Goal: Task Accomplishment & Management: Use online tool/utility

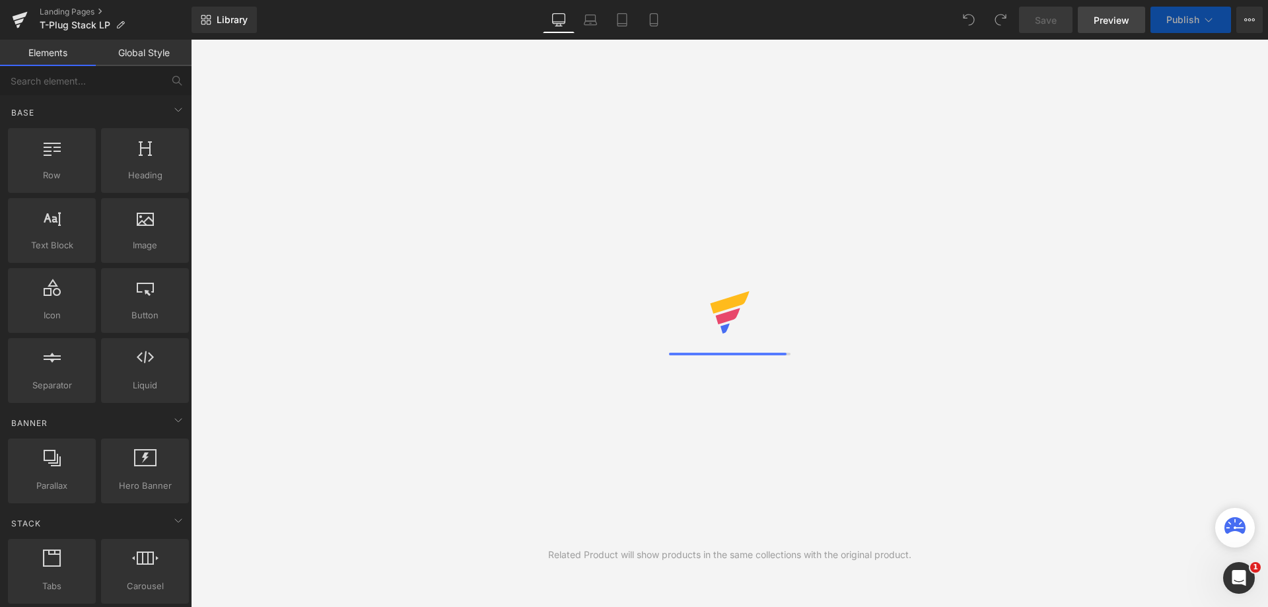
click at [1113, 26] on span "Preview" at bounding box center [1112, 20] width 36 height 14
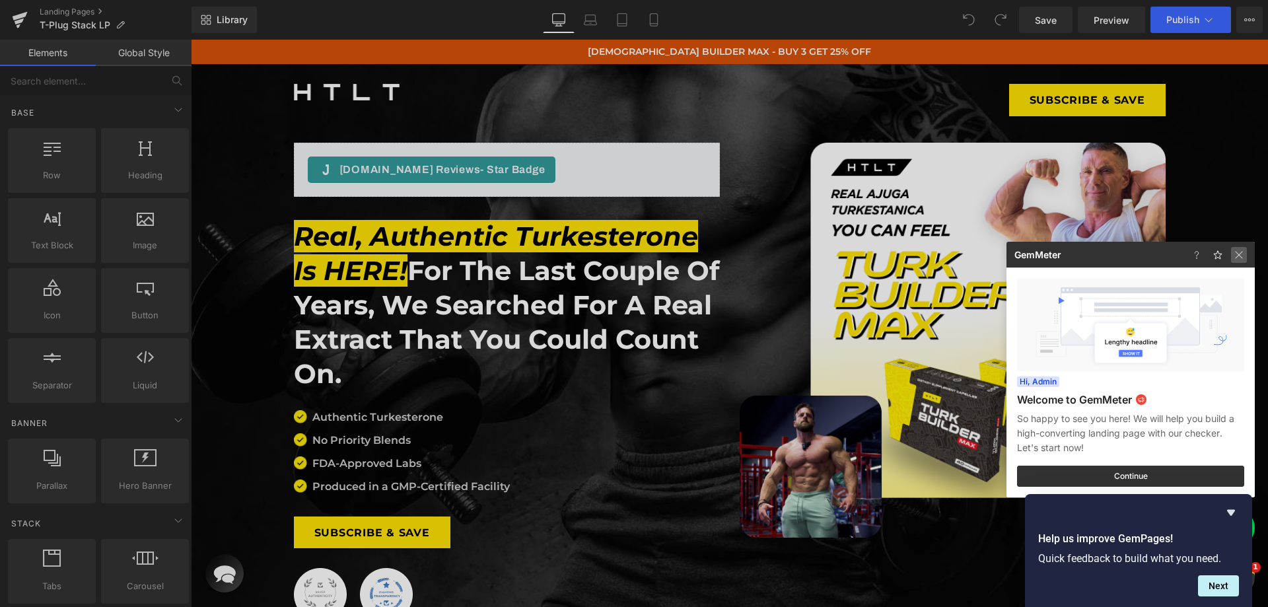
drag, startPoint x: 1246, startPoint y: 253, endPoint x: 1049, endPoint y: 216, distance: 200.3
click at [1246, 253] on img at bounding box center [1239, 255] width 16 height 16
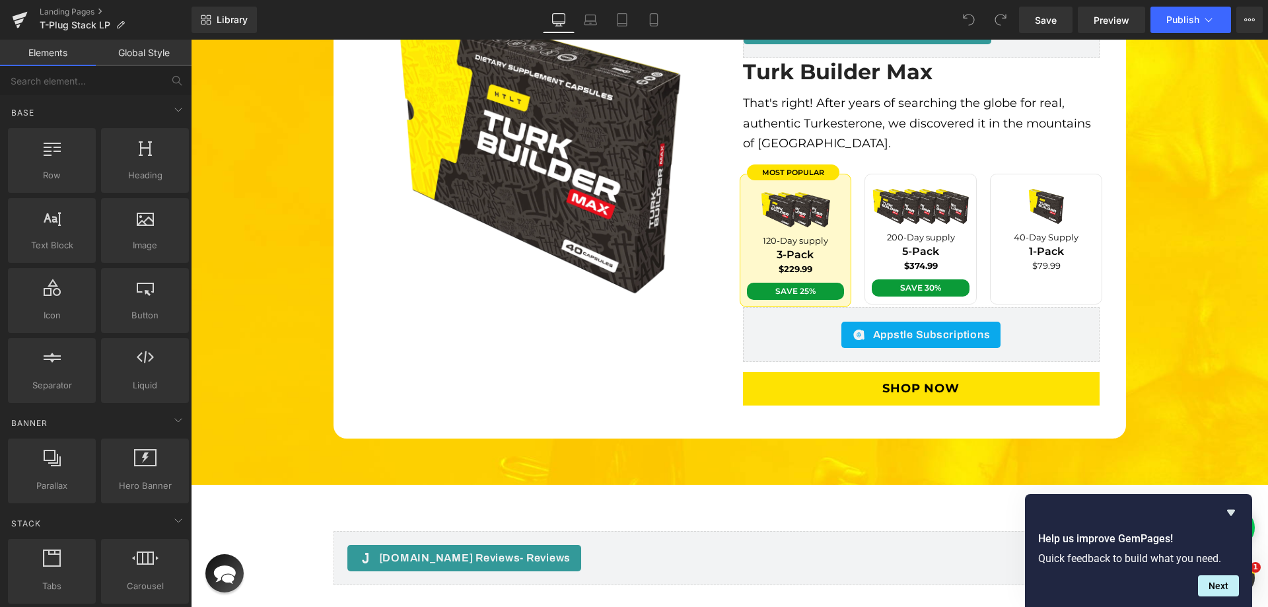
scroll to position [3104, 0]
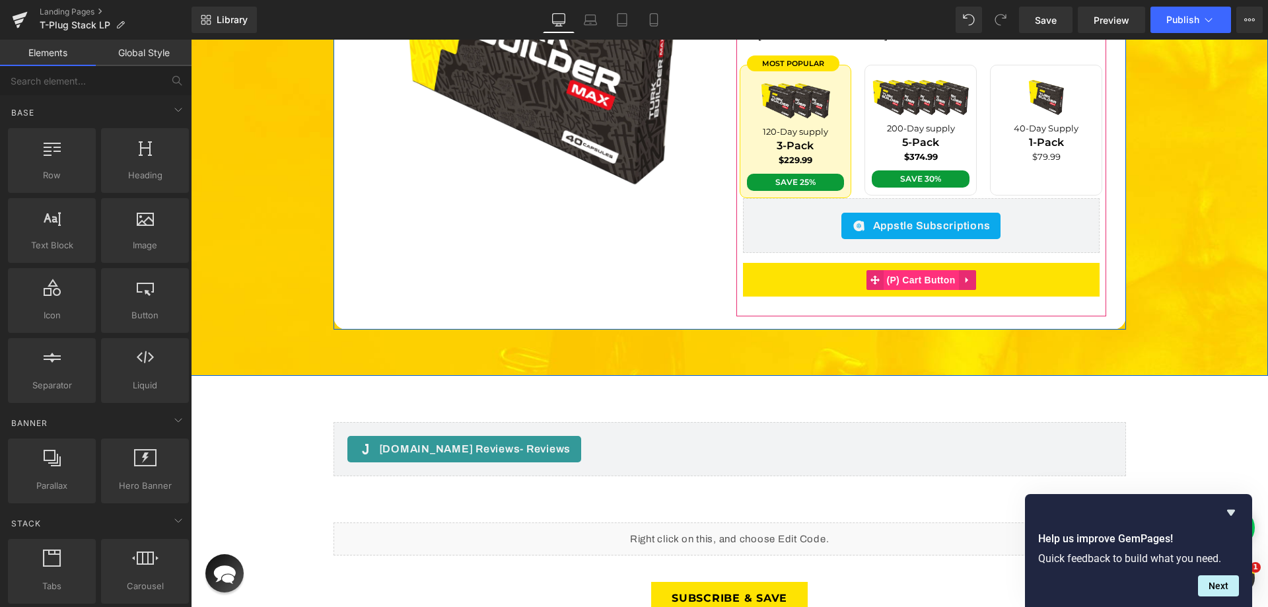
click at [925, 270] on span "(P) Cart Button" at bounding box center [920, 280] width 75 height 20
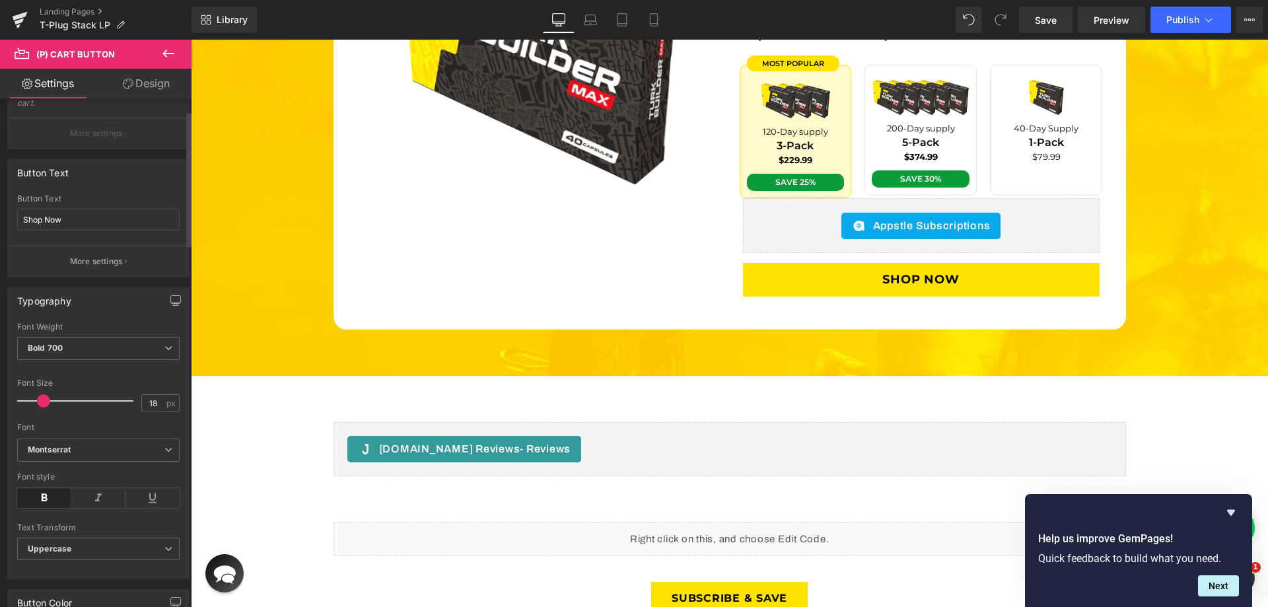
scroll to position [0, 0]
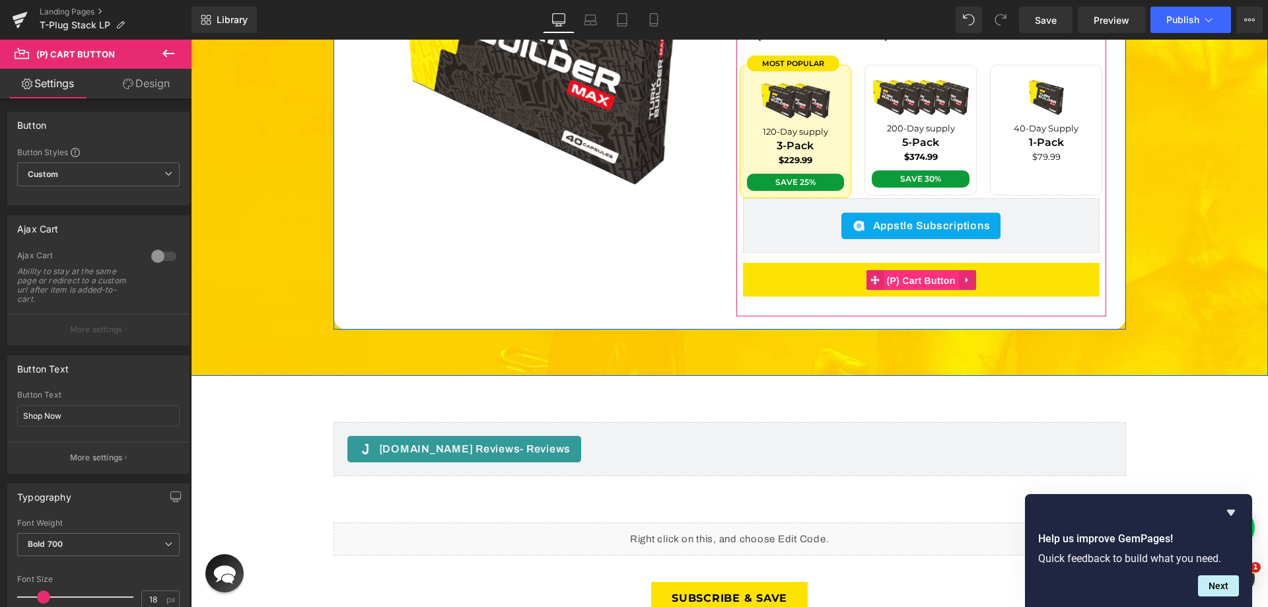
click at [900, 271] on span "(P) Cart Button" at bounding box center [920, 281] width 75 height 20
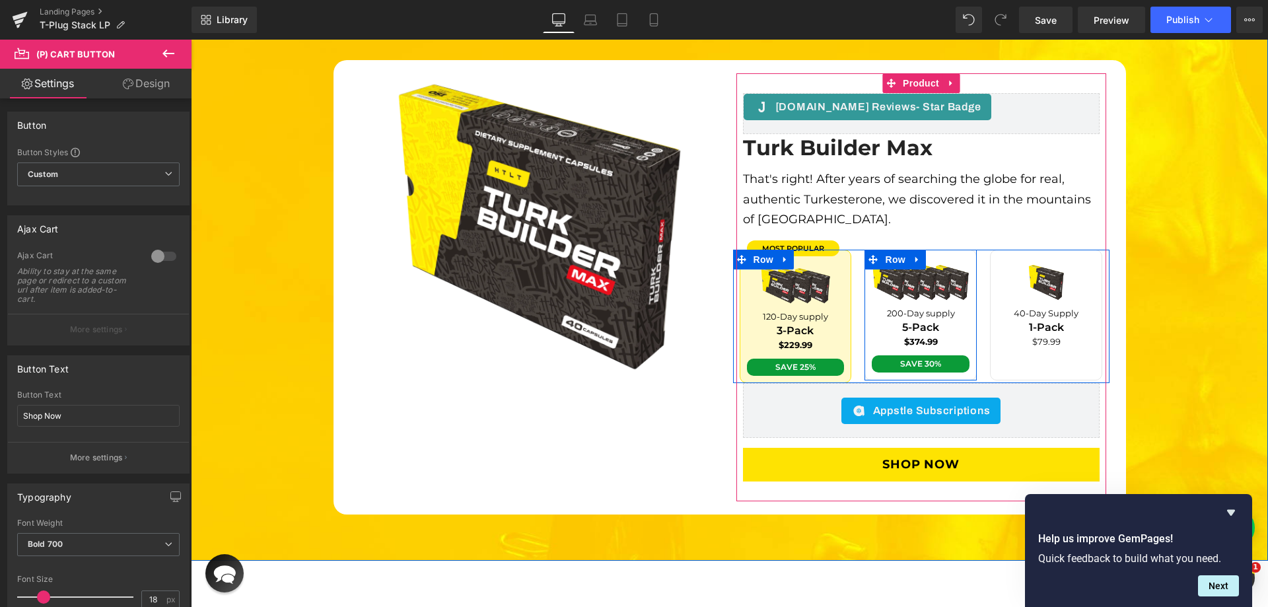
scroll to position [2840, 0]
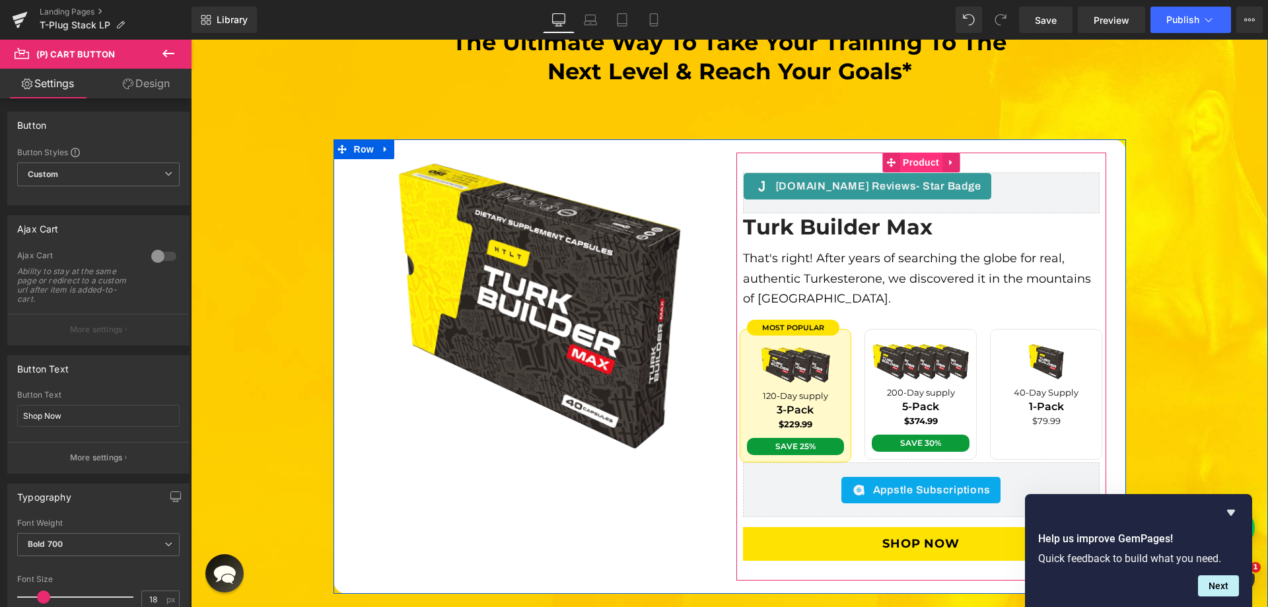
click at [908, 153] on span "Product" at bounding box center [921, 163] width 43 height 20
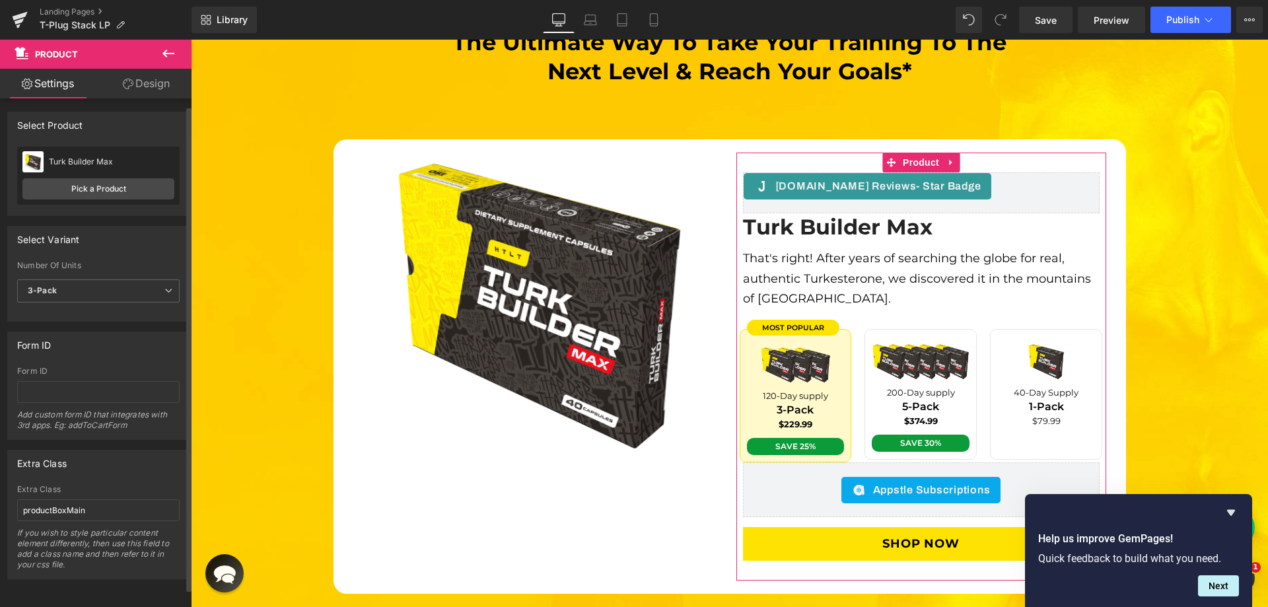
scroll to position [9, 0]
click at [73, 285] on span "3-Pack" at bounding box center [98, 290] width 162 height 23
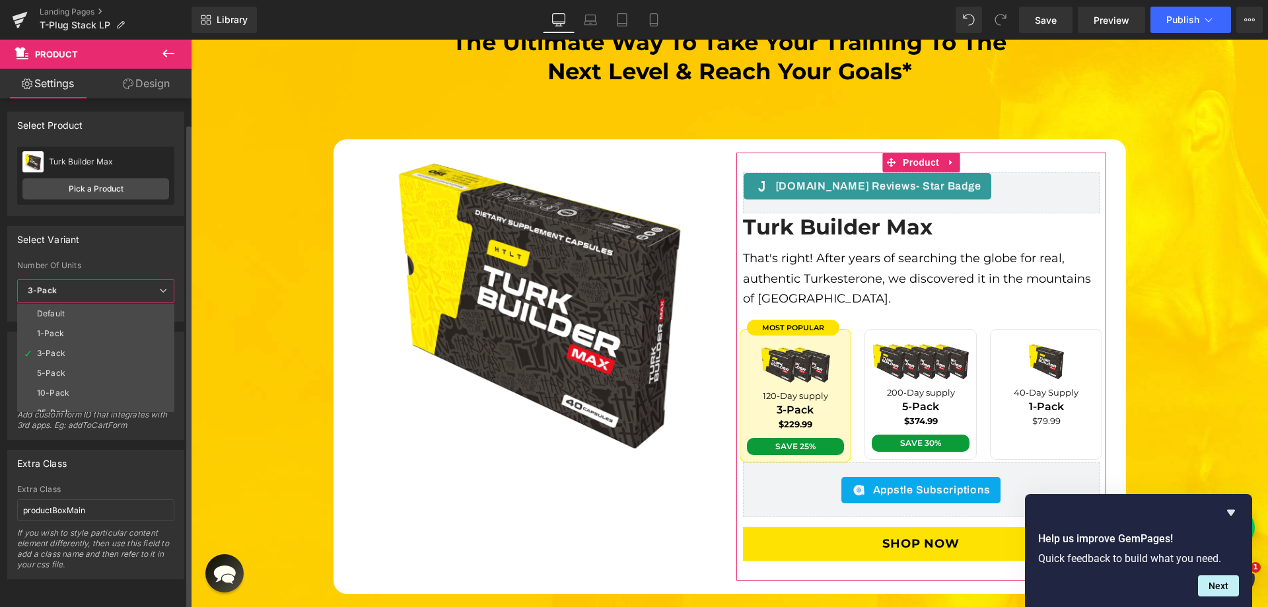
click at [73, 285] on span "3-Pack" at bounding box center [95, 290] width 157 height 23
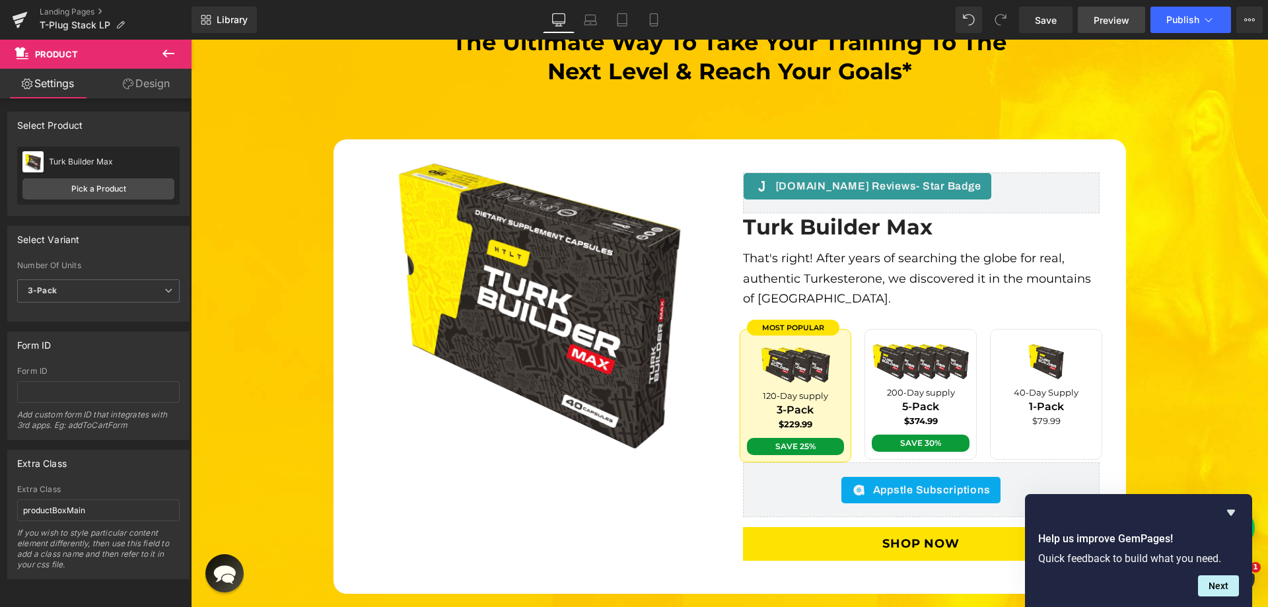
click at [1099, 8] on link "Preview" at bounding box center [1111, 20] width 67 height 26
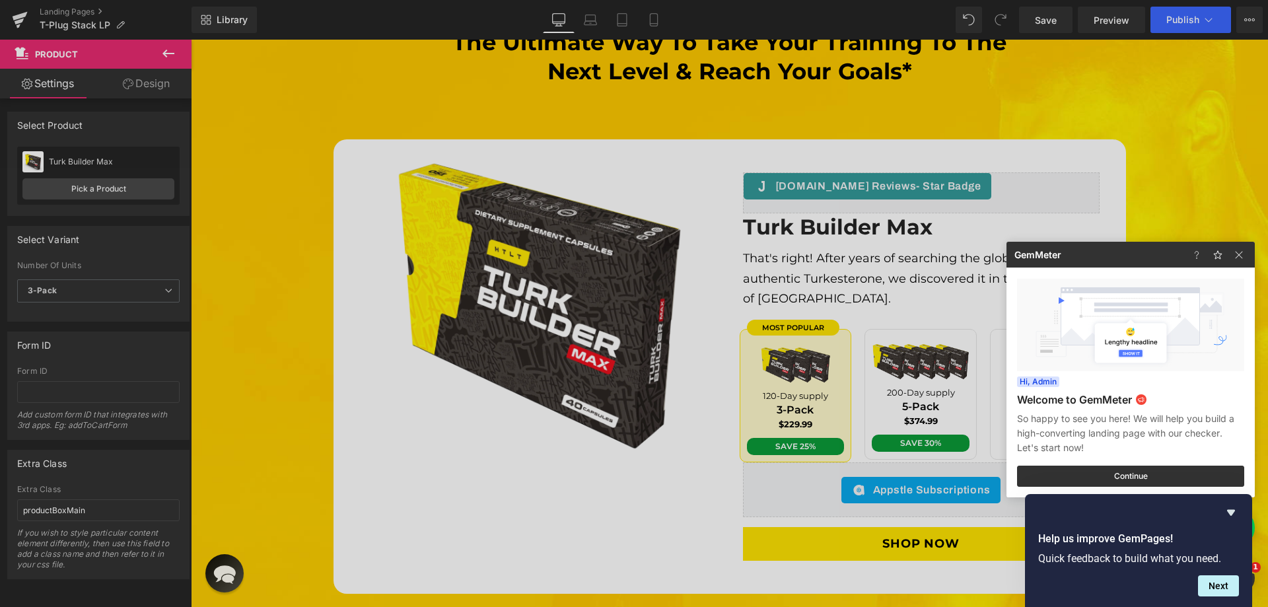
click at [98, 322] on div at bounding box center [634, 303] width 1268 height 607
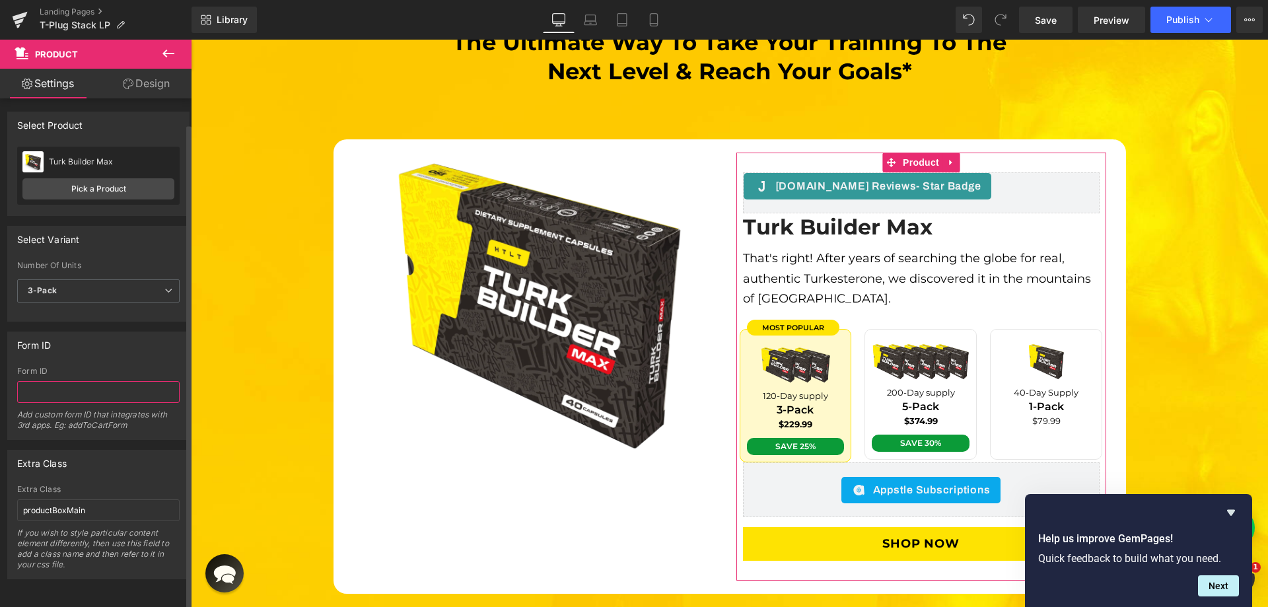
click at [98, 389] on input "text" at bounding box center [98, 392] width 162 height 22
click at [120, 81] on link "Design" at bounding box center [146, 84] width 96 height 30
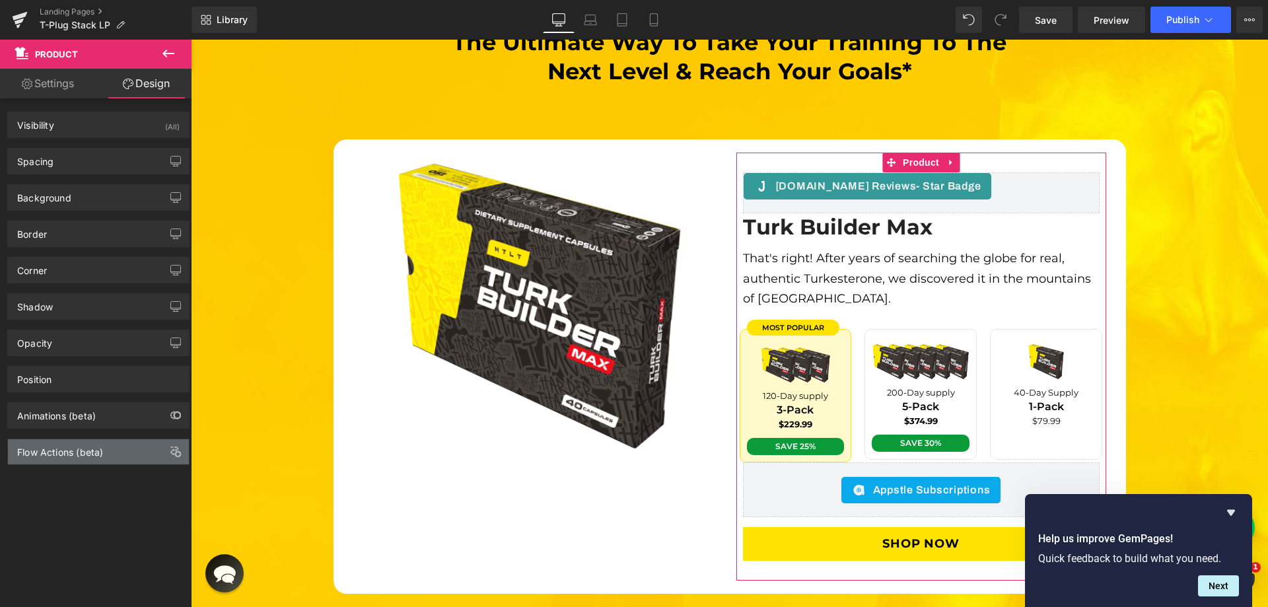
click at [77, 458] on div "Flow Actions (beta)" at bounding box center [98, 451] width 181 height 25
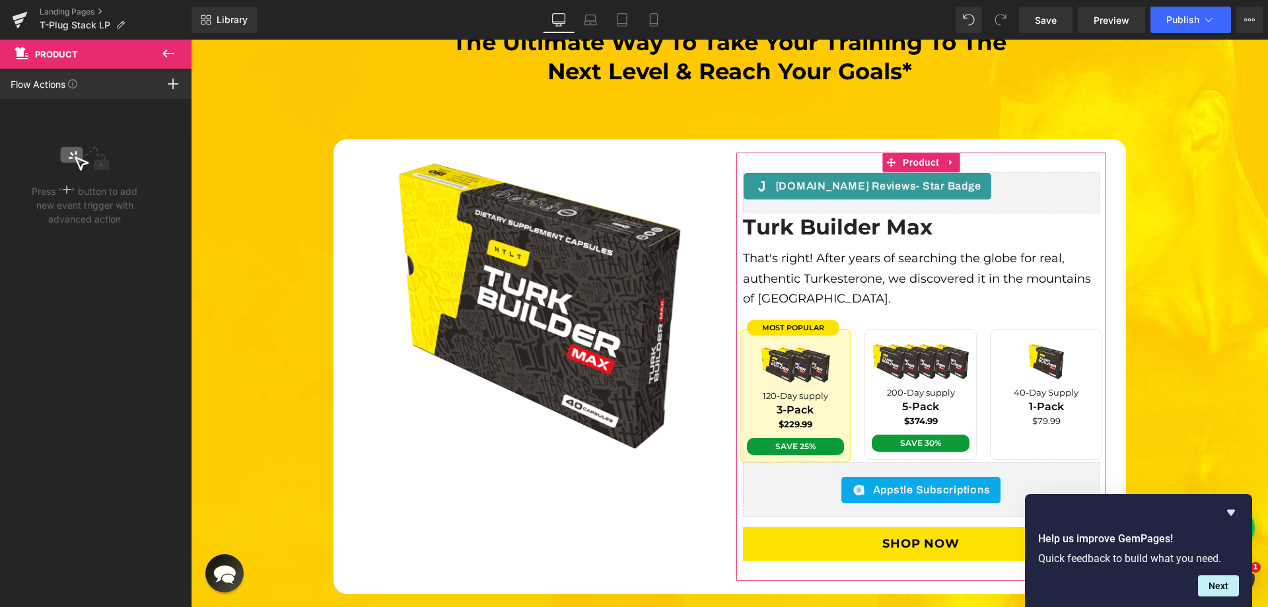
click at [75, 152] on icon at bounding box center [72, 155] width 8 height 8
click at [69, 192] on icon at bounding box center [67, 189] width 8 height 11
click at [164, 80] on div at bounding box center [173, 84] width 37 height 30
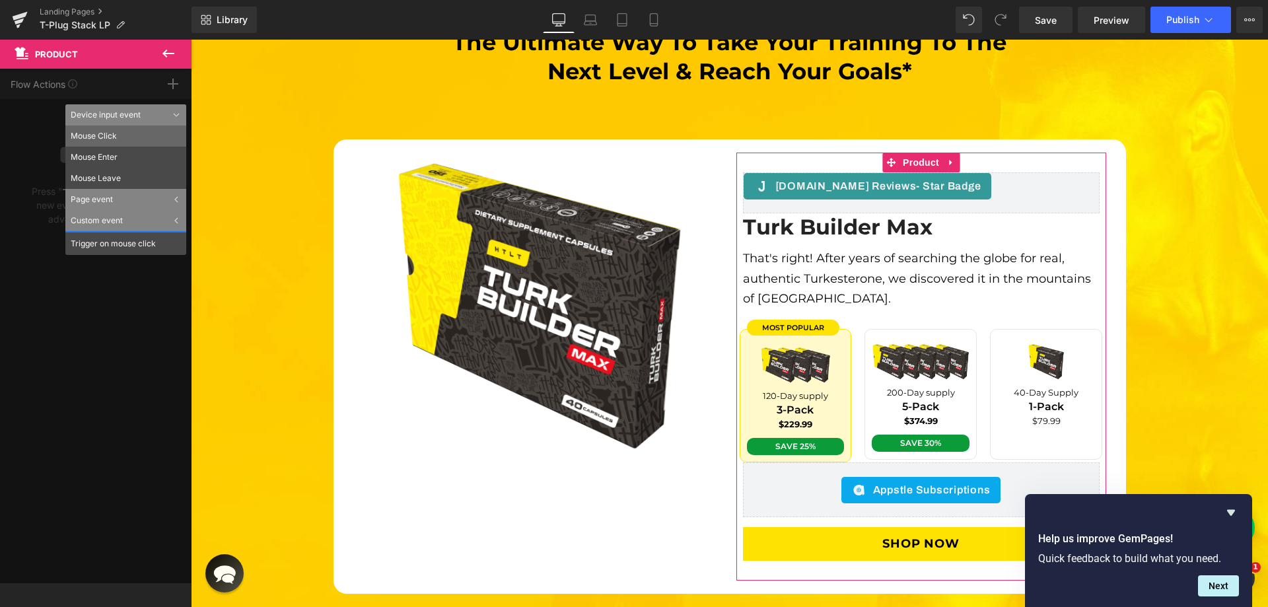
click at [112, 133] on li "Mouse Click" at bounding box center [125, 135] width 121 height 21
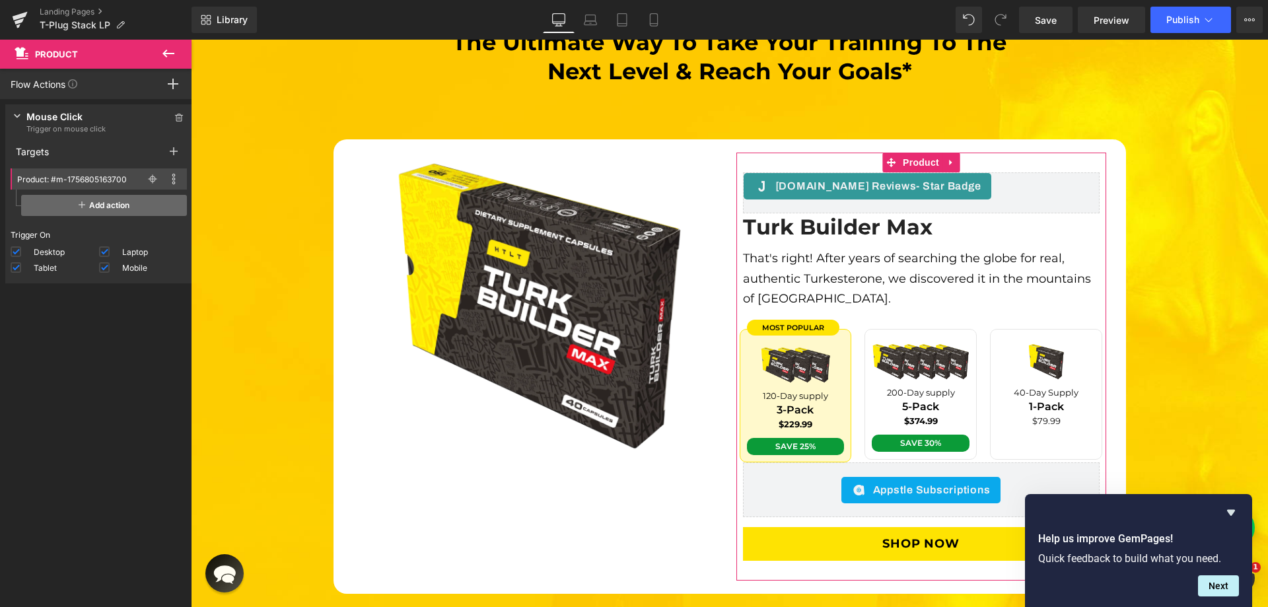
click at [87, 202] on span "Add action" at bounding box center [104, 205] width 166 height 21
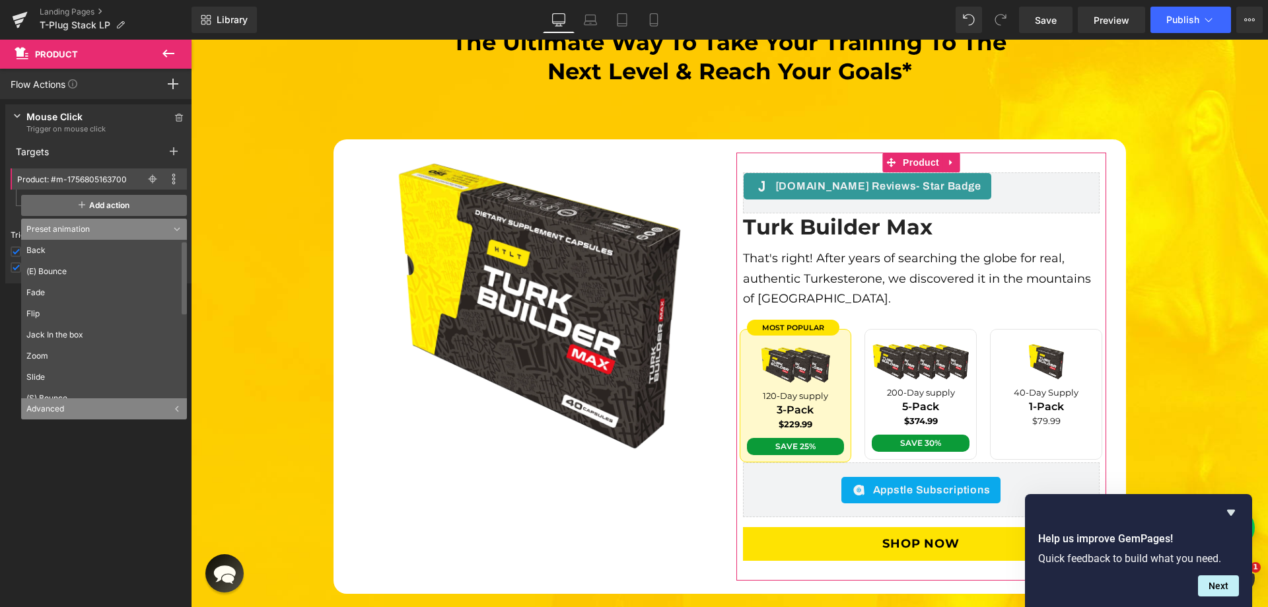
click at [87, 202] on span "Add action" at bounding box center [104, 205] width 166 height 21
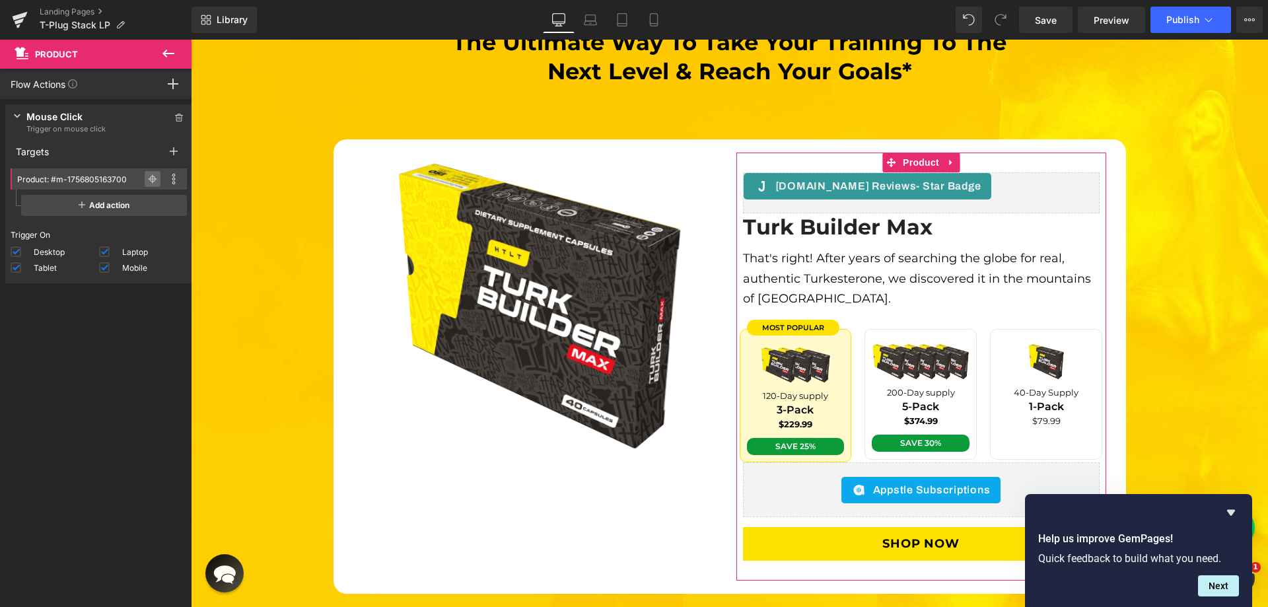
click at [154, 176] on span at bounding box center [153, 179] width 16 height 16
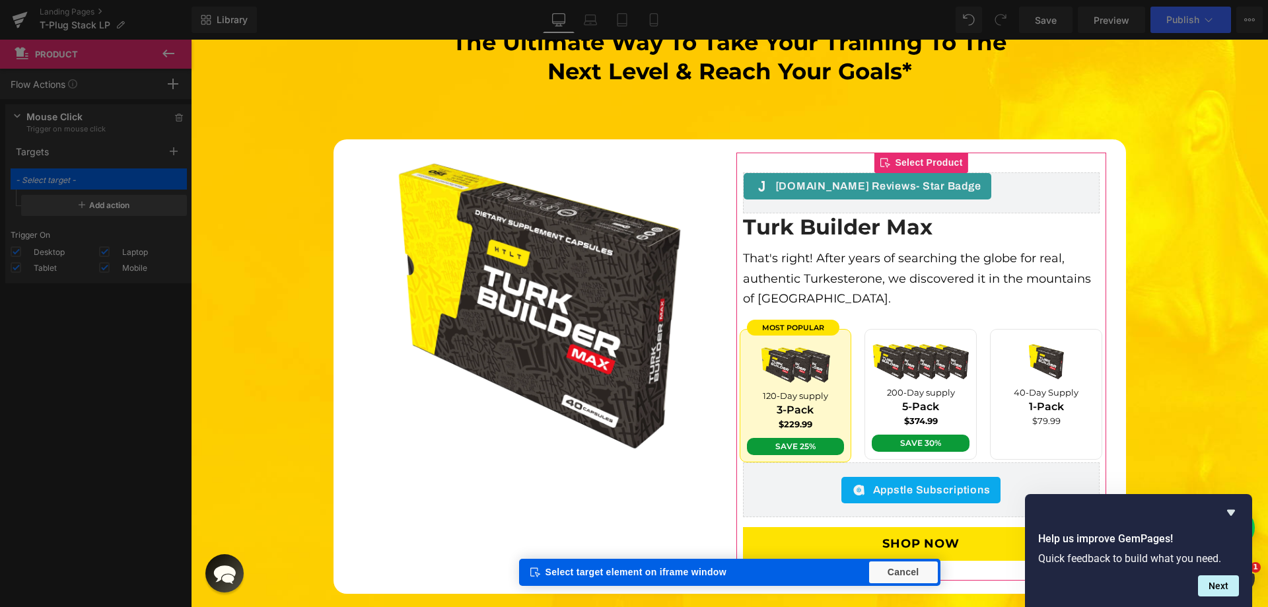
click at [127, 175] on div "Elements Global Style Base Row rows, columns, layouts, div Heading headings, ti…" at bounding box center [96, 327] width 192 height 574
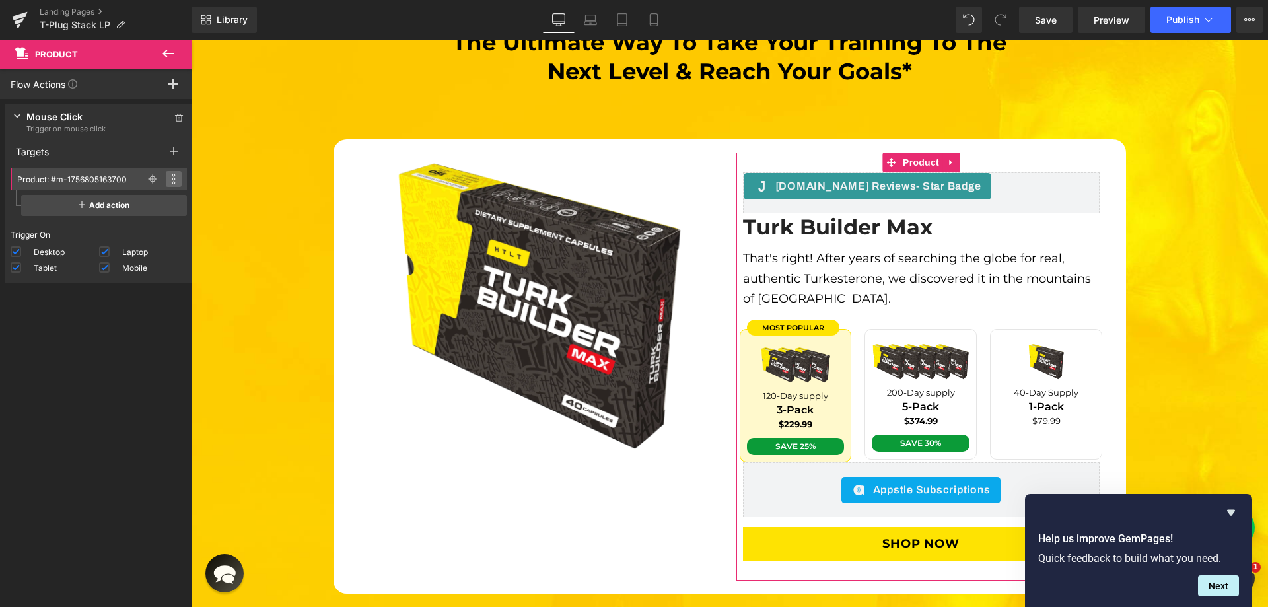
click at [172, 174] on icon at bounding box center [173, 175] width 3 height 3
click at [46, 216] on div "Product: #m-1756805163700 Rename Duplicate Delete Rename Duplicate [GEOGRAPHIC_…" at bounding box center [98, 193] width 187 height 61
click at [67, 204] on span "Add action" at bounding box center [104, 205] width 166 height 21
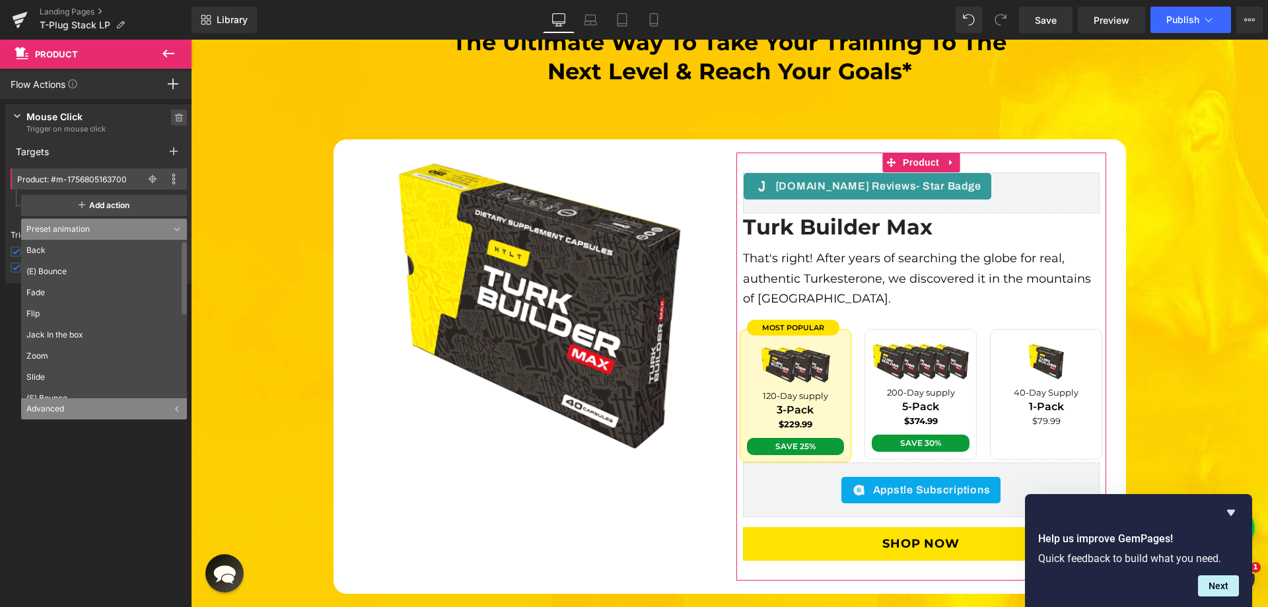
click at [178, 110] on span at bounding box center [179, 118] width 16 height 16
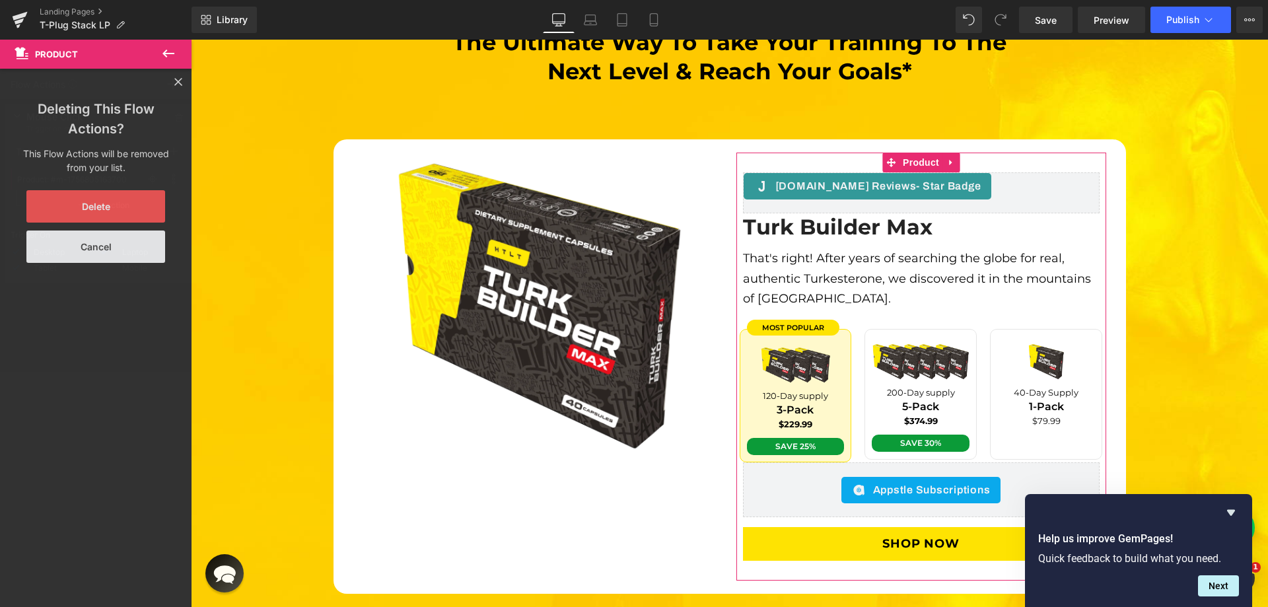
click at [101, 205] on button "Delete" at bounding box center [95, 206] width 139 height 32
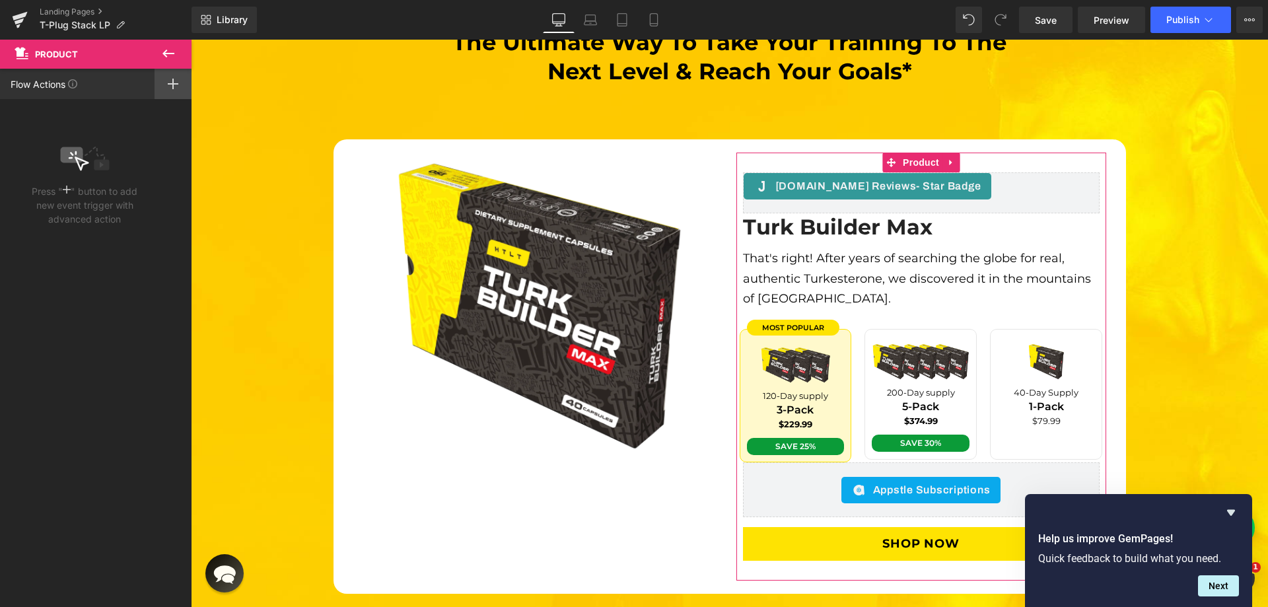
click at [170, 83] on icon at bounding box center [173, 84] width 11 height 11
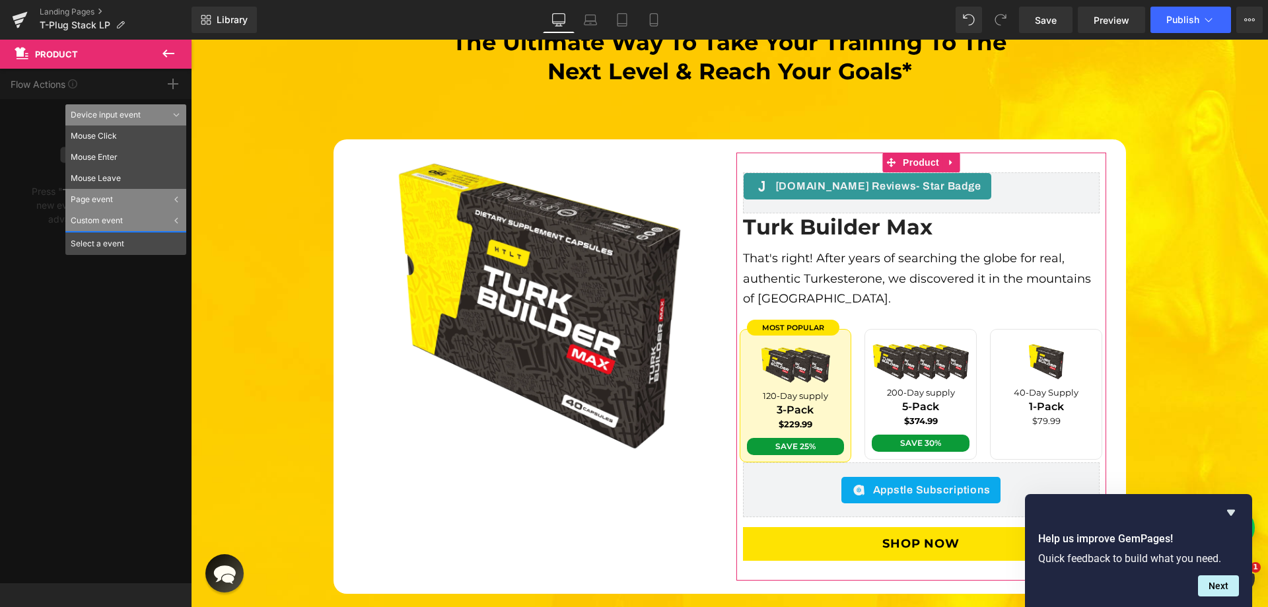
click at [100, 215] on div "Custom event" at bounding box center [125, 220] width 121 height 21
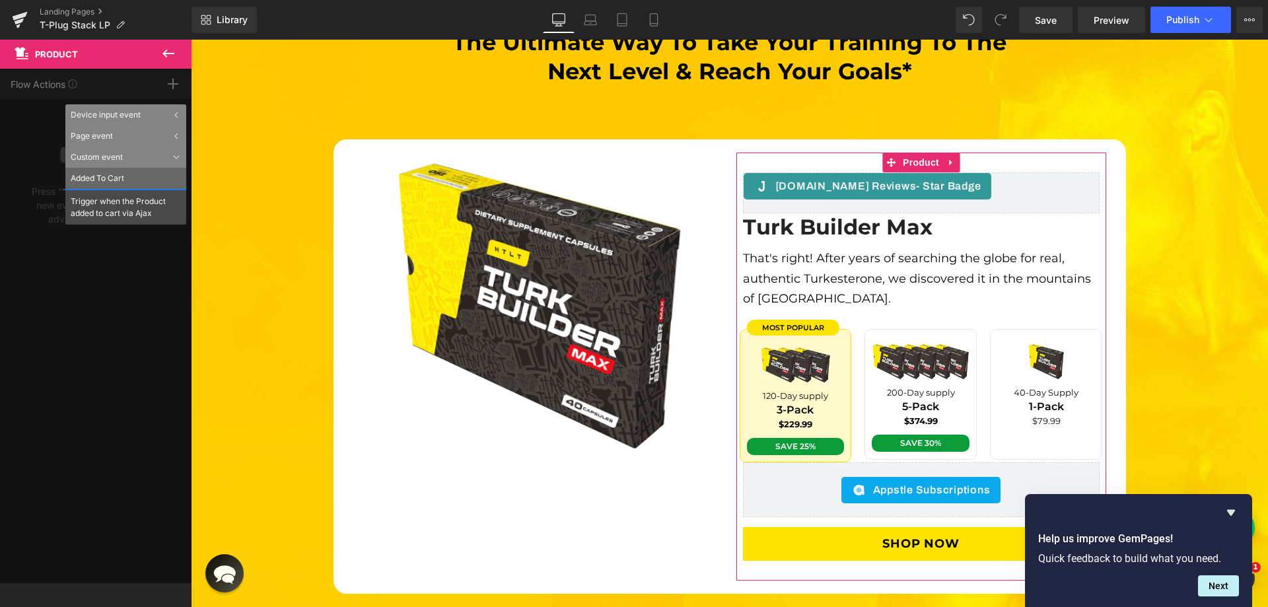
click at [100, 175] on li "Added To Cart" at bounding box center [125, 178] width 121 height 21
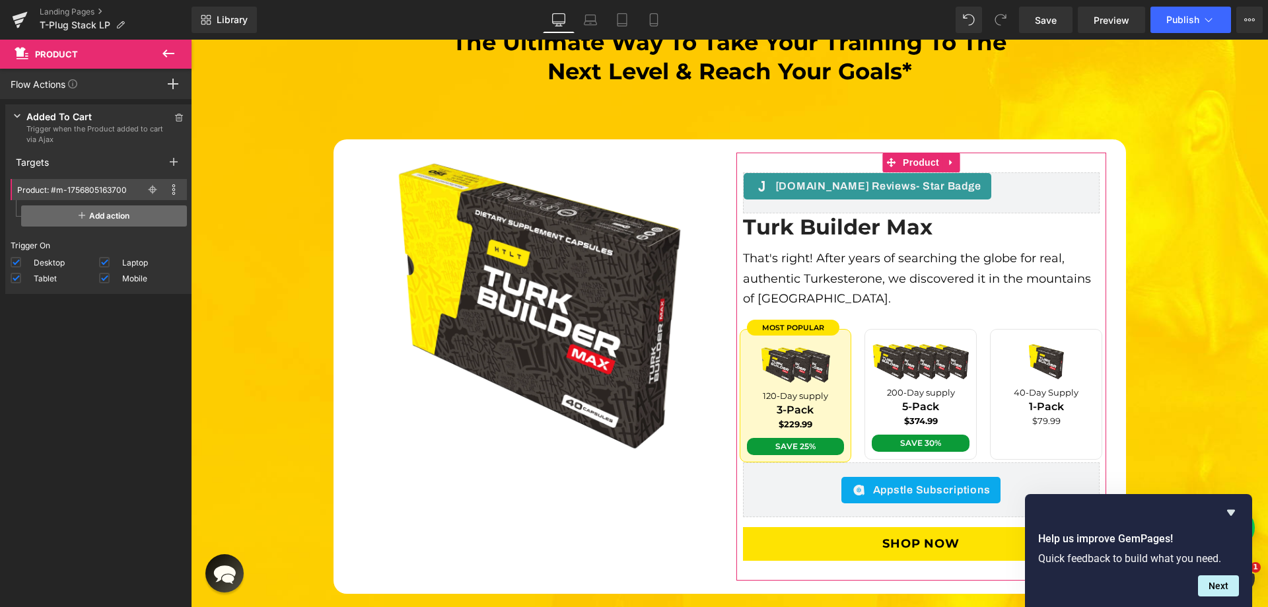
click at [92, 211] on span "Add action" at bounding box center [104, 215] width 166 height 21
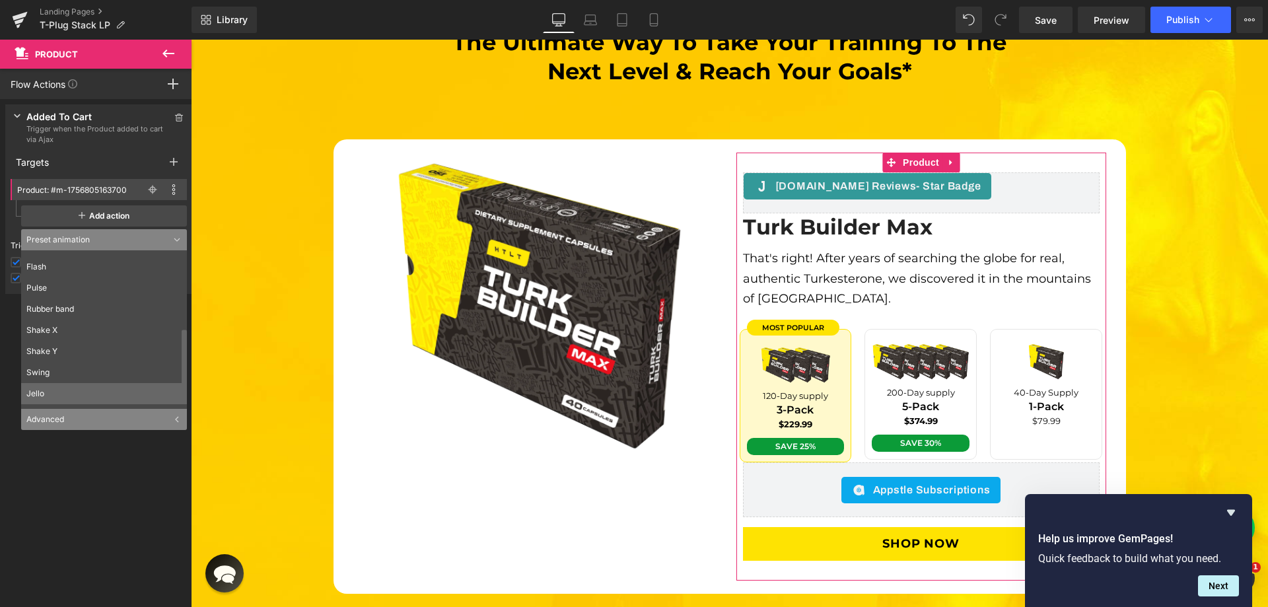
scroll to position [180, 0]
click at [61, 420] on div "Advanced" at bounding box center [104, 419] width 166 height 21
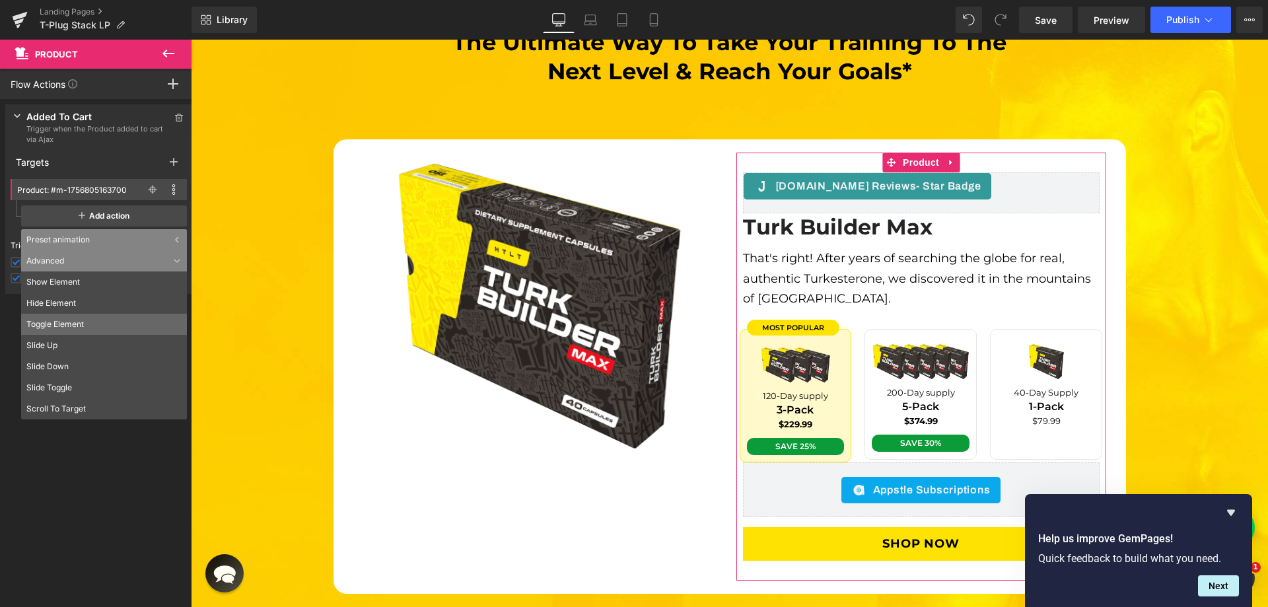
click at [78, 324] on li "Toggle Element" at bounding box center [104, 324] width 166 height 21
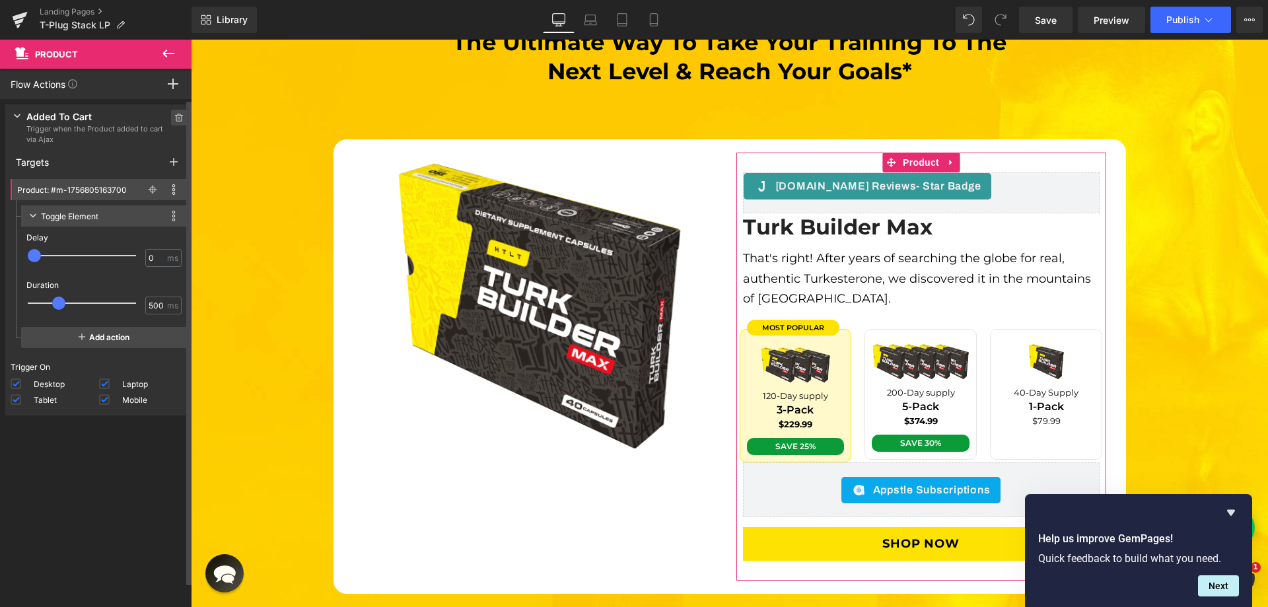
click at [174, 114] on icon at bounding box center [178, 118] width 9 height 8
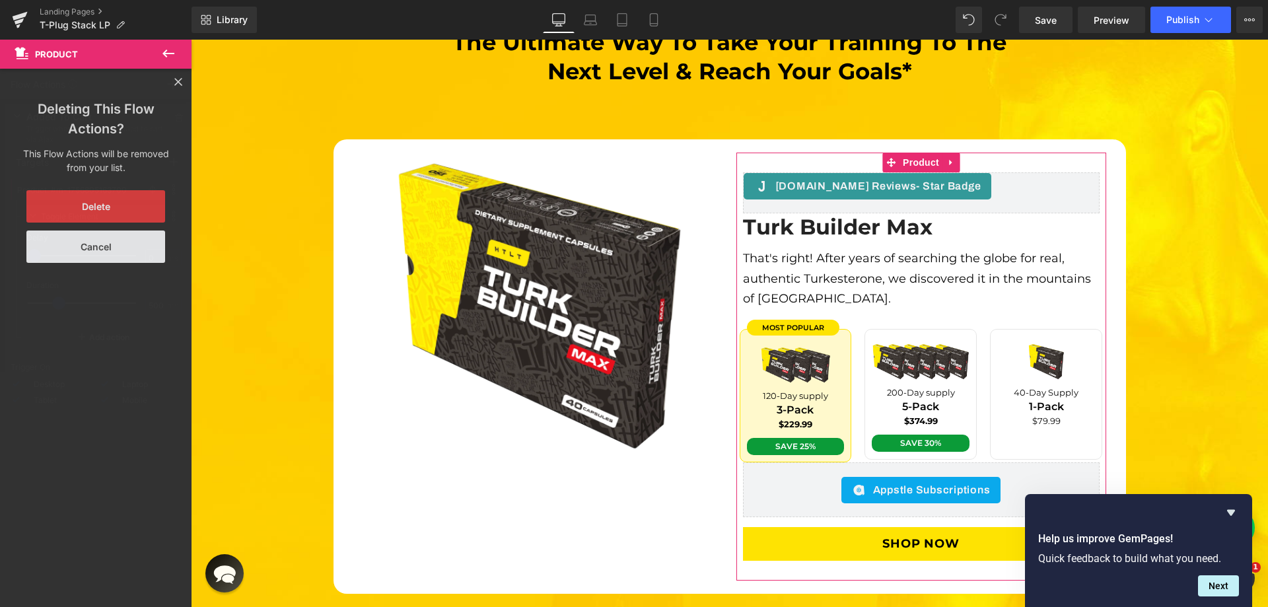
click at [109, 211] on button "Delete" at bounding box center [95, 206] width 139 height 32
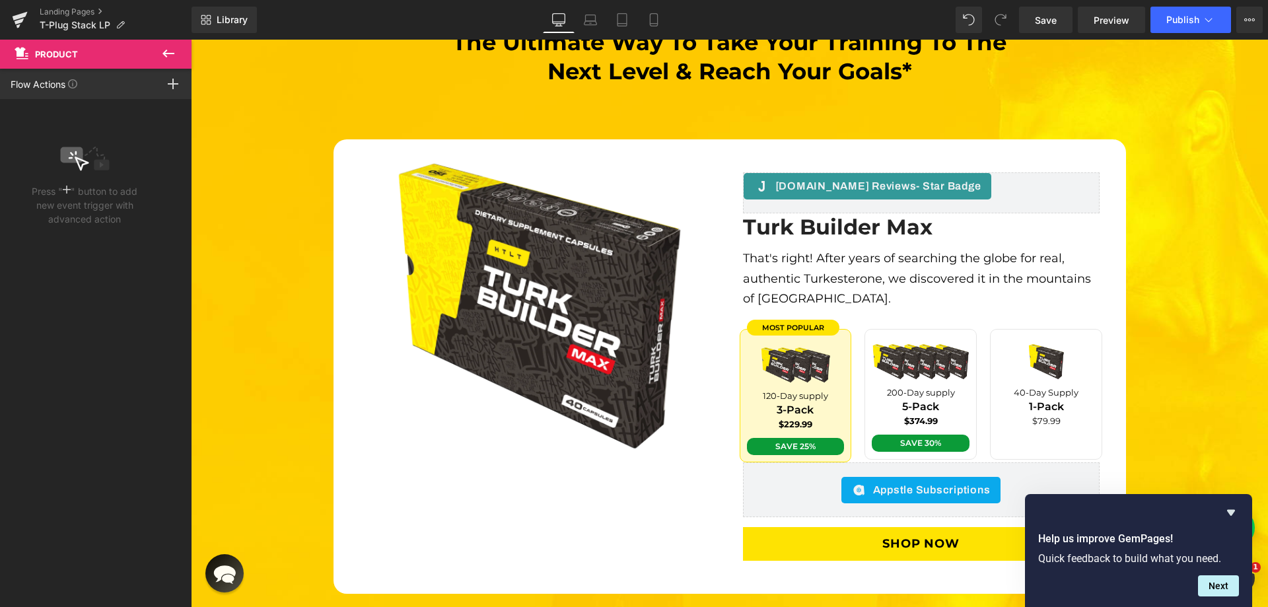
click at [166, 55] on icon at bounding box center [168, 54] width 12 height 8
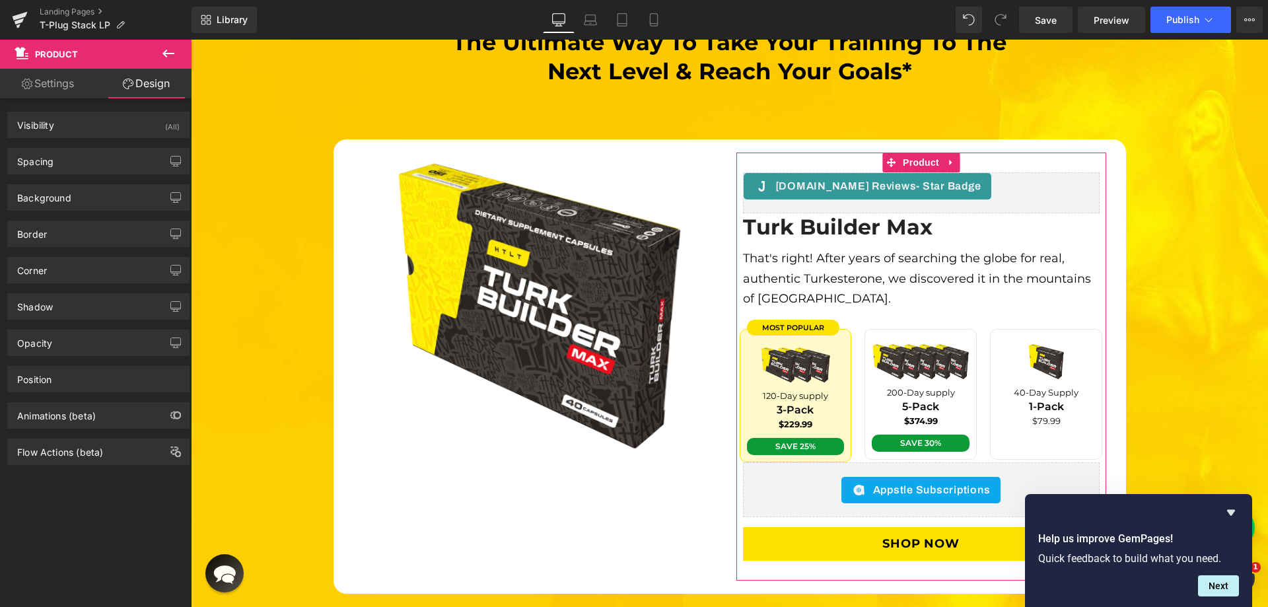
click at [125, 452] on div "Flow Actions (beta)" at bounding box center [98, 451] width 181 height 25
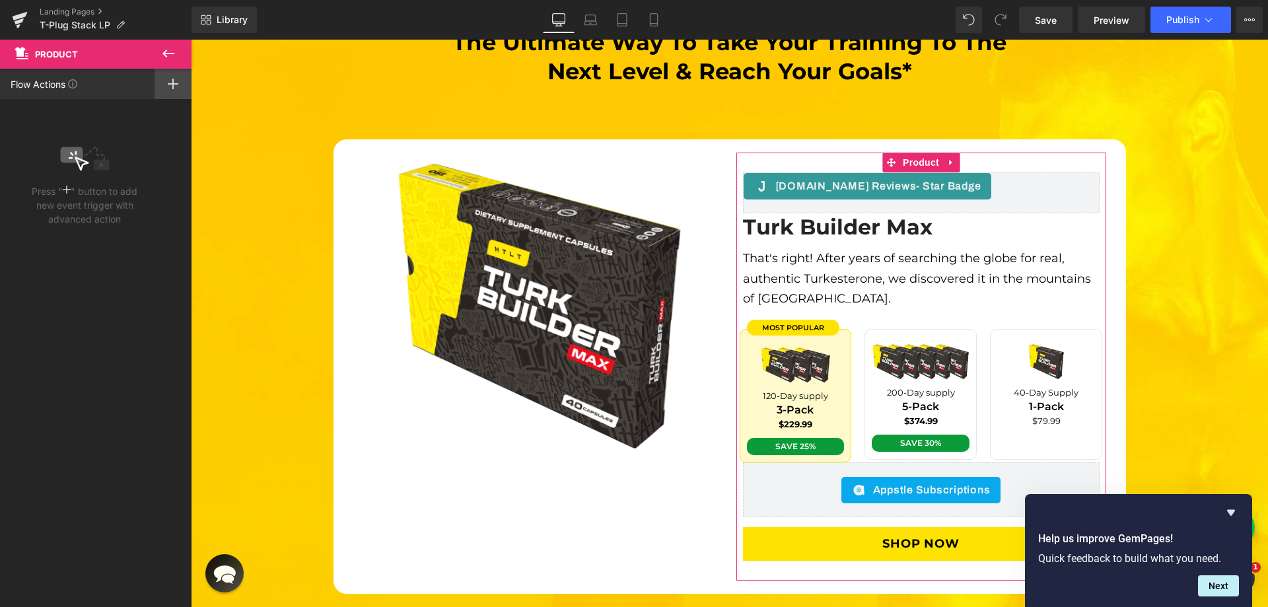
click at [160, 87] on div at bounding box center [173, 84] width 37 height 30
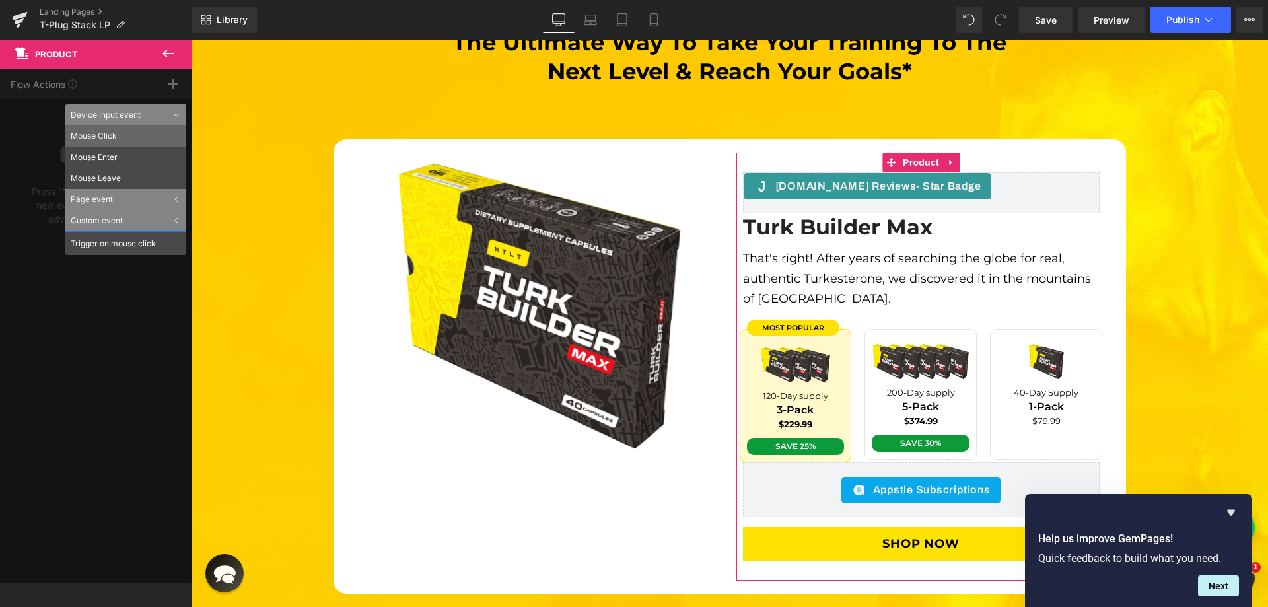
click at [119, 131] on li "Mouse Click" at bounding box center [125, 135] width 121 height 21
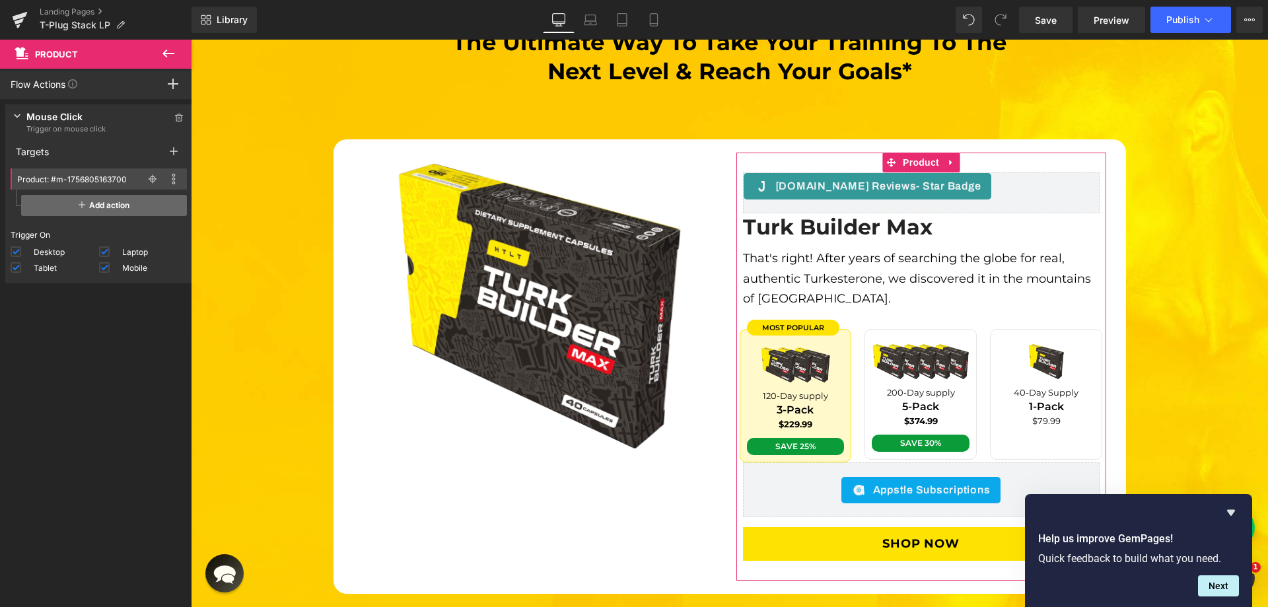
click at [110, 213] on span "Add action" at bounding box center [104, 205] width 166 height 21
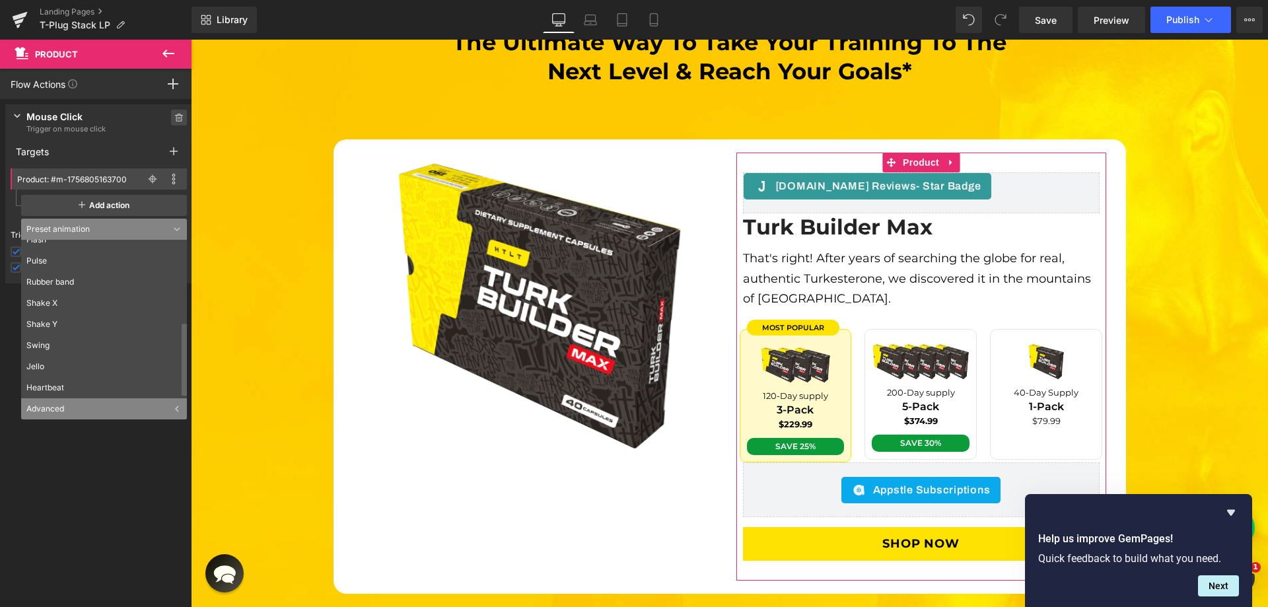
click at [174, 117] on icon at bounding box center [178, 118] width 9 height 8
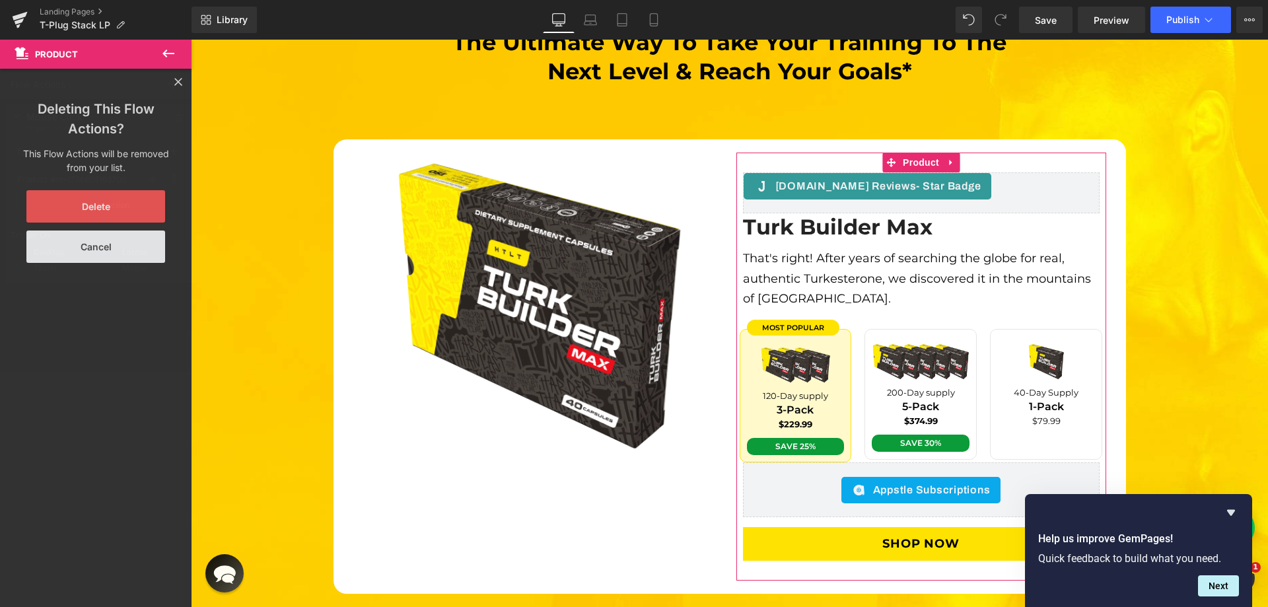
click at [130, 209] on button "Delete" at bounding box center [95, 206] width 139 height 32
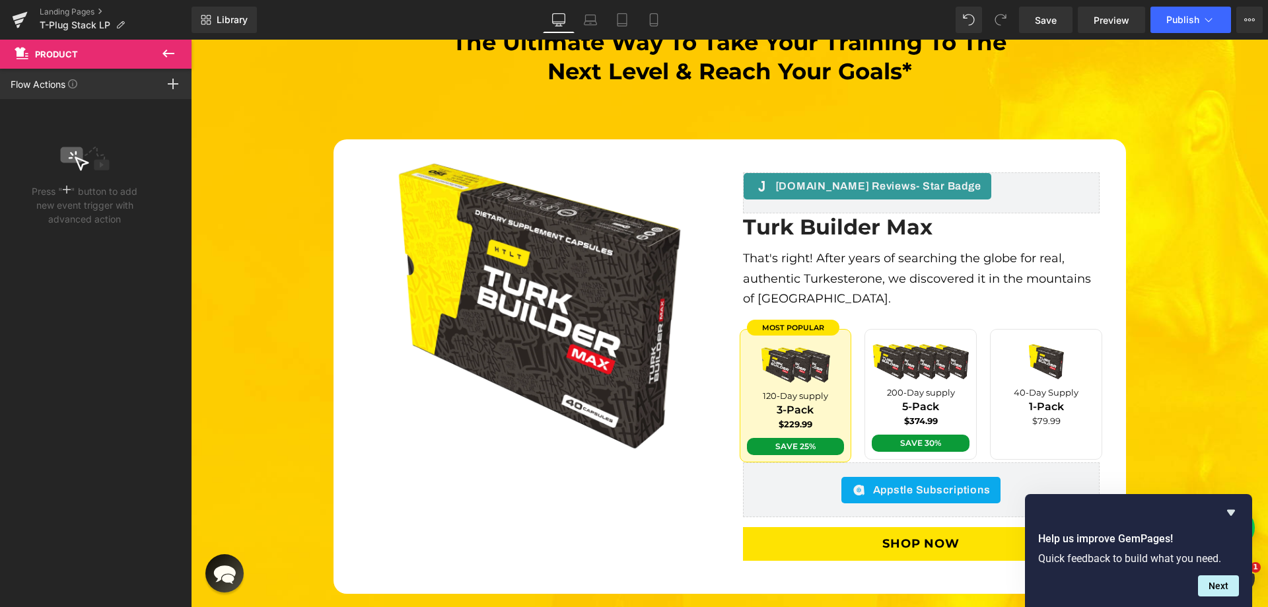
click at [164, 54] on icon at bounding box center [168, 54] width 12 height 8
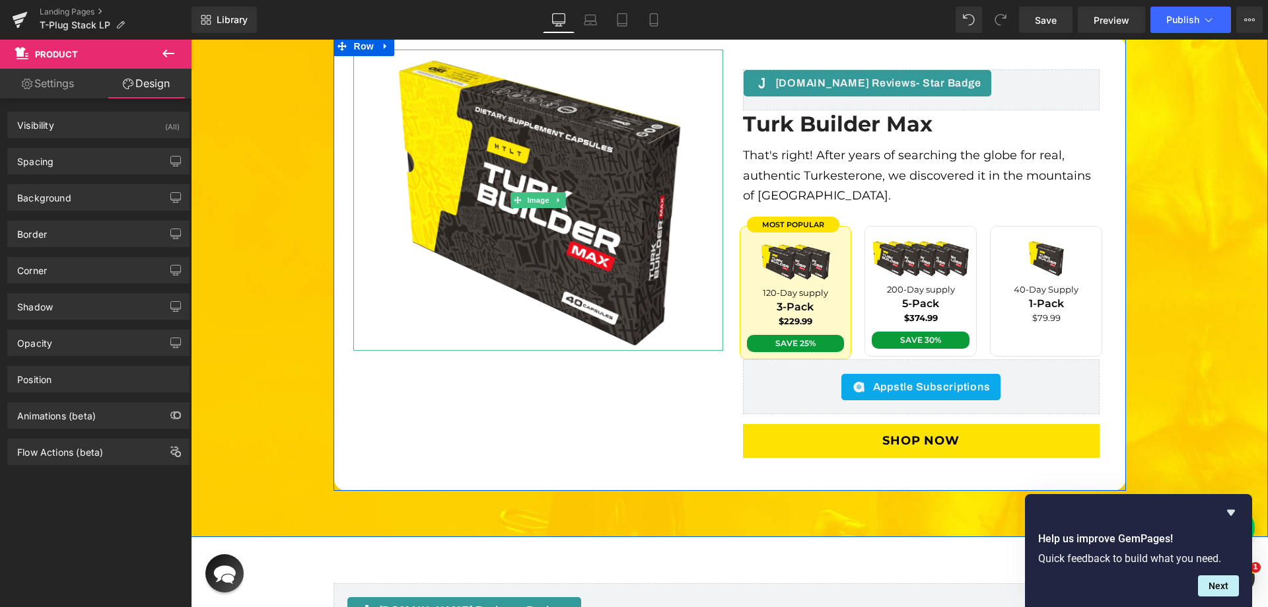
scroll to position [3038, 0]
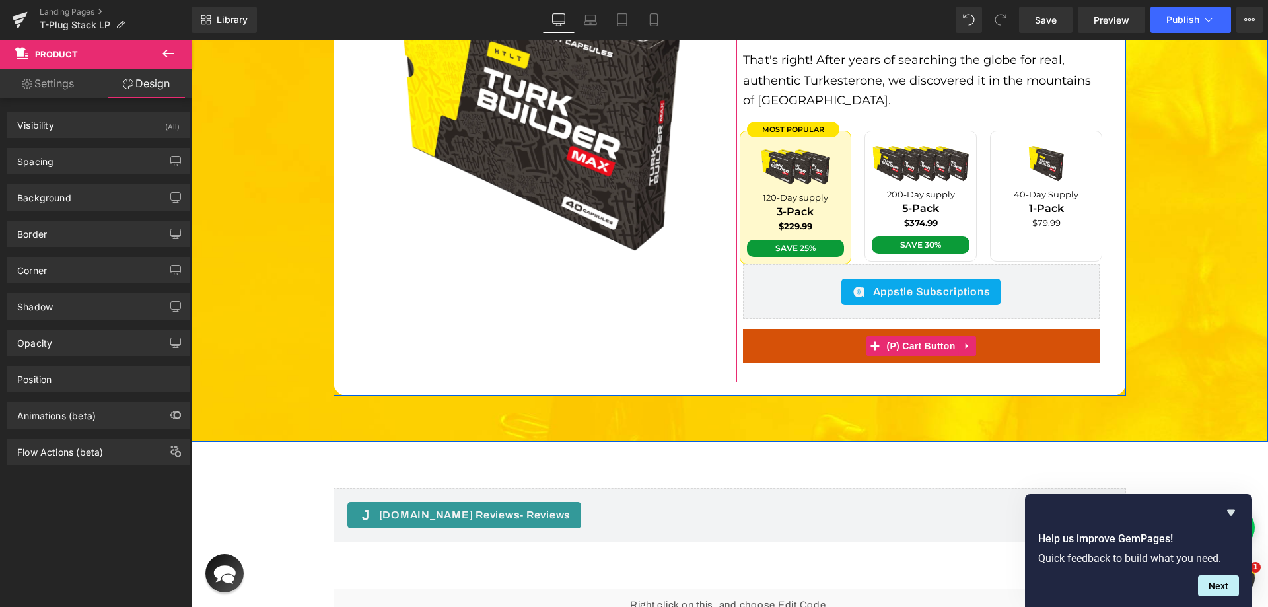
click at [783, 329] on button "Shop Now" at bounding box center [921, 346] width 357 height 34
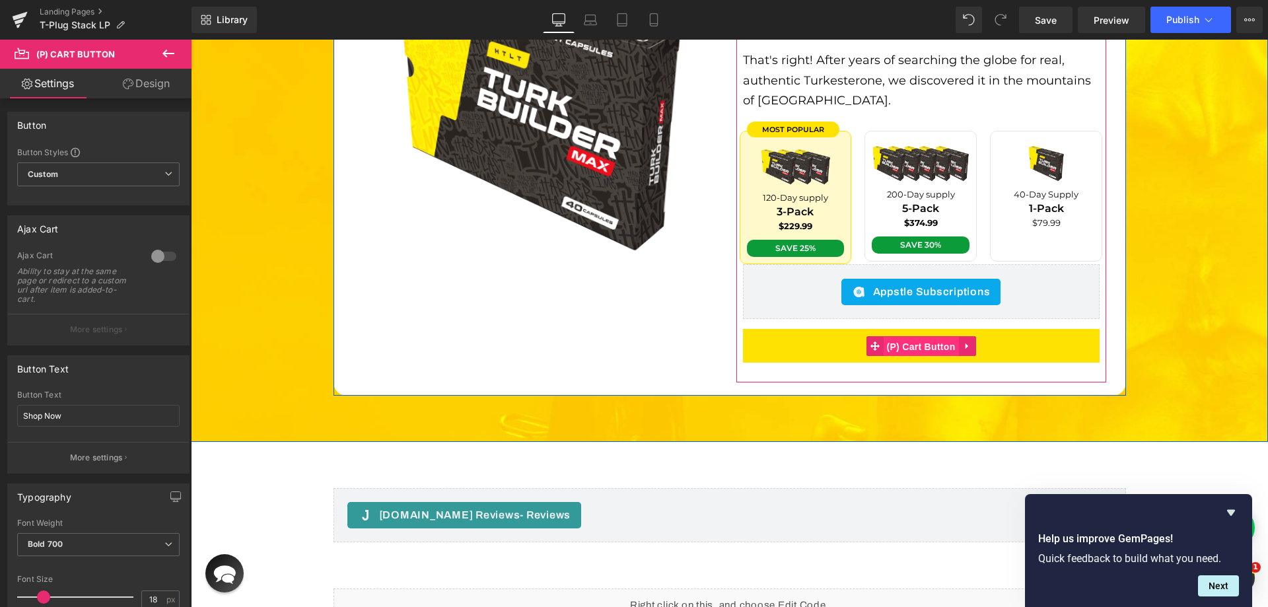
click at [936, 337] on span "(P) Cart Button" at bounding box center [920, 347] width 75 height 20
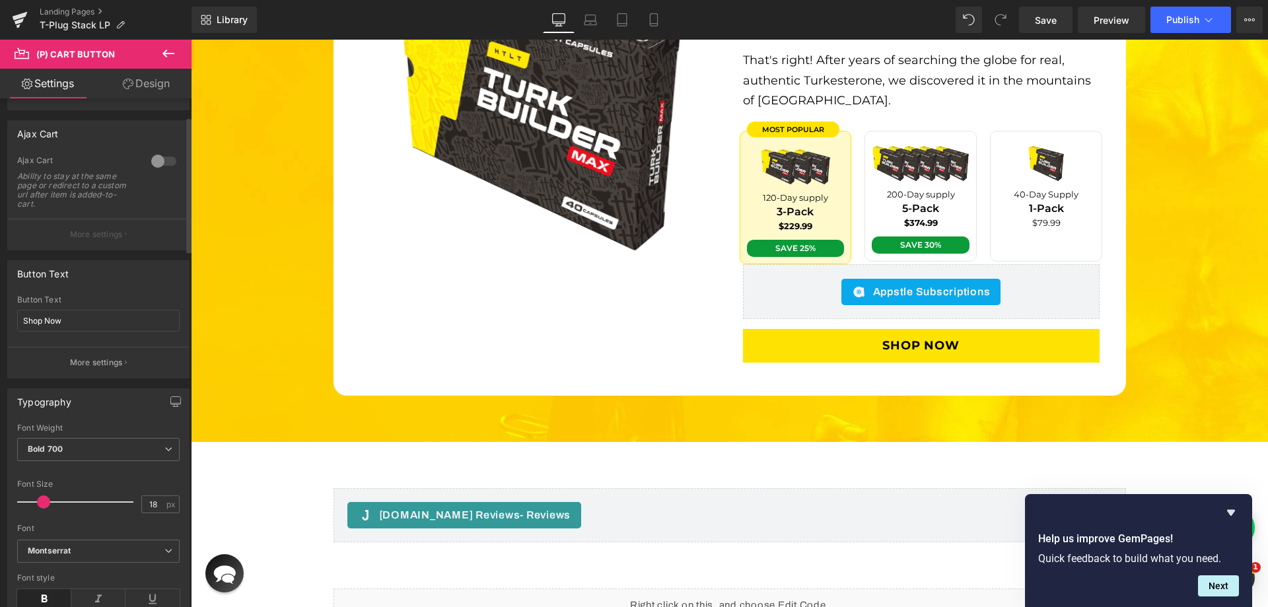
scroll to position [66, 0]
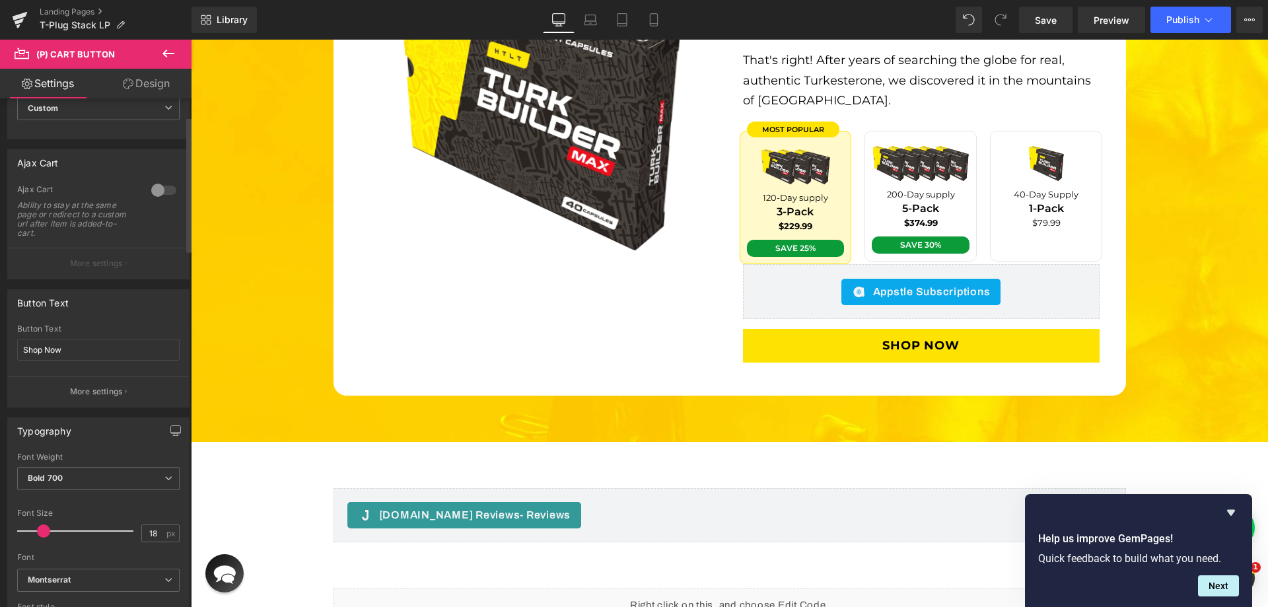
click at [161, 190] on div at bounding box center [164, 190] width 32 height 21
click at [155, 185] on div at bounding box center [164, 190] width 32 height 21
click at [151, 185] on div at bounding box center [164, 190] width 32 height 21
click at [87, 268] on p "More settings" at bounding box center [96, 264] width 53 height 12
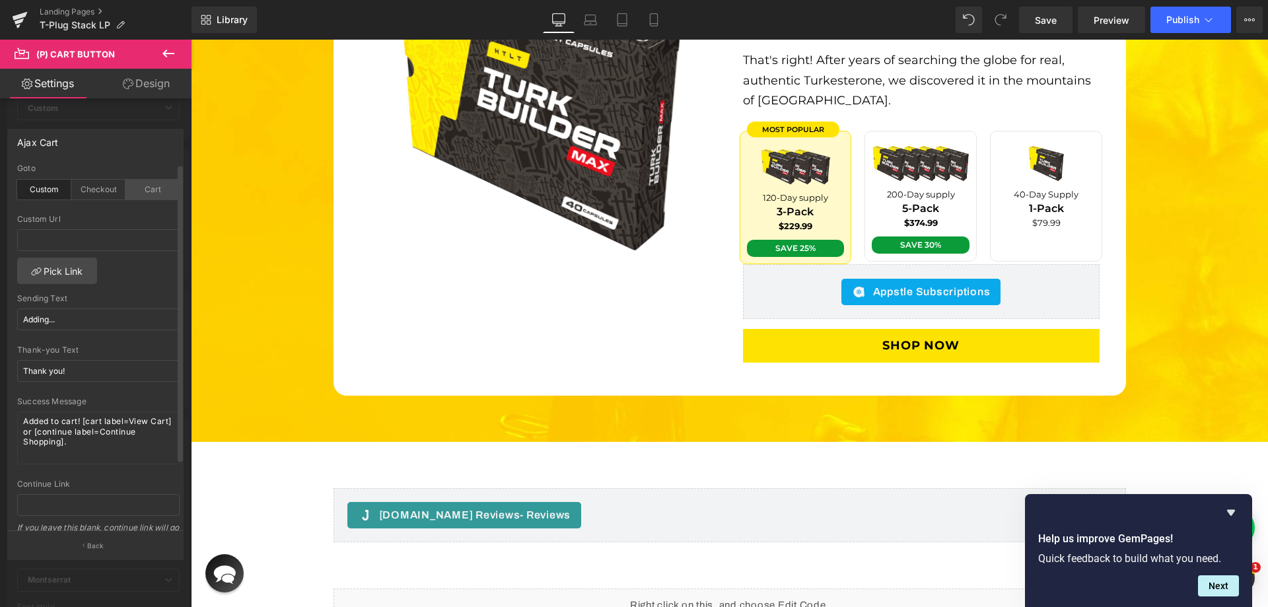
click at [136, 186] on div "Cart" at bounding box center [152, 190] width 54 height 20
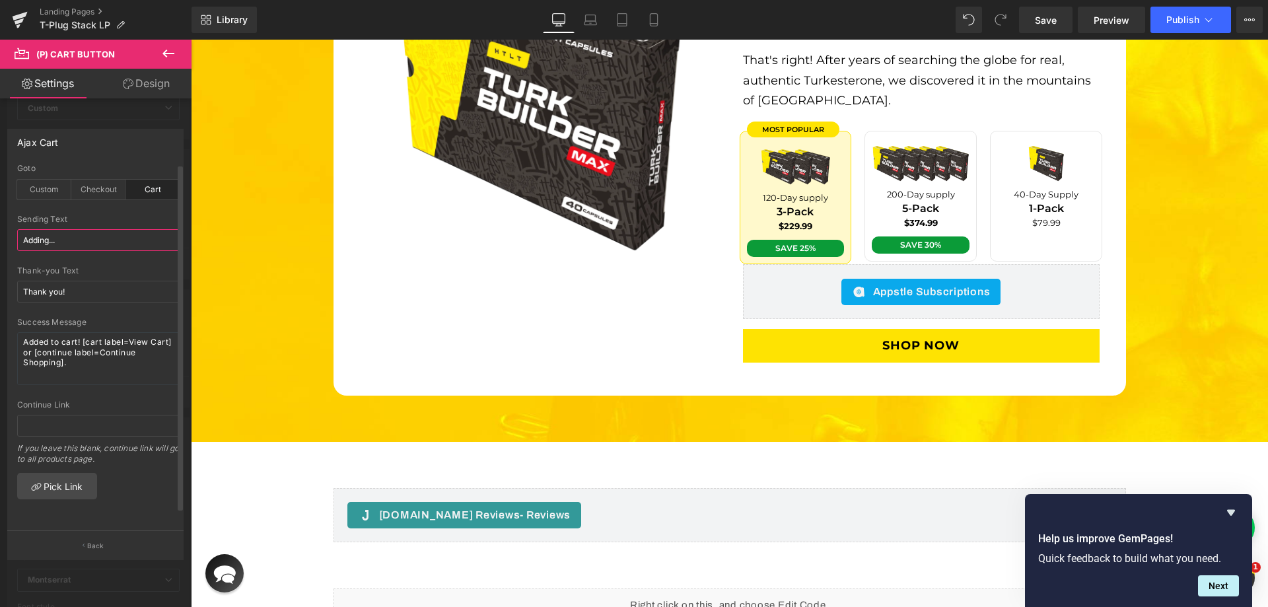
click at [72, 244] on input "Adding..." at bounding box center [98, 240] width 162 height 22
click at [46, 296] on input "Thank you!" at bounding box center [98, 292] width 162 height 22
click at [49, 187] on div "Custom" at bounding box center [44, 190] width 54 height 20
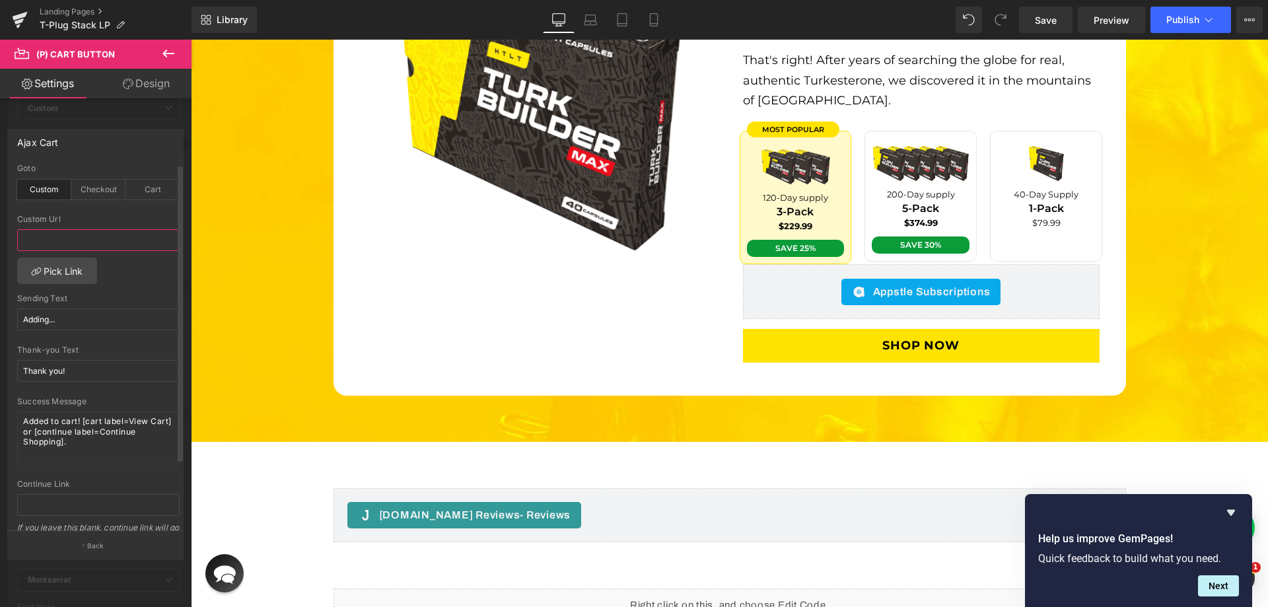
click at [53, 243] on input "text" at bounding box center [98, 240] width 162 height 22
click at [67, 272] on link "Pick Link" at bounding box center [57, 271] width 80 height 26
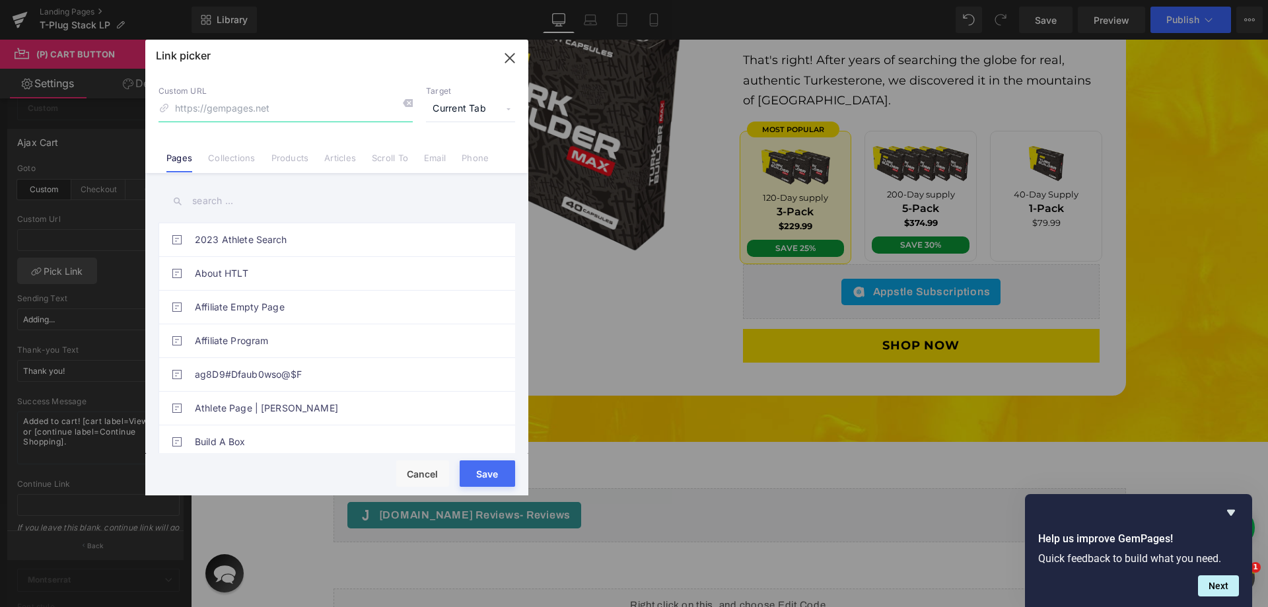
drag, startPoint x: 513, startPoint y: 61, endPoint x: 320, endPoint y: 21, distance: 197.0
click at [513, 61] on icon "button" at bounding box center [509, 58] width 9 height 9
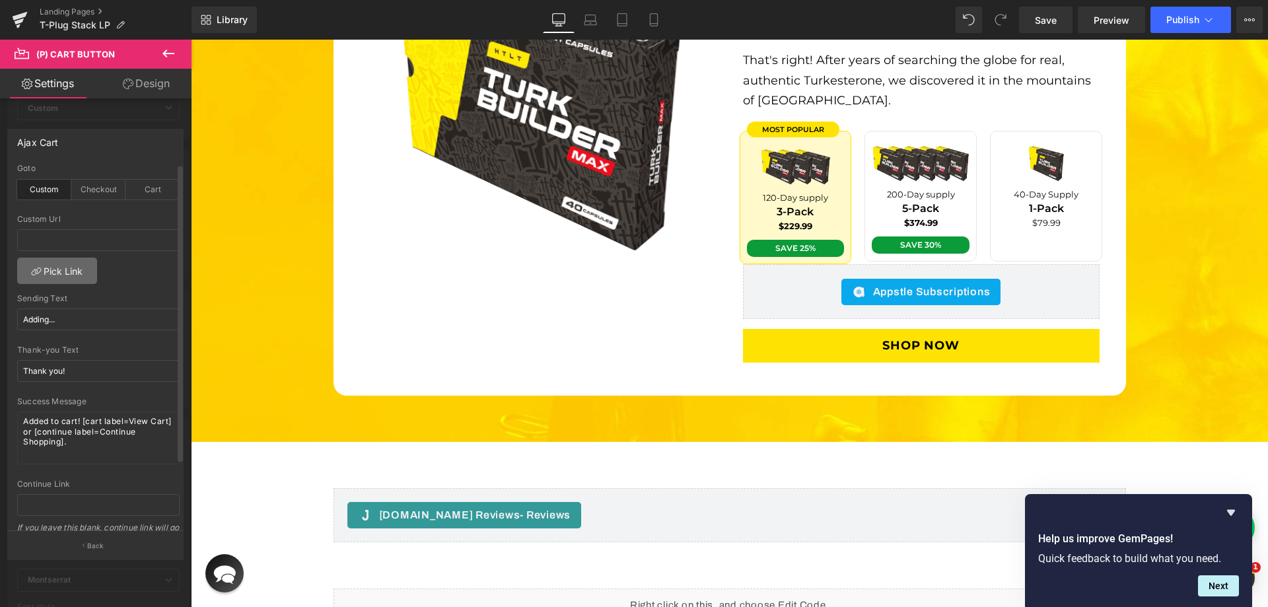
click at [68, 271] on link "Pick Link" at bounding box center [57, 271] width 80 height 26
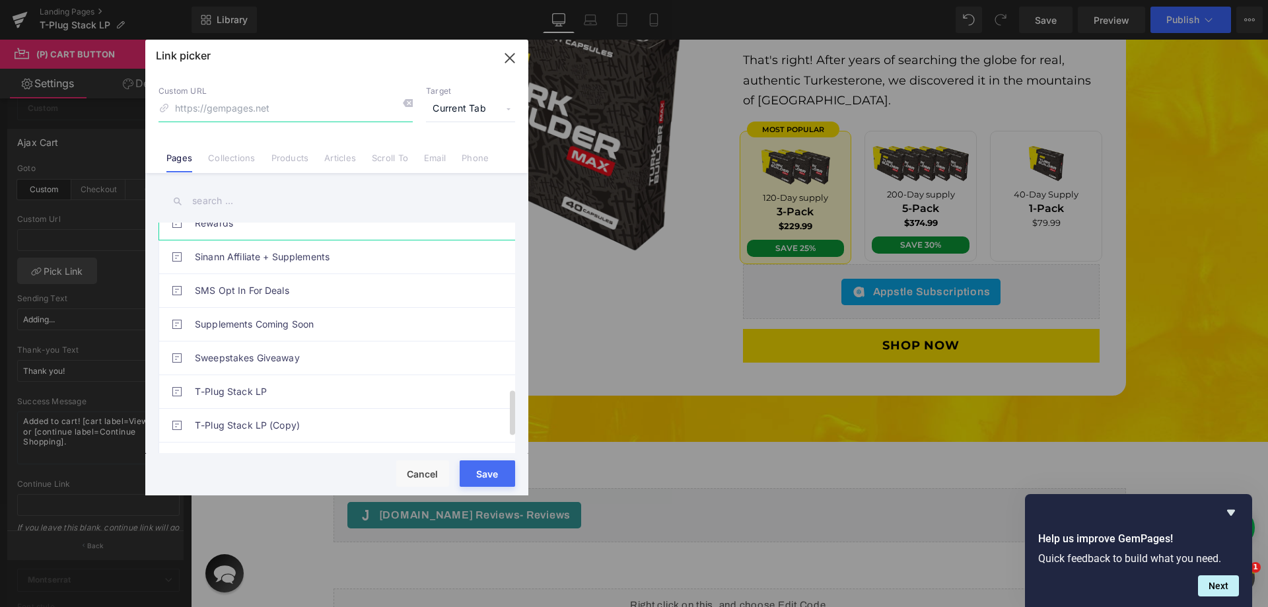
scroll to position [727, 0]
click at [508, 63] on icon "button" at bounding box center [509, 58] width 21 height 21
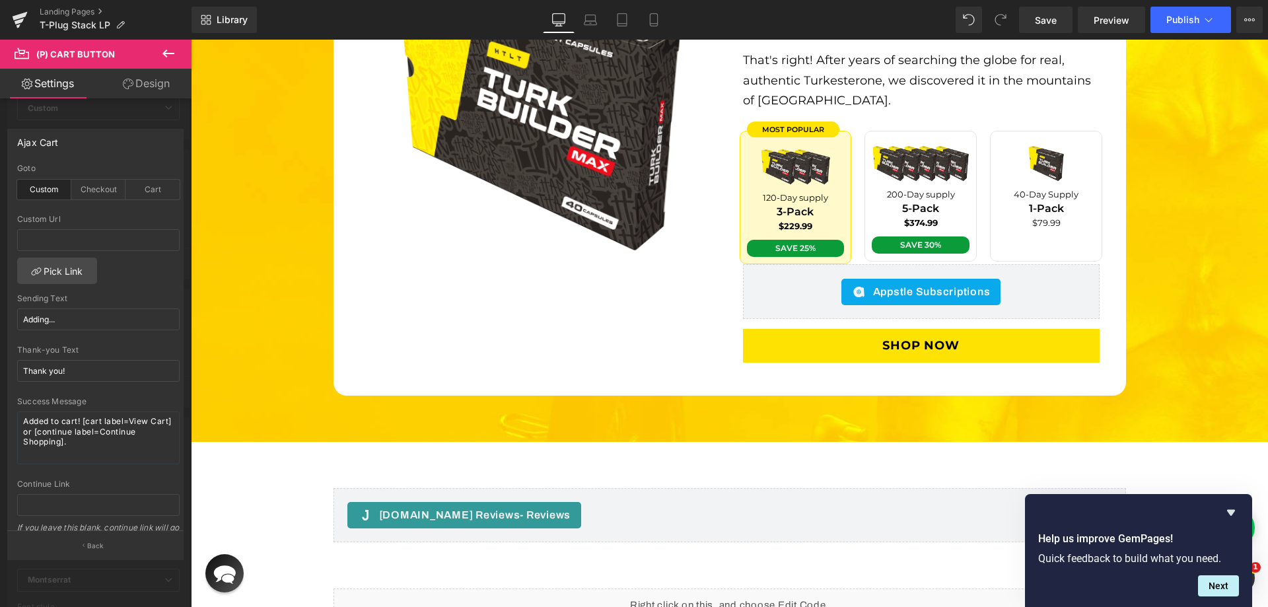
click at [71, 143] on div "Ajax Cart" at bounding box center [95, 141] width 175 height 25
click at [83, 549] on button "Back" at bounding box center [95, 545] width 176 height 30
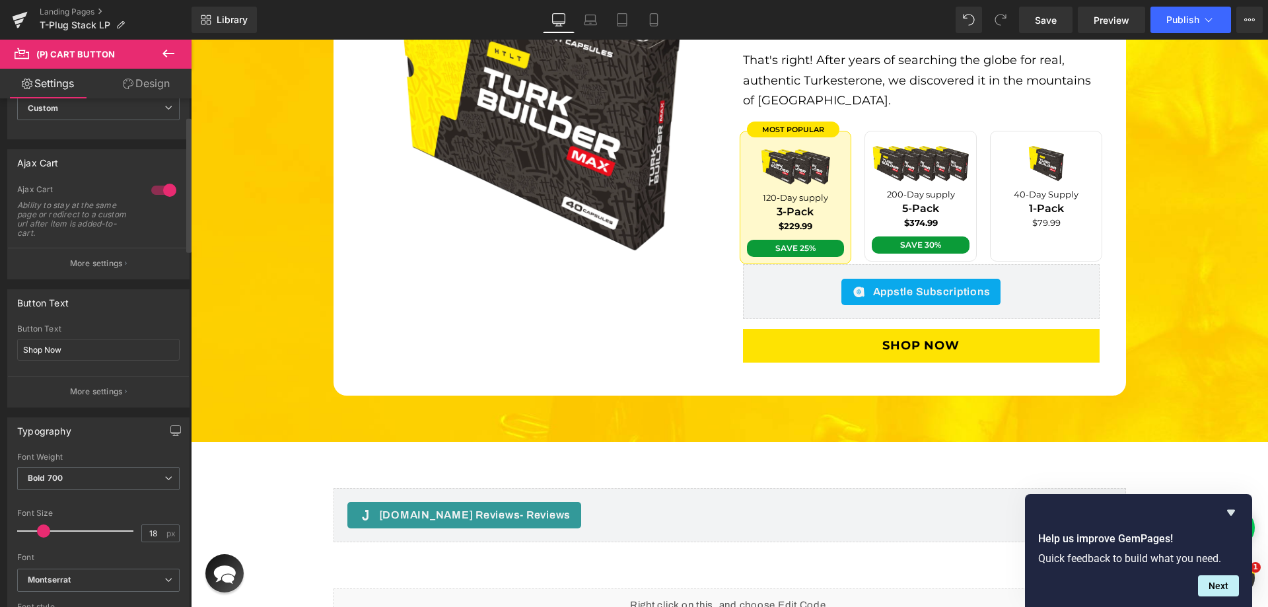
click at [163, 178] on div "Ajax Cart 1 Ajax Cart Ability to stay at the same page or redirect to a custom …" at bounding box center [98, 214] width 182 height 130
click at [153, 182] on div at bounding box center [164, 190] width 32 height 21
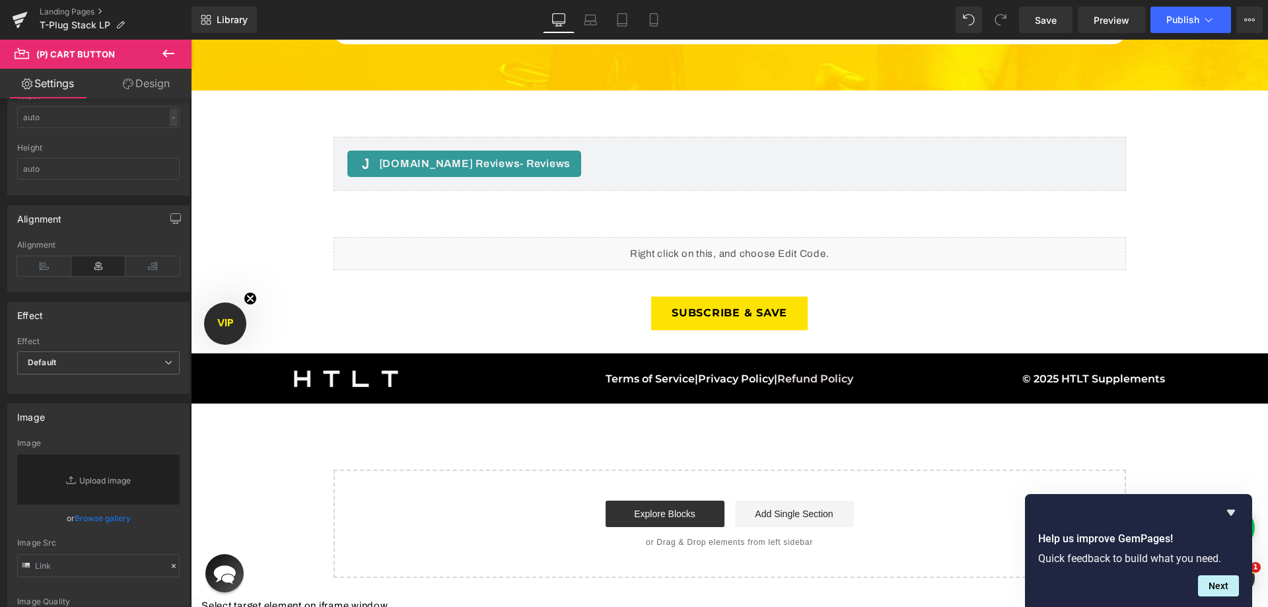
scroll to position [3392, 0]
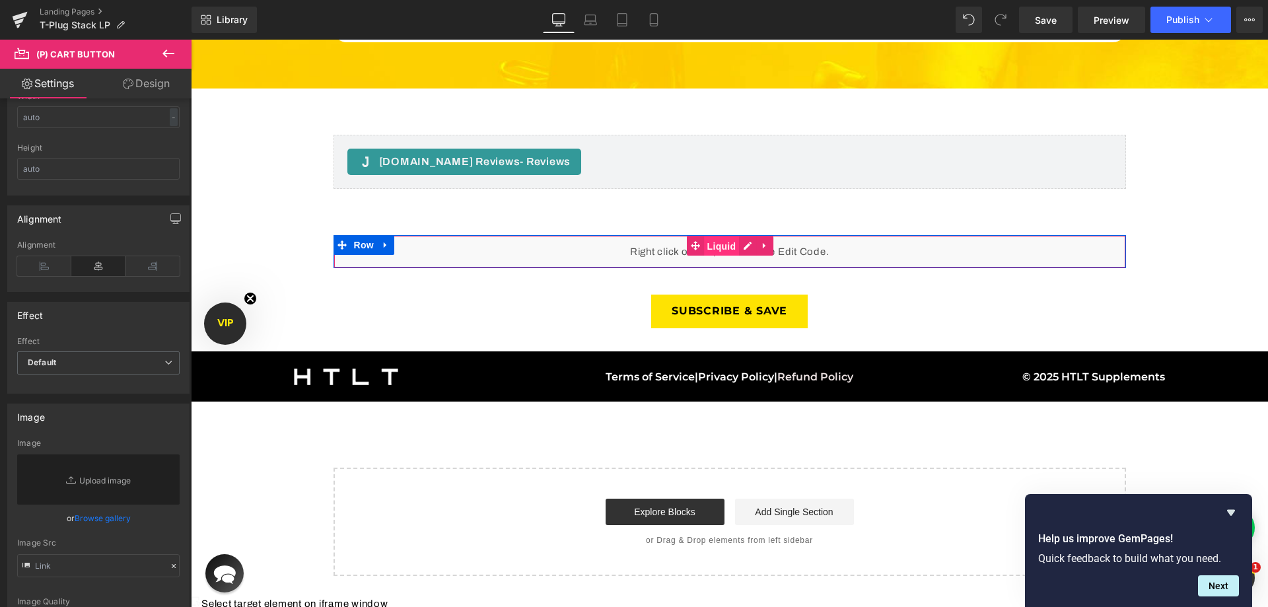
click at [704, 236] on span "Liquid" at bounding box center [722, 246] width 36 height 20
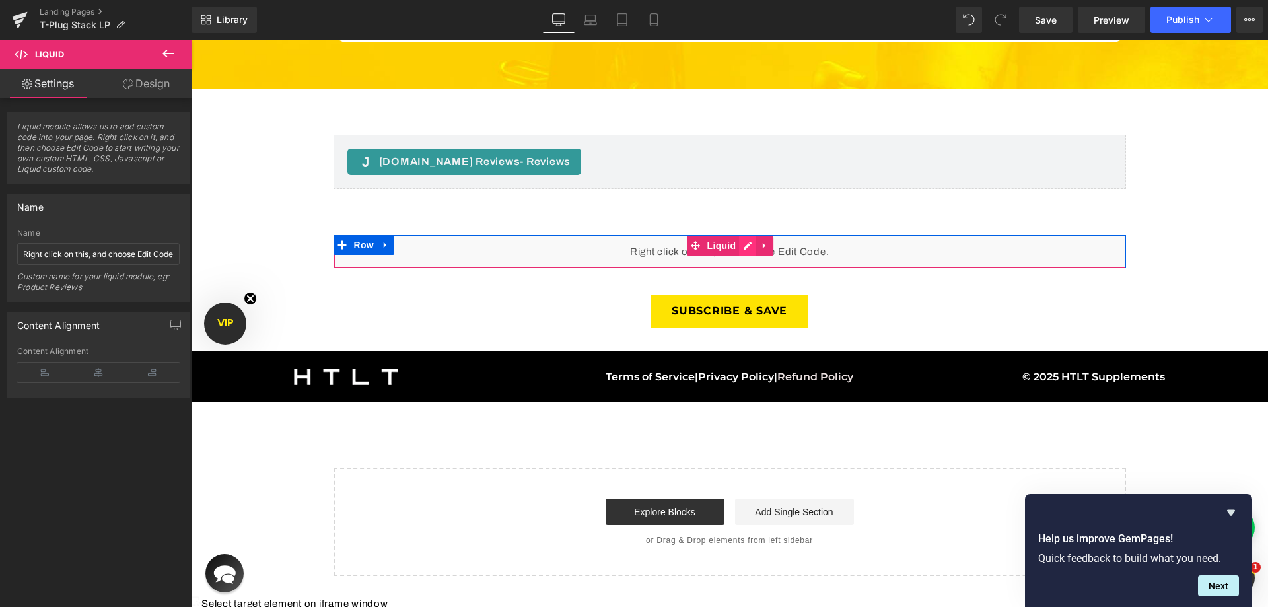
click at [741, 235] on div "Liquid" at bounding box center [730, 251] width 793 height 33
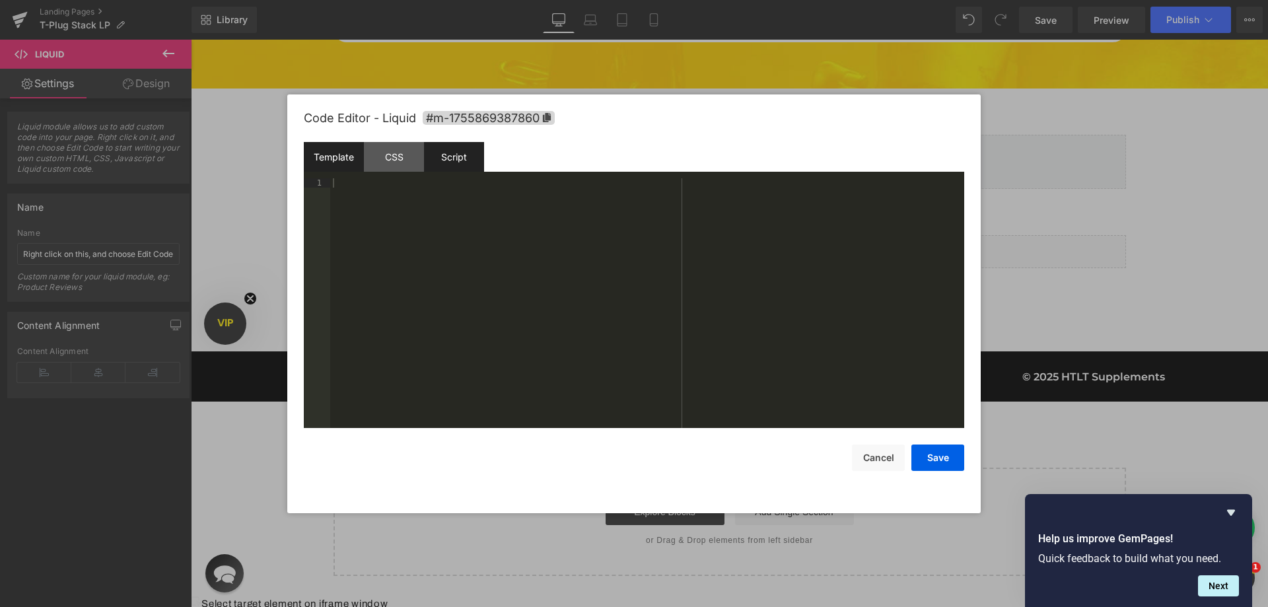
click at [465, 151] on div "Script" at bounding box center [454, 157] width 60 height 30
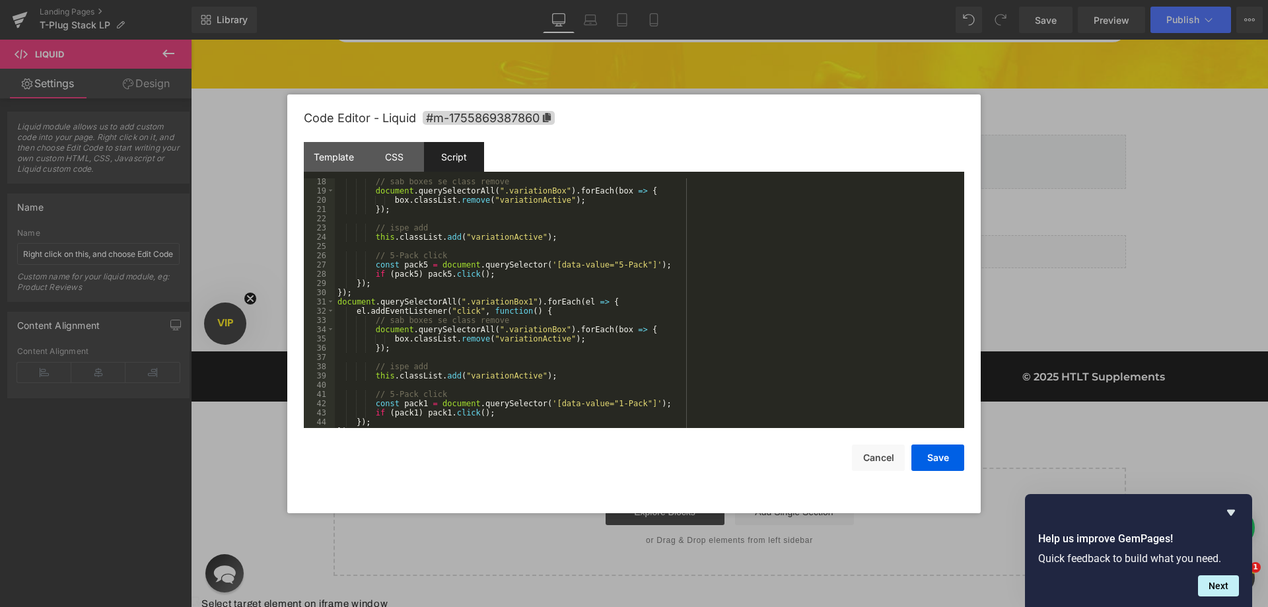
scroll to position [166, 0]
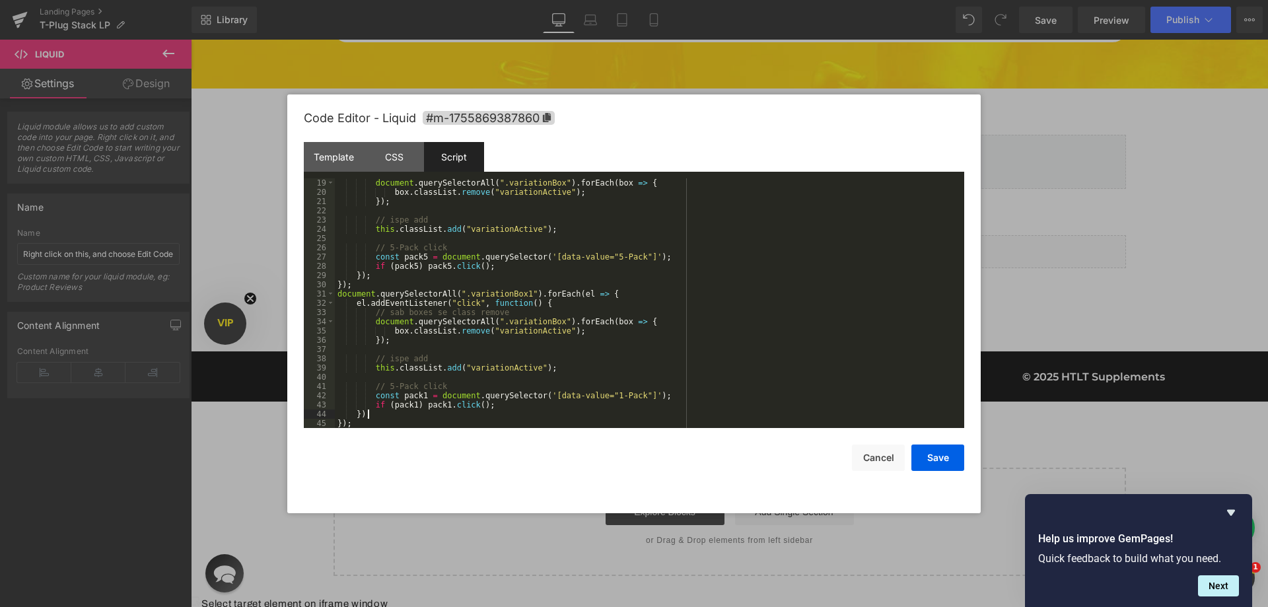
click at [423, 418] on div "document . querySelectorAll ( ".variationBox" ) . forEach ( box => { box . clas…" at bounding box center [647, 312] width 624 height 268
click at [425, 423] on div "document . querySelectorAll ( ".variationBox" ) . forEach ( box => { box . clas…" at bounding box center [647, 312] width 624 height 268
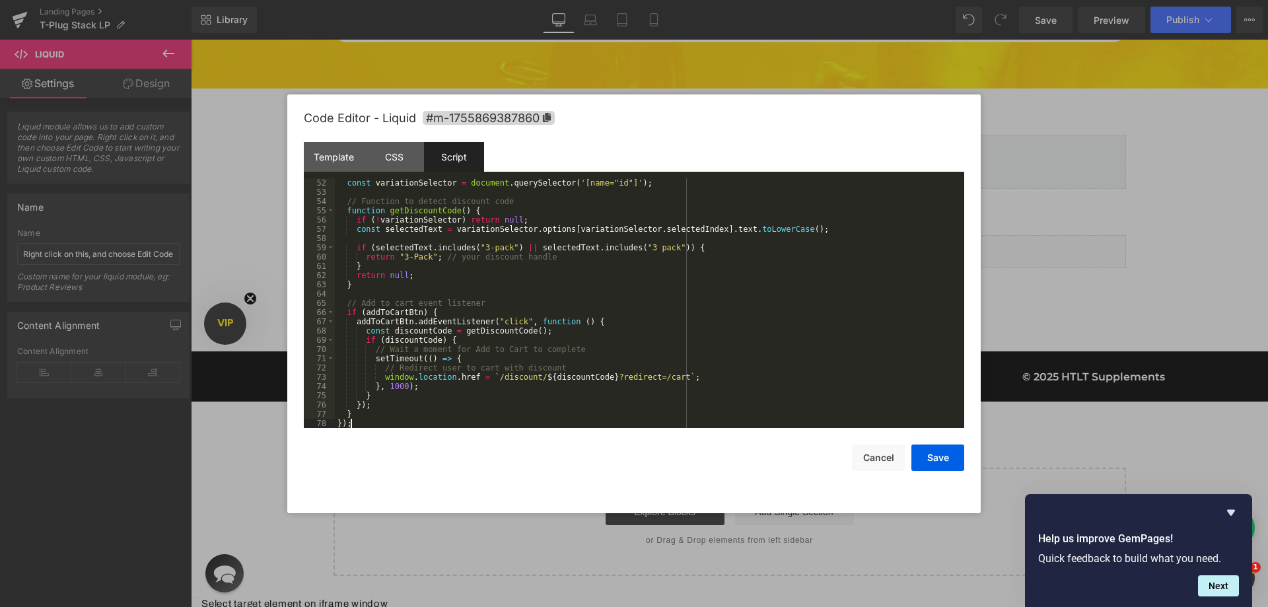
scroll to position [392, 0]
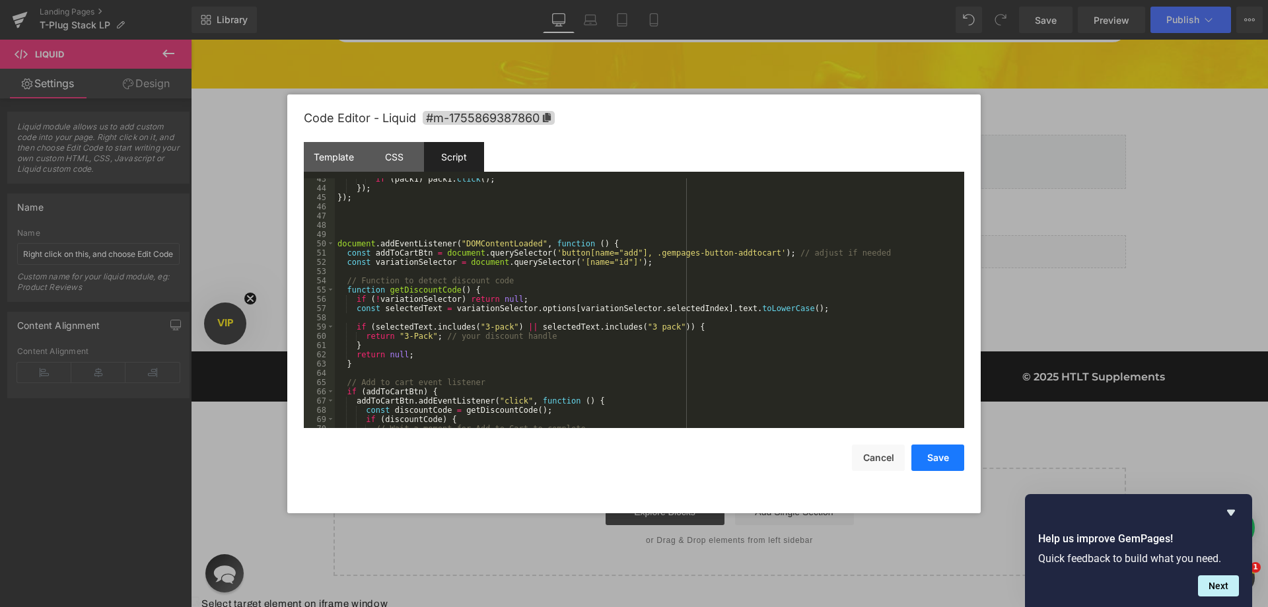
click at [930, 462] on button "Save" at bounding box center [937, 458] width 53 height 26
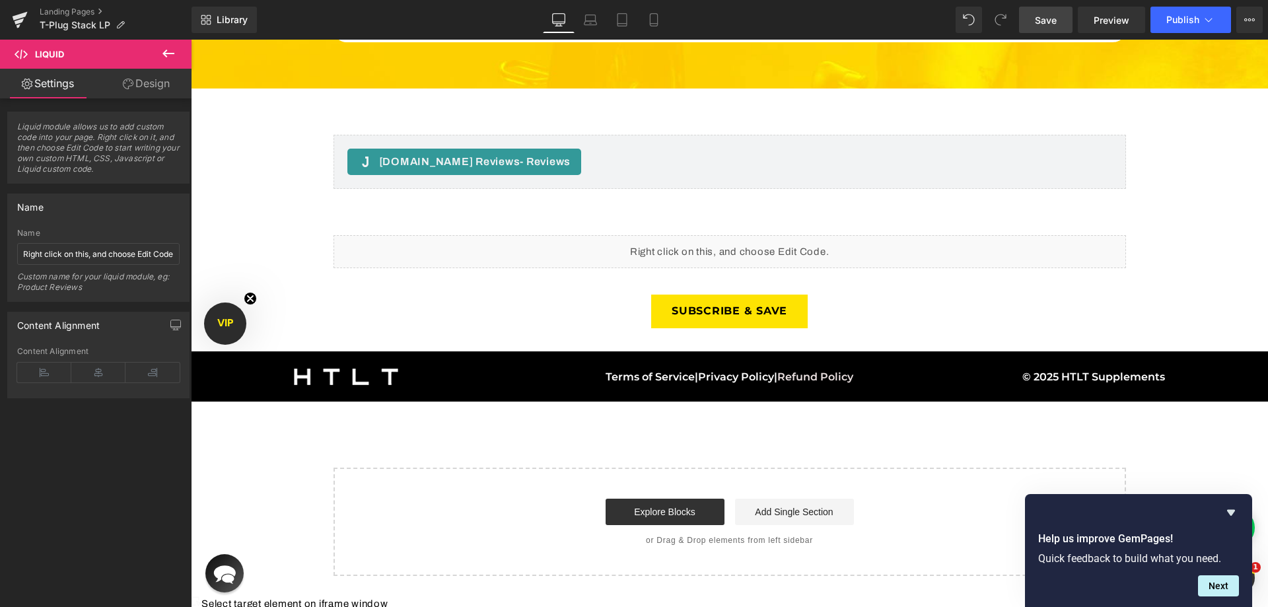
click at [1066, 15] on link "Save" at bounding box center [1046, 20] width 54 height 26
click at [1087, 17] on link "Preview" at bounding box center [1111, 20] width 67 height 26
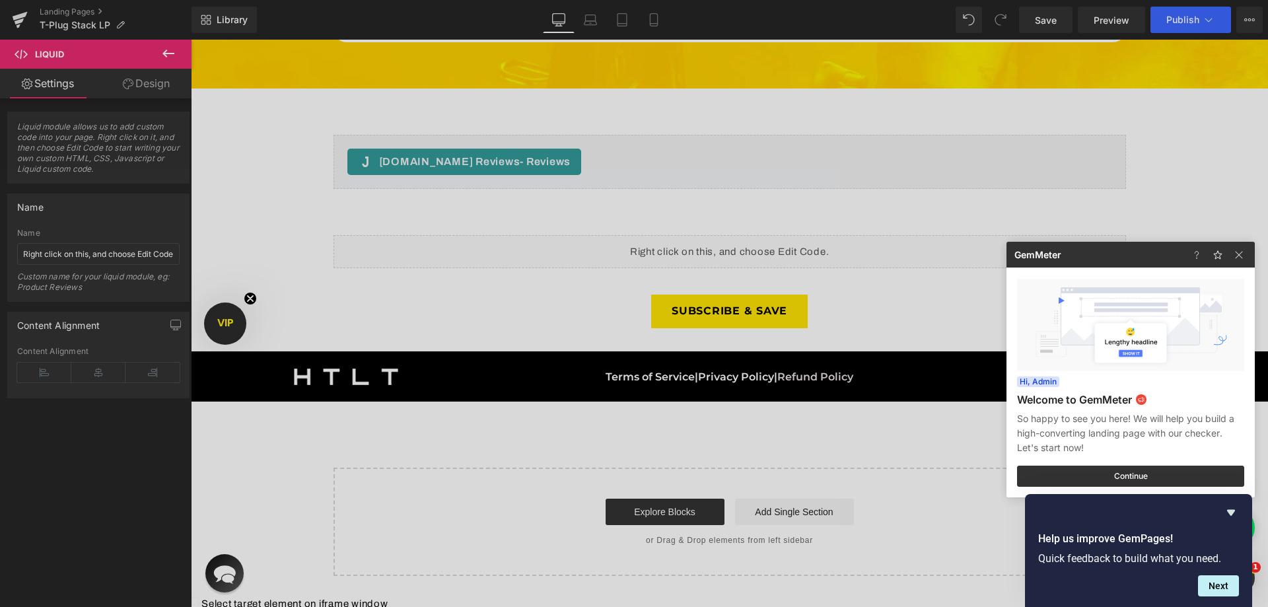
click at [1109, 20] on div at bounding box center [634, 303] width 1268 height 607
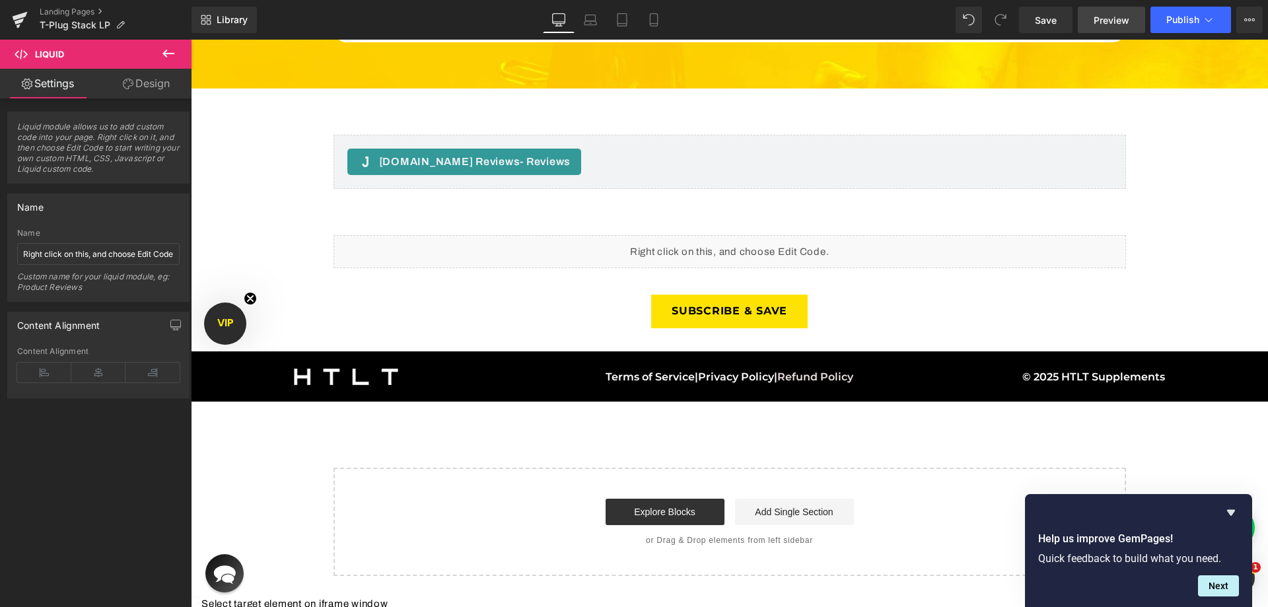
click at [1110, 21] on span "Preview" at bounding box center [1112, 20] width 36 height 14
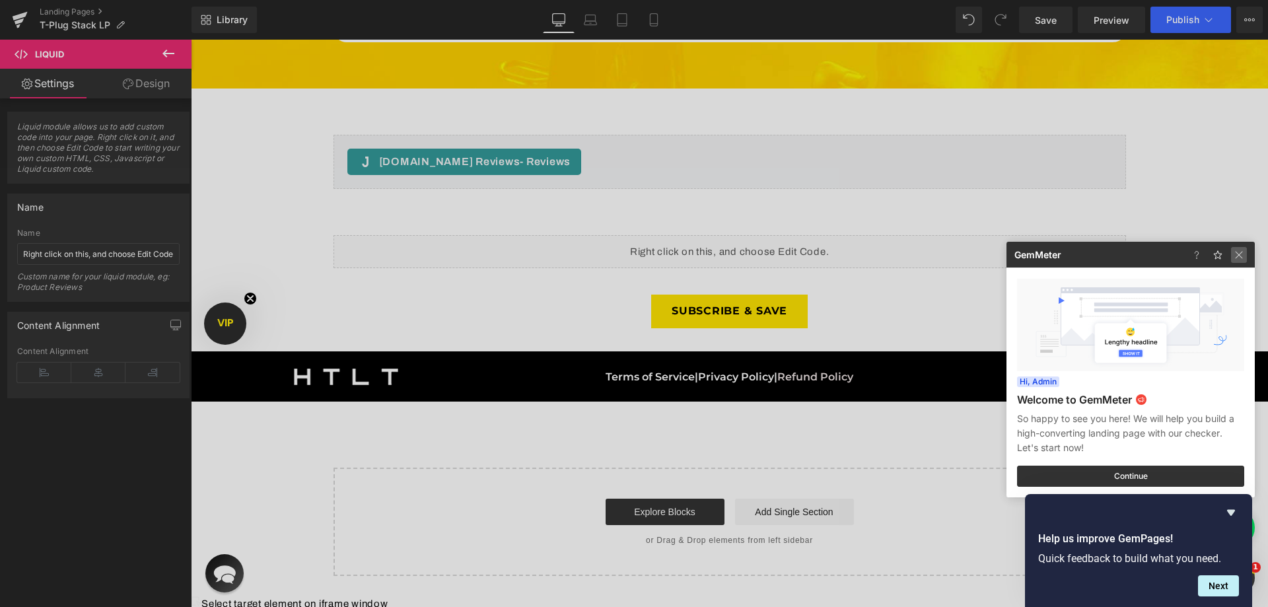
drag, startPoint x: 1242, startPoint y: 252, endPoint x: 1015, endPoint y: 213, distance: 231.2
click at [1242, 252] on img at bounding box center [1239, 255] width 16 height 16
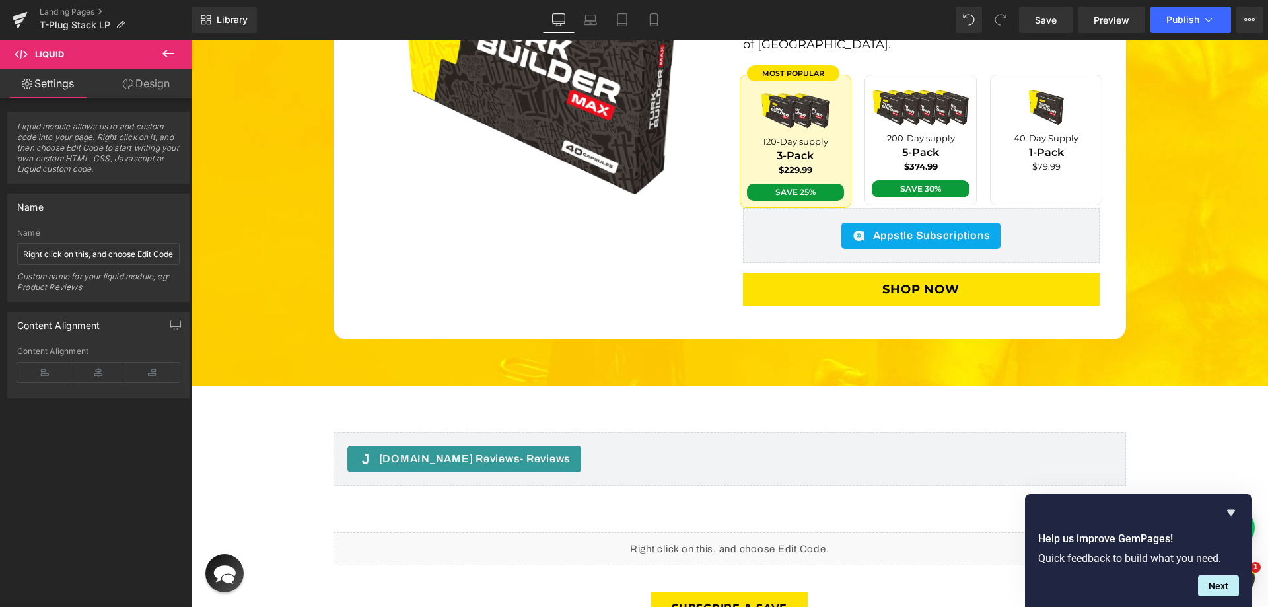
scroll to position [3061, 0]
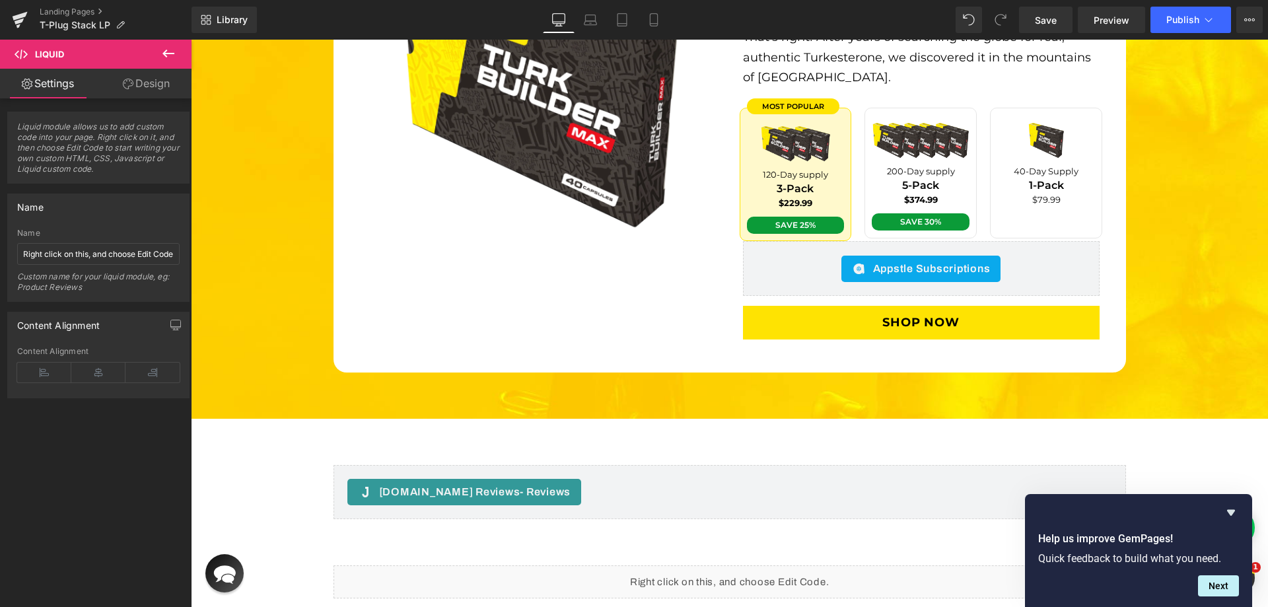
click at [1045, 256] on div "Appstle Subscriptions" at bounding box center [921, 269] width 329 height 26
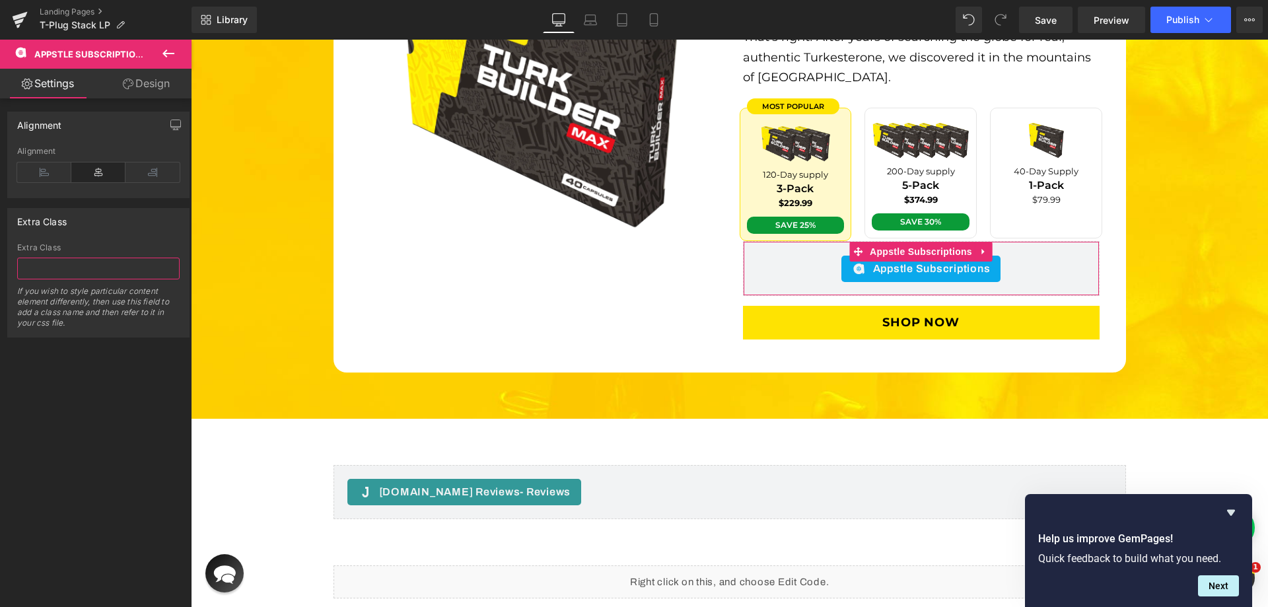
click at [76, 268] on input "text" at bounding box center [98, 269] width 162 height 22
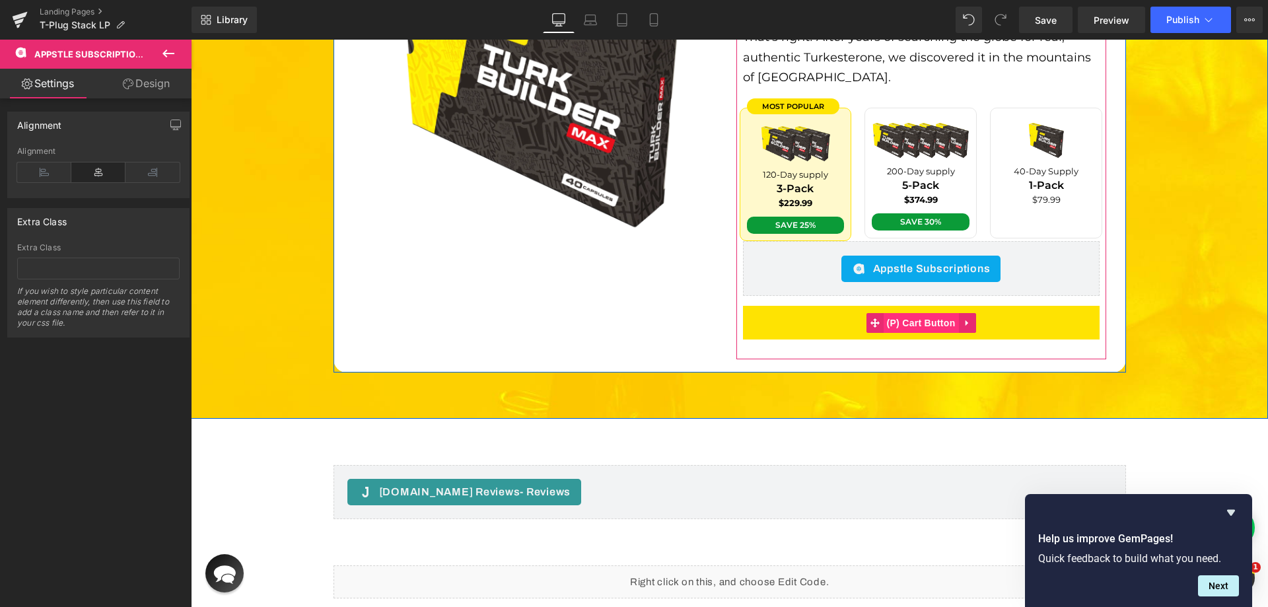
click at [935, 313] on span "(P) Cart Button" at bounding box center [920, 323] width 75 height 20
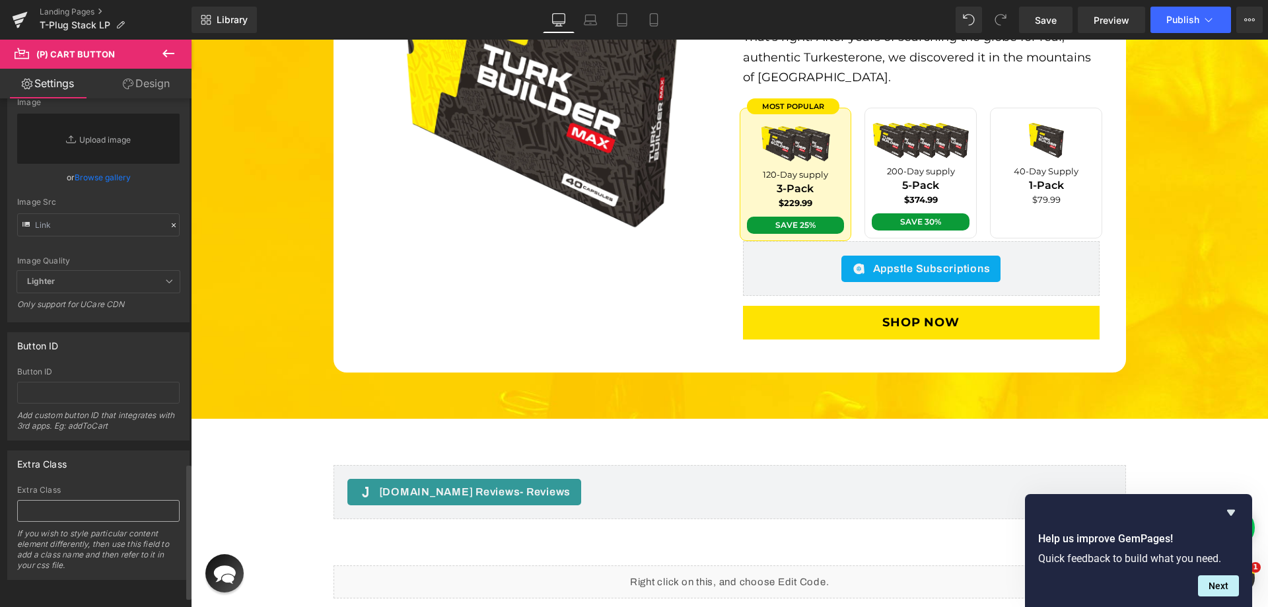
scroll to position [1408, 0]
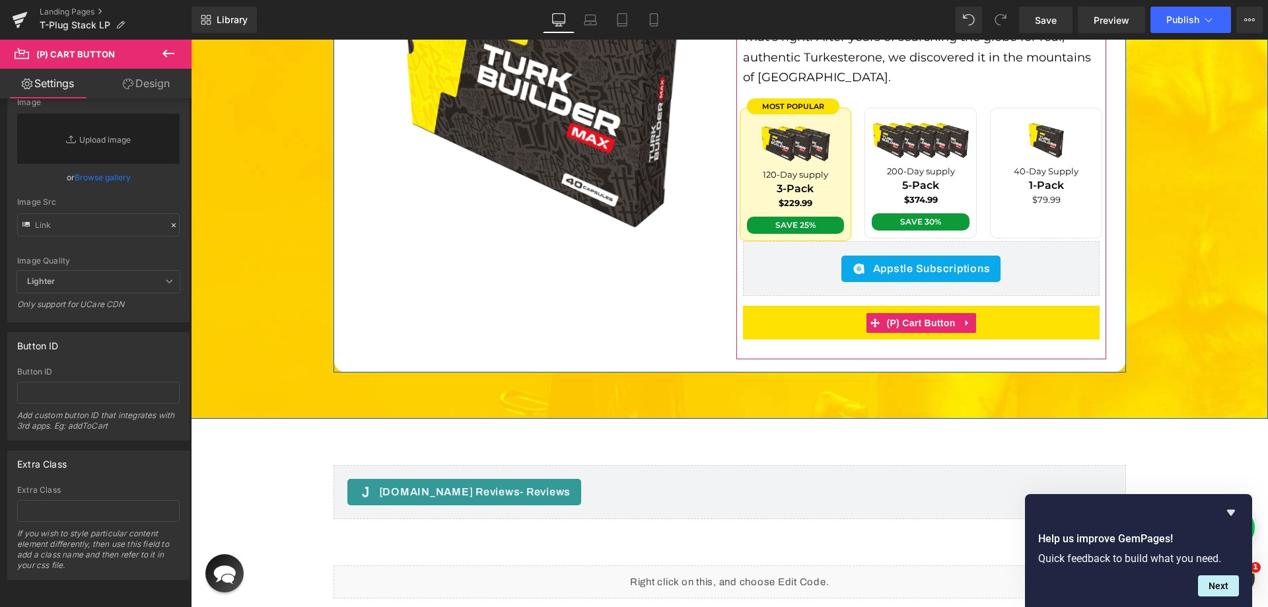
click at [758, 330] on div "[DOMAIN_NAME] Reviews - Star Badge [DOMAIN_NAME] Reviews Turk Builder Max (P) T…" at bounding box center [921, 145] width 370 height 428
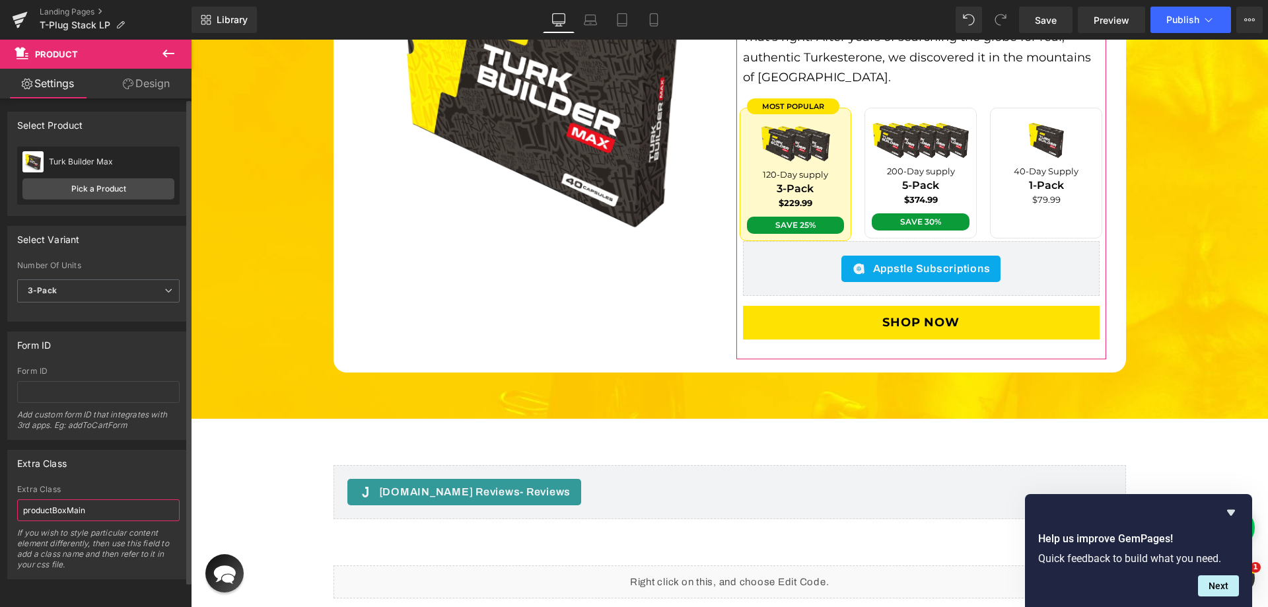
click at [115, 505] on input "productBoxMain" at bounding box center [98, 510] width 162 height 22
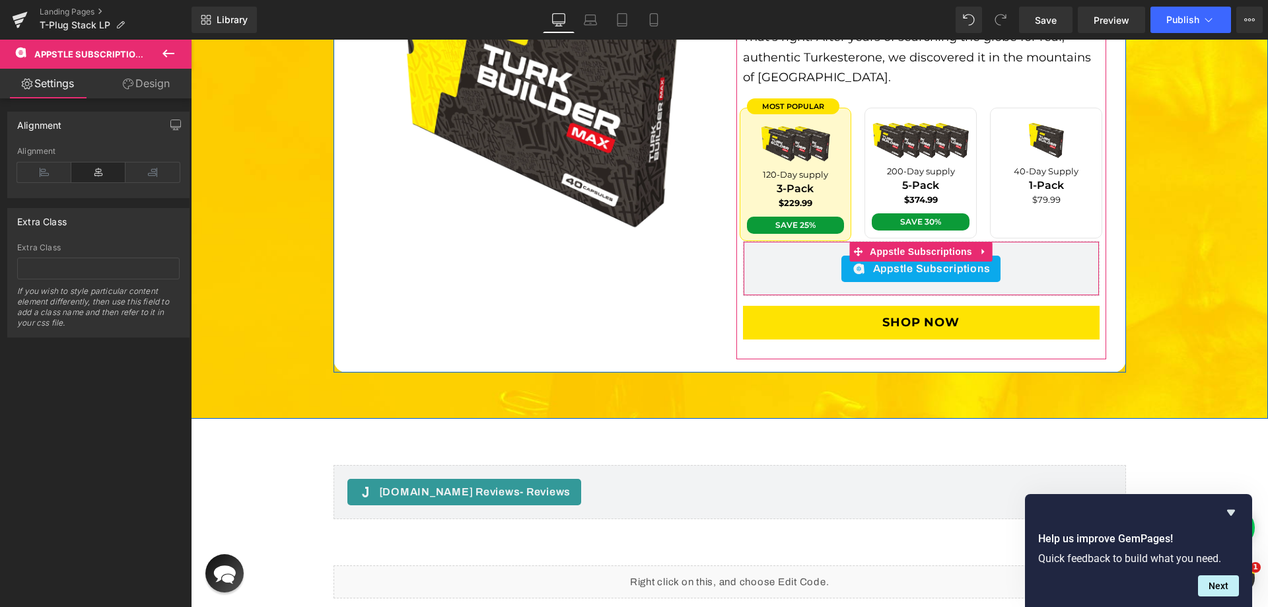
click at [905, 261] on span "Appstle Subscriptions" at bounding box center [932, 269] width 118 height 16
click at [906, 242] on span "Appstle Subscriptions" at bounding box center [921, 252] width 109 height 20
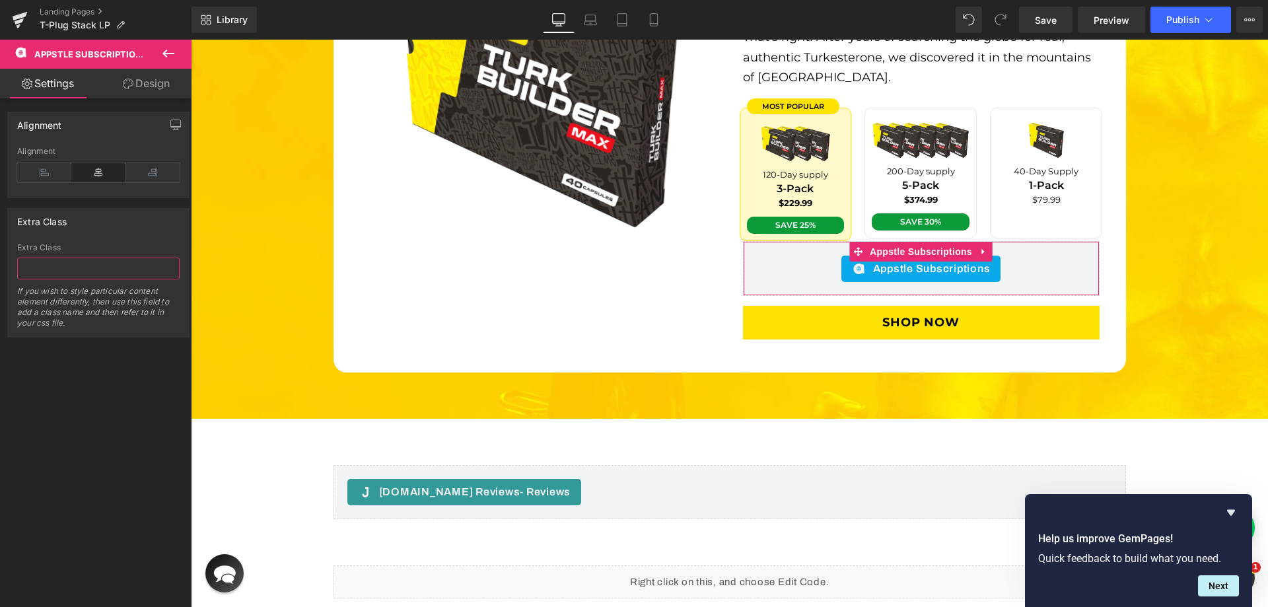
click at [71, 277] on input "text" at bounding box center [98, 269] width 162 height 22
paste input "productBoxMain"
type input "productBoxMainApptle"
click at [1050, 7] on link "Save" at bounding box center [1046, 20] width 54 height 26
click at [1114, 19] on span "Preview" at bounding box center [1112, 20] width 36 height 14
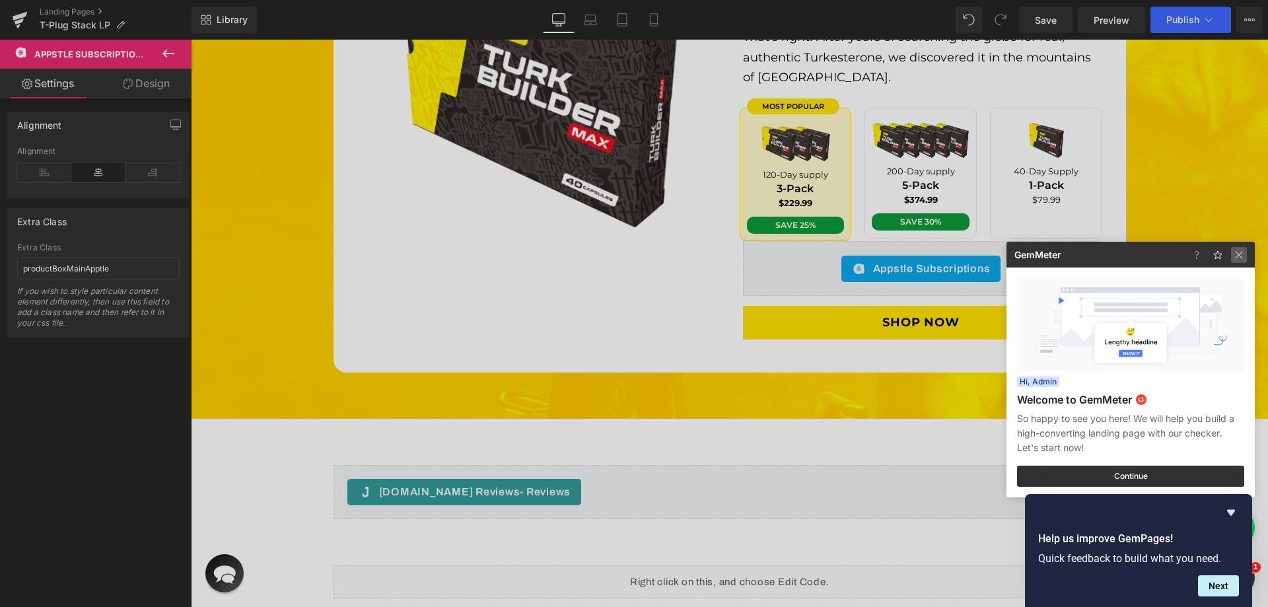
click at [1240, 251] on img at bounding box center [1239, 255] width 16 height 16
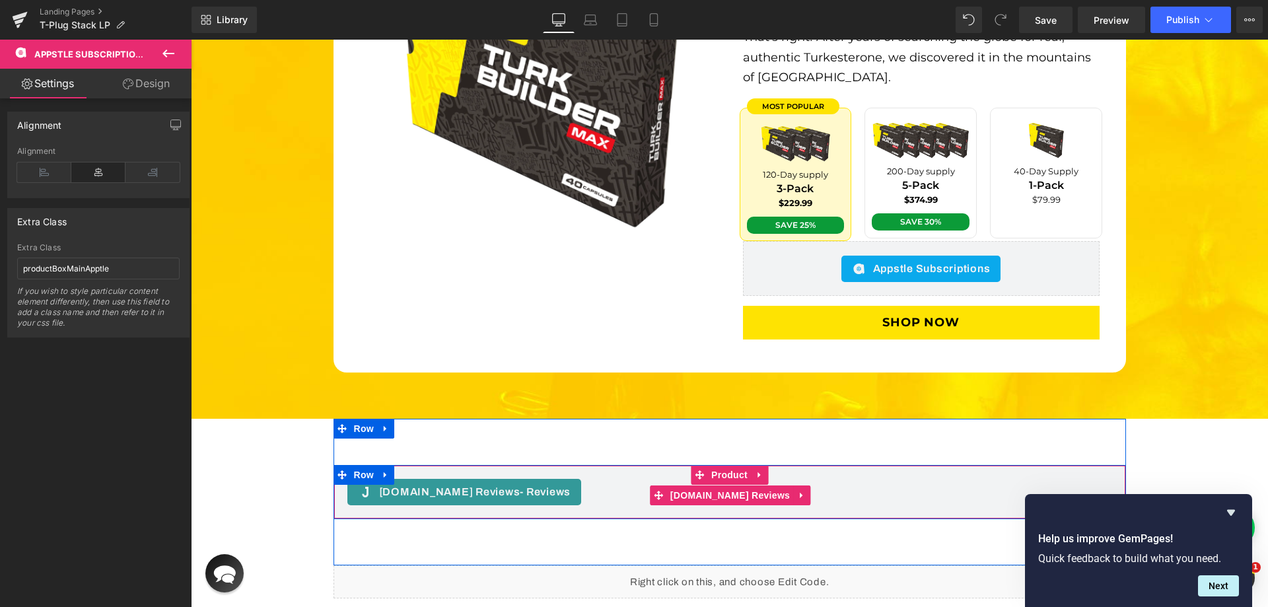
scroll to position [3392, 0]
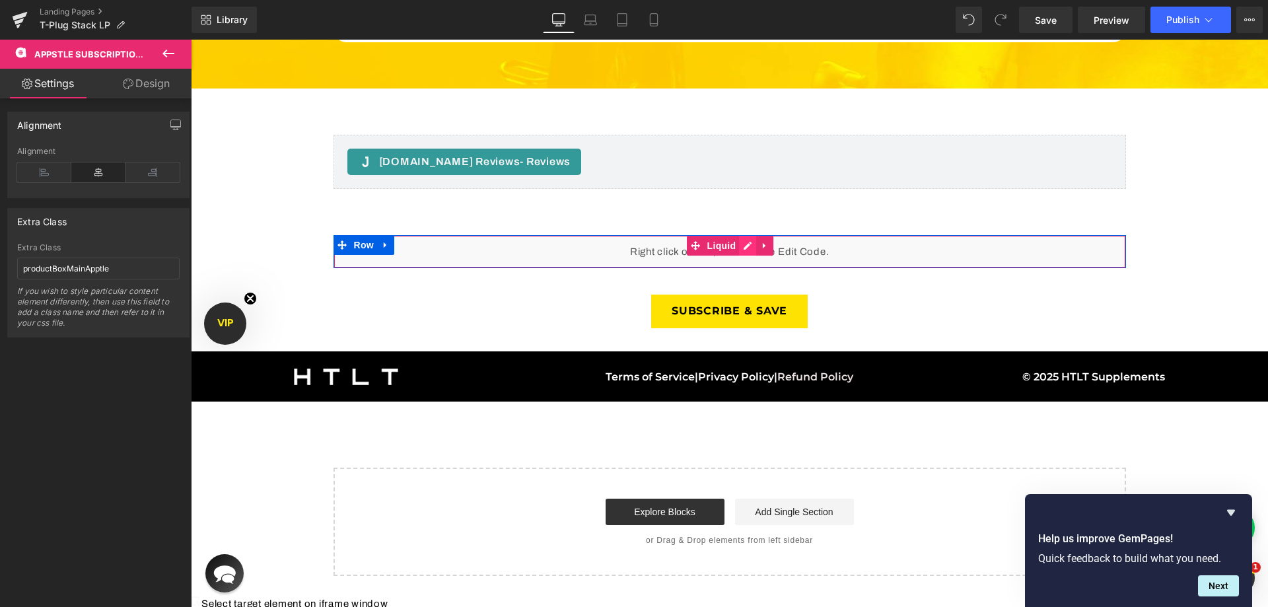
click at [738, 235] on div "Liquid" at bounding box center [730, 251] width 793 height 33
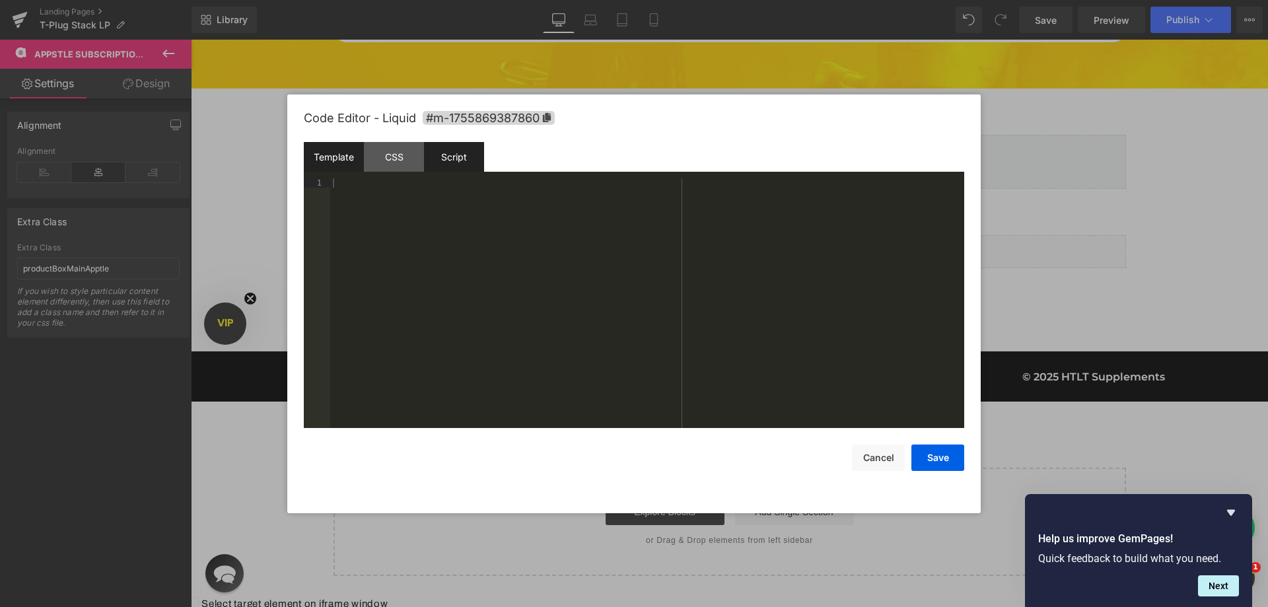
click at [458, 166] on div "Script" at bounding box center [454, 157] width 60 height 30
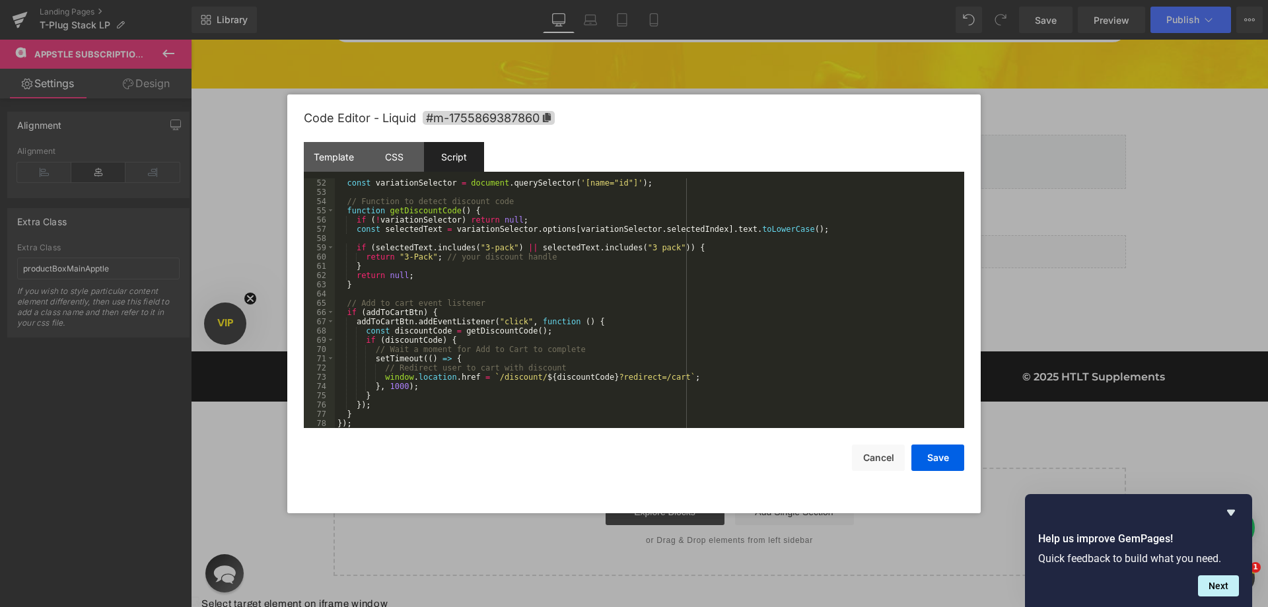
scroll to position [432, 0]
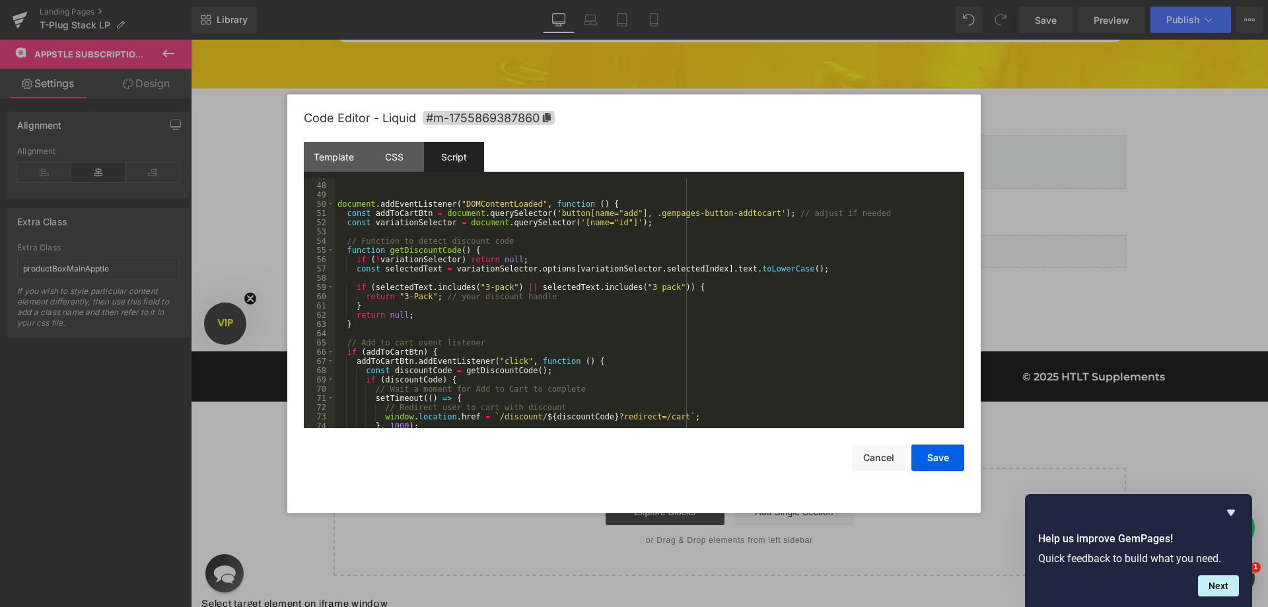
click at [594, 221] on div "document . addEventListener ( "DOMContentLoaded" , function ( ) { const addToCa…" at bounding box center [647, 306] width 624 height 268
click at [600, 224] on div "document . addEventListener ( "DOMContentLoaded" , function ( ) { const addToCa…" at bounding box center [647, 303] width 624 height 250
click at [600, 224] on div "document . addEventListener ( "DOMContentLoaded" , function ( ) { const addToCa…" at bounding box center [647, 306] width 624 height 268
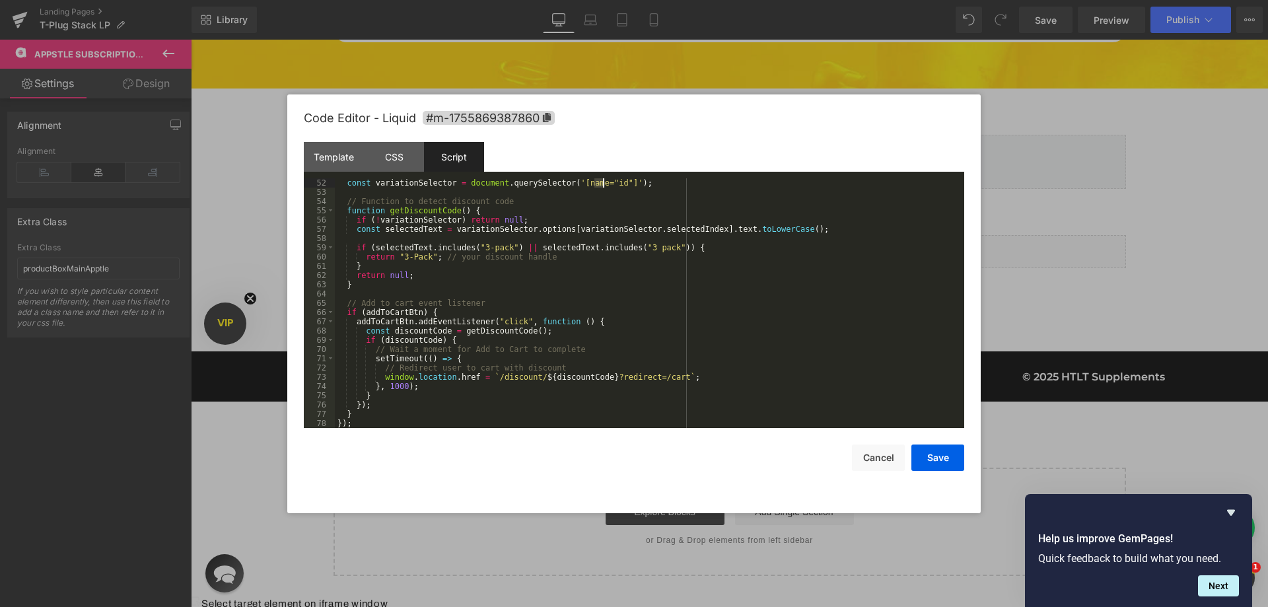
scroll to position [472, 0]
click at [369, 316] on div "const variationSelector = document . querySelector ( '[name="id"]' ) ; // Funct…" at bounding box center [647, 312] width 624 height 268
click at [353, 324] on div "const variationSelector = document . querySelector ( '[name="id"]' ) ; // Funct…" at bounding box center [647, 312] width 624 height 268
click at [624, 328] on div "const variationSelector = document . querySelector ( '[name="id"]' ) ; // Funct…" at bounding box center [647, 312] width 624 height 268
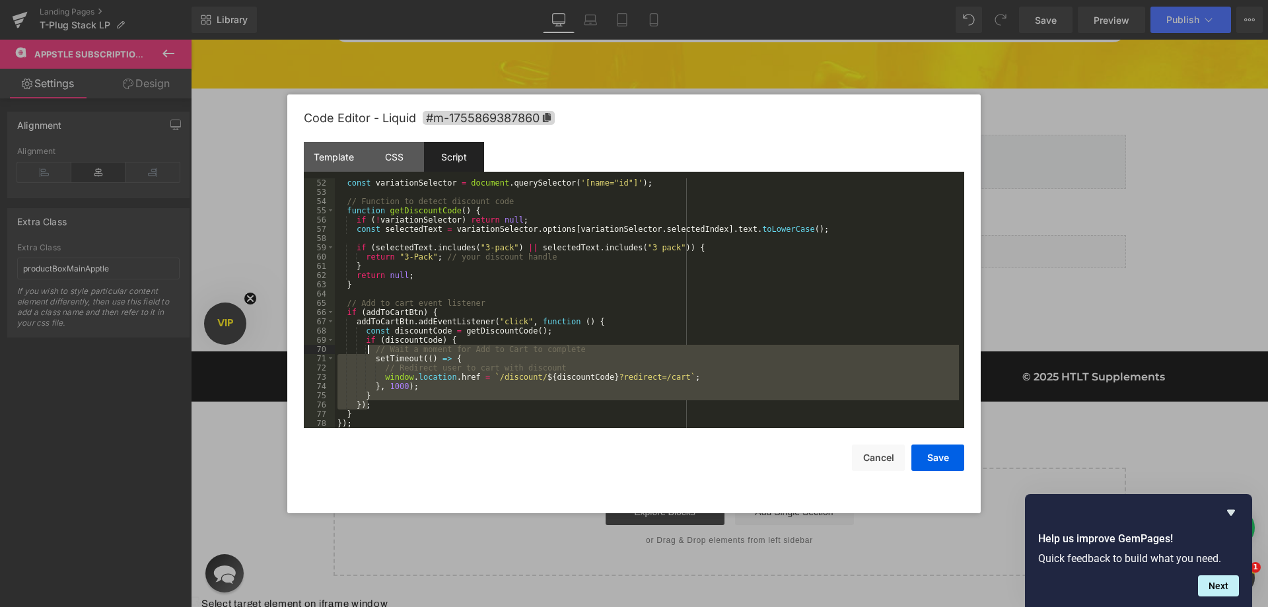
drag, startPoint x: 389, startPoint y: 402, endPoint x: 369, endPoint y: 349, distance: 57.1
click at [369, 349] on div "const variationSelector = document . querySelector ( '[name="id"]' ) ; // Funct…" at bounding box center [647, 312] width 624 height 268
click at [362, 417] on div "const variationSelector = document . querySelector ( '[name="id"]' ) ; // Funct…" at bounding box center [647, 312] width 624 height 268
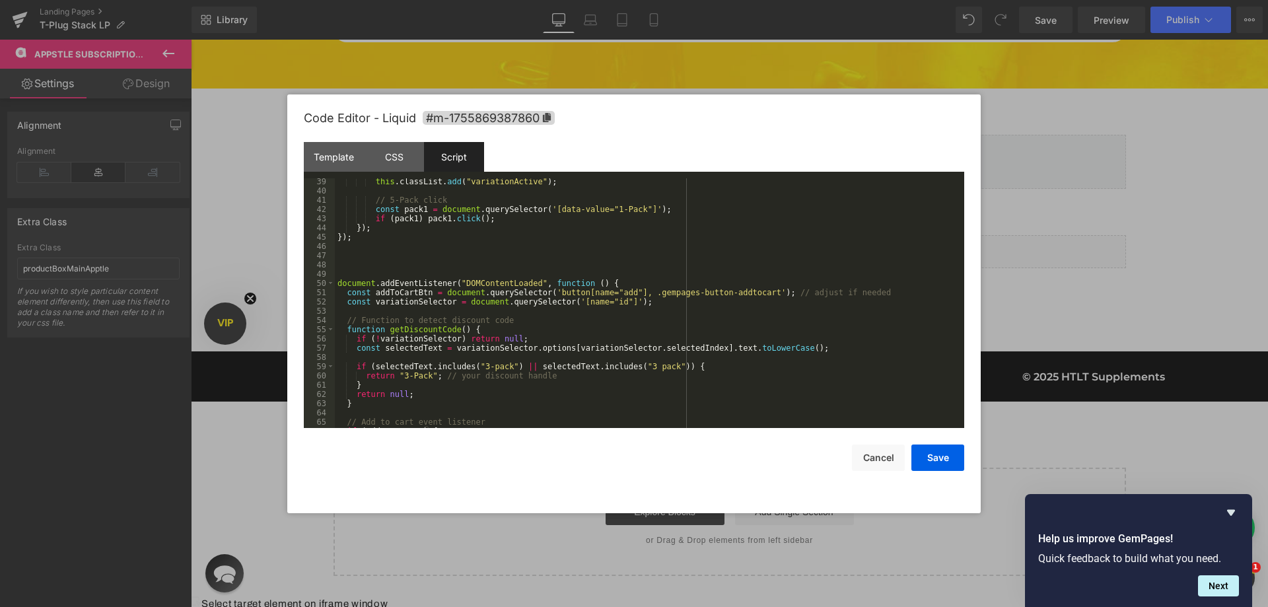
scroll to position [353, 0]
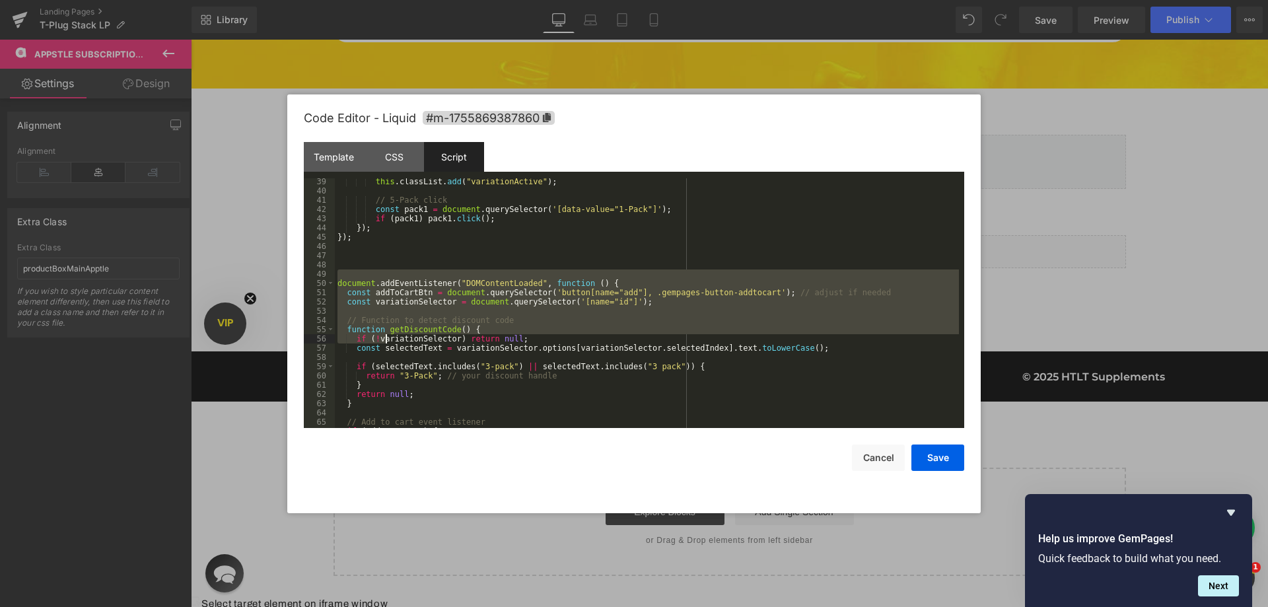
drag, startPoint x: 371, startPoint y: 270, endPoint x: 385, endPoint y: 339, distance: 70.9
click at [385, 339] on div "this . classList . add ( "variationActive" ) ; // 5-Pack click const pack1 = do…" at bounding box center [647, 311] width 624 height 268
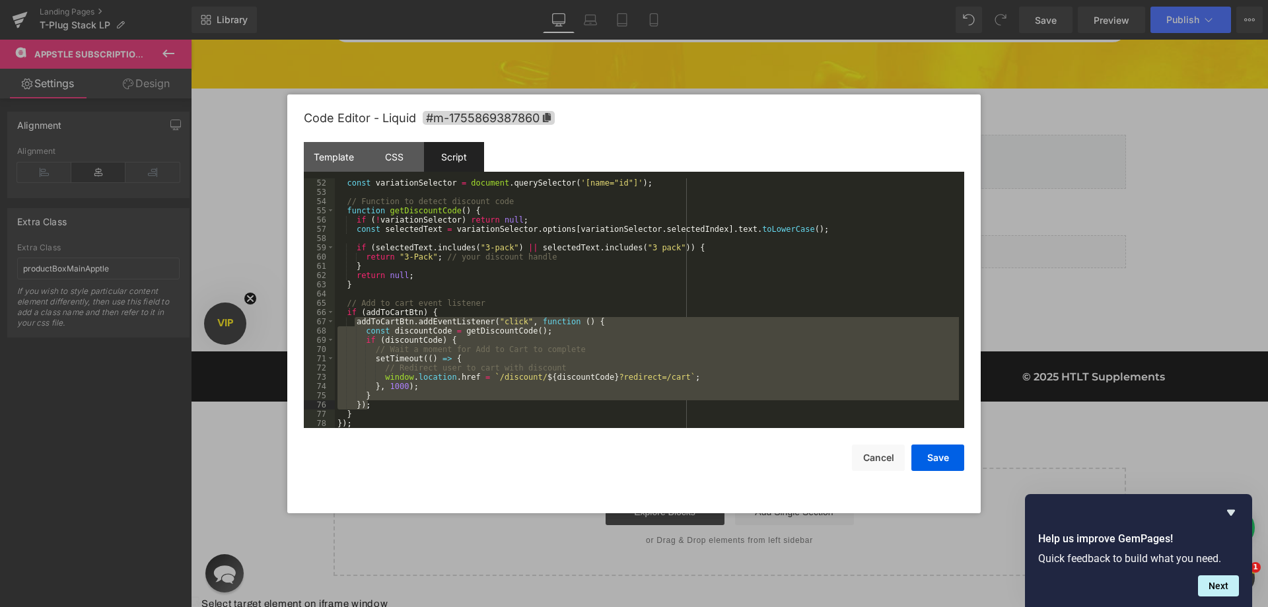
drag, startPoint x: 356, startPoint y: 320, endPoint x: 378, endPoint y: 404, distance: 86.8
click at [378, 404] on div "const variationSelector = document . querySelector ( '[name="id"]' ) ; // Funct…" at bounding box center [647, 312] width 624 height 268
click at [353, 317] on div "const variationSelector = document . querySelector ( '[name="id"]' ) ; // Funct…" at bounding box center [647, 312] width 624 height 268
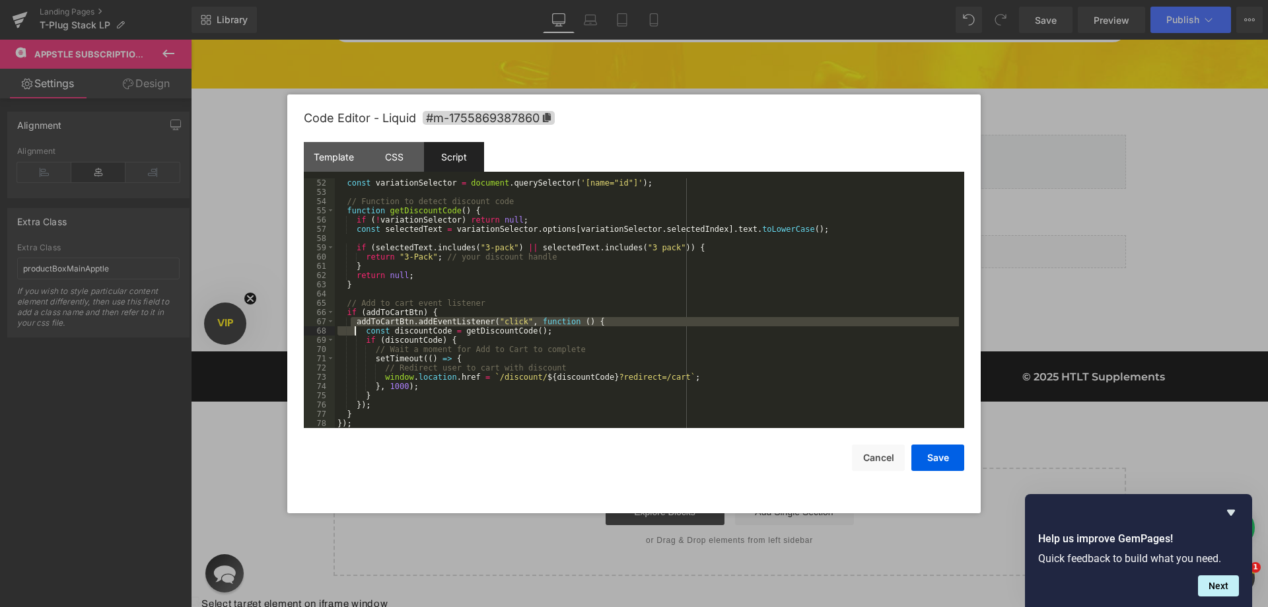
click at [355, 328] on div "const variationSelector = document . querySelector ( '[name="id"]' ) ; // Funct…" at bounding box center [647, 312] width 624 height 268
click at [355, 322] on div "const variationSelector = document . querySelector ( '[name="id"]' ) ; // Funct…" at bounding box center [647, 303] width 624 height 250
click at [378, 405] on div "const variationSelector = document . querySelector ( '[name="id"]' ) ; // Funct…" at bounding box center [647, 312] width 624 height 268
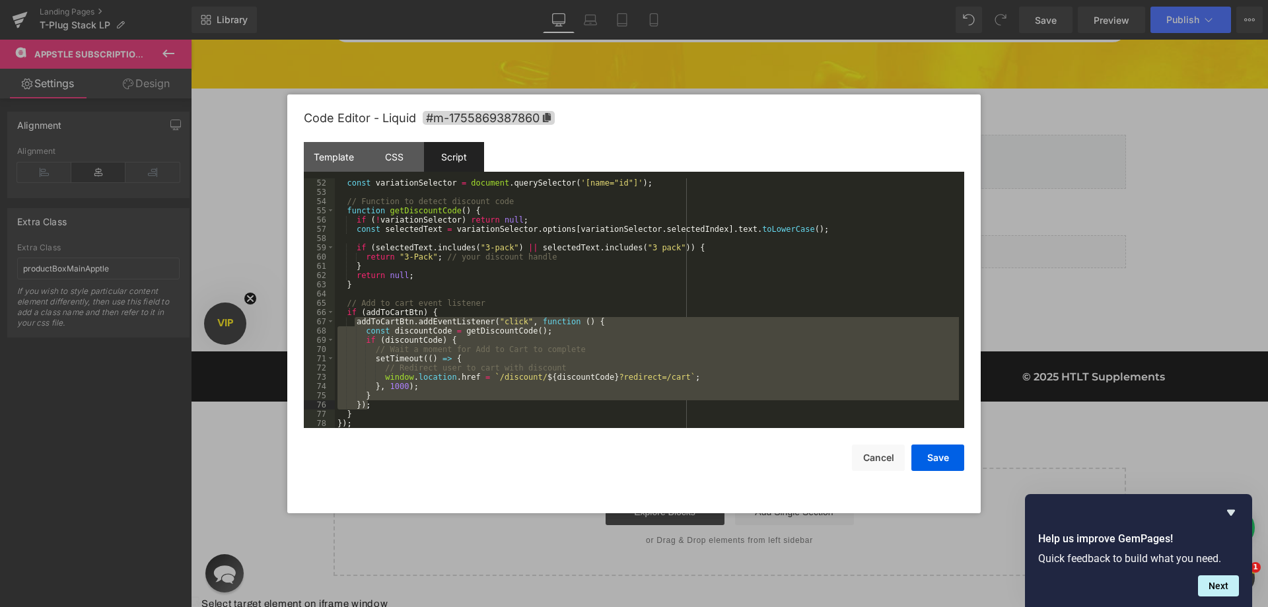
click at [366, 413] on div "const variationSelector = document . querySelector ( '[name="id"]' ) ; // Funct…" at bounding box center [647, 312] width 624 height 268
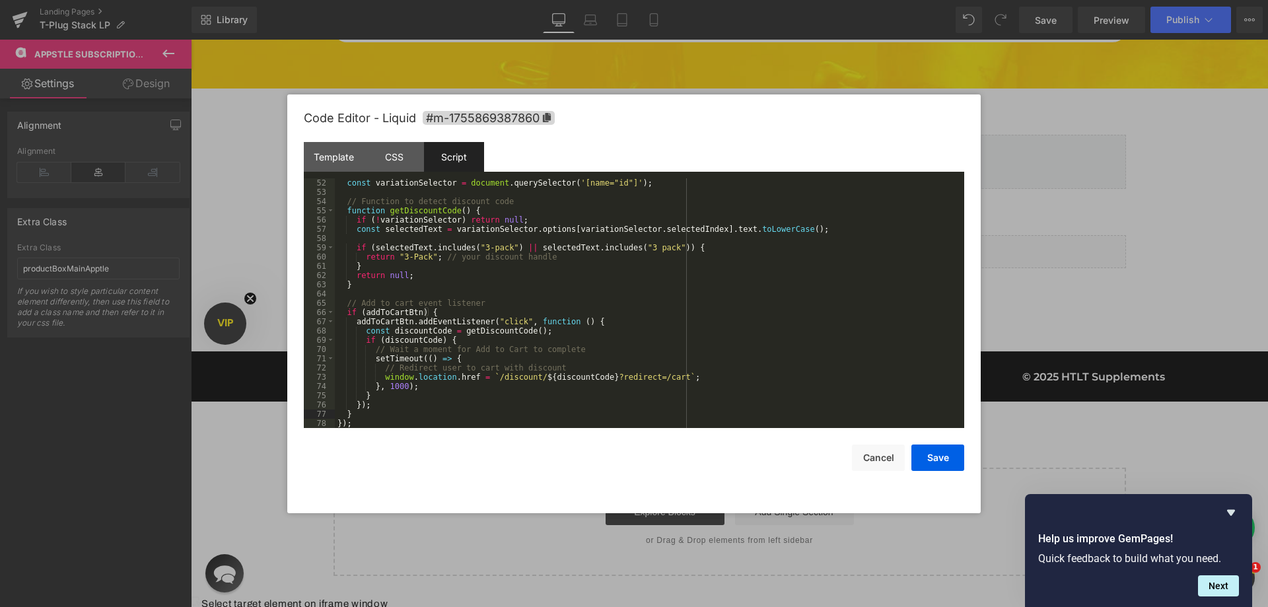
scroll to position [353, 0]
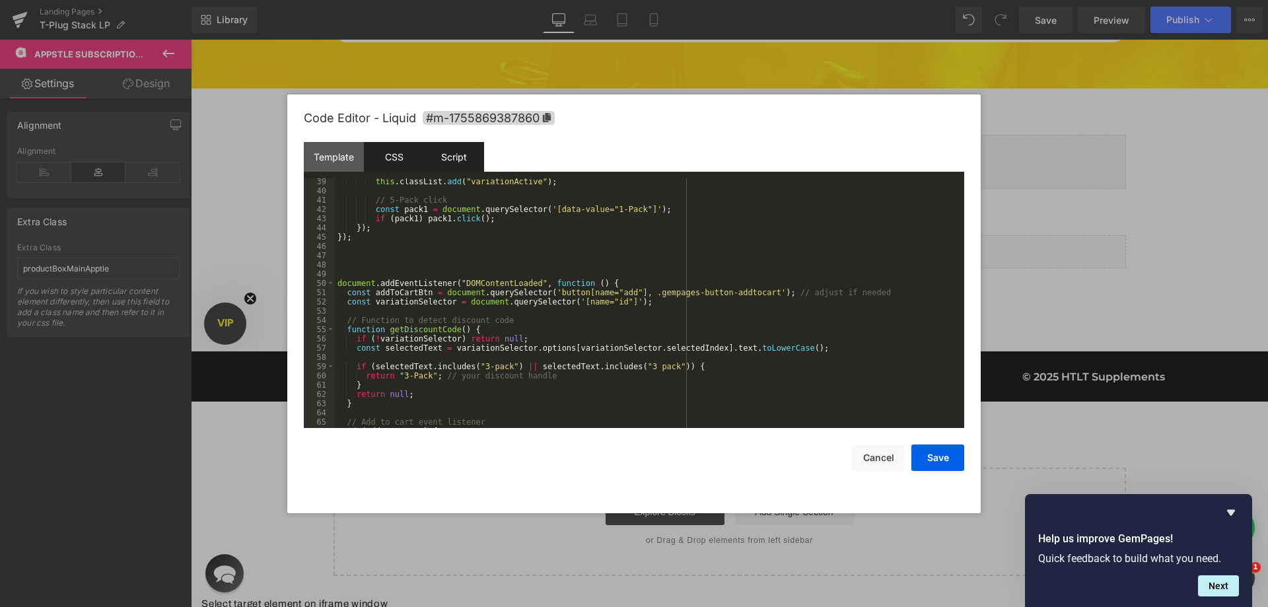
click at [383, 168] on div "CSS" at bounding box center [394, 157] width 60 height 30
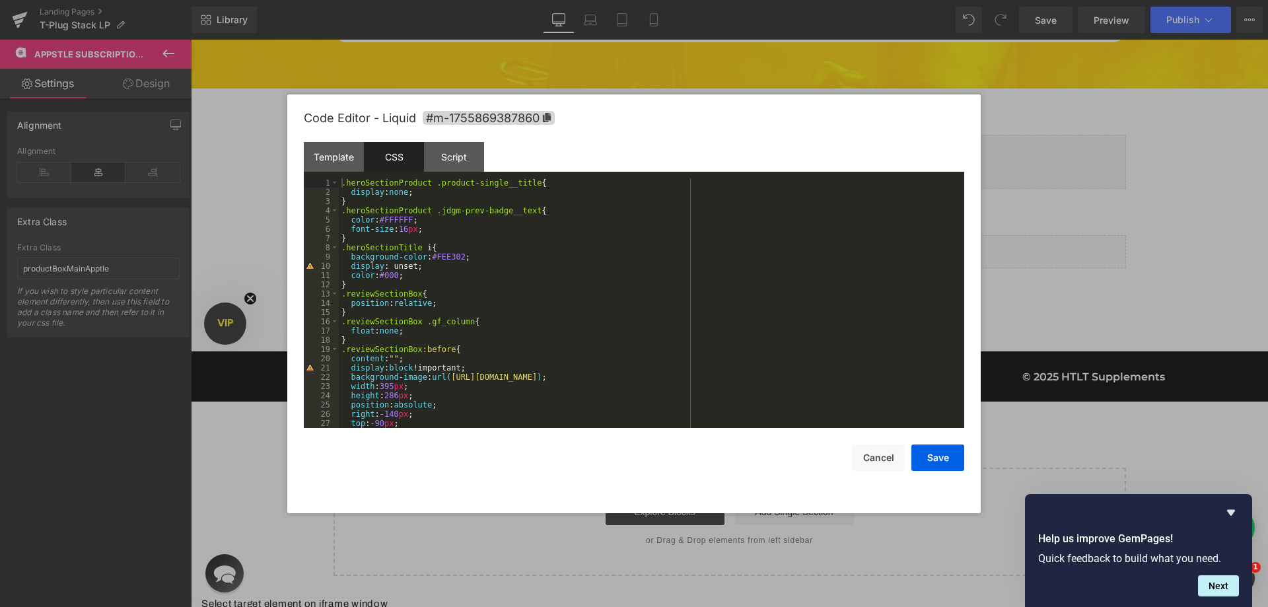
click at [522, 184] on div ".heroSectionProduct .product-single__title { display : none ; } .heroSectionPro…" at bounding box center [649, 312] width 620 height 268
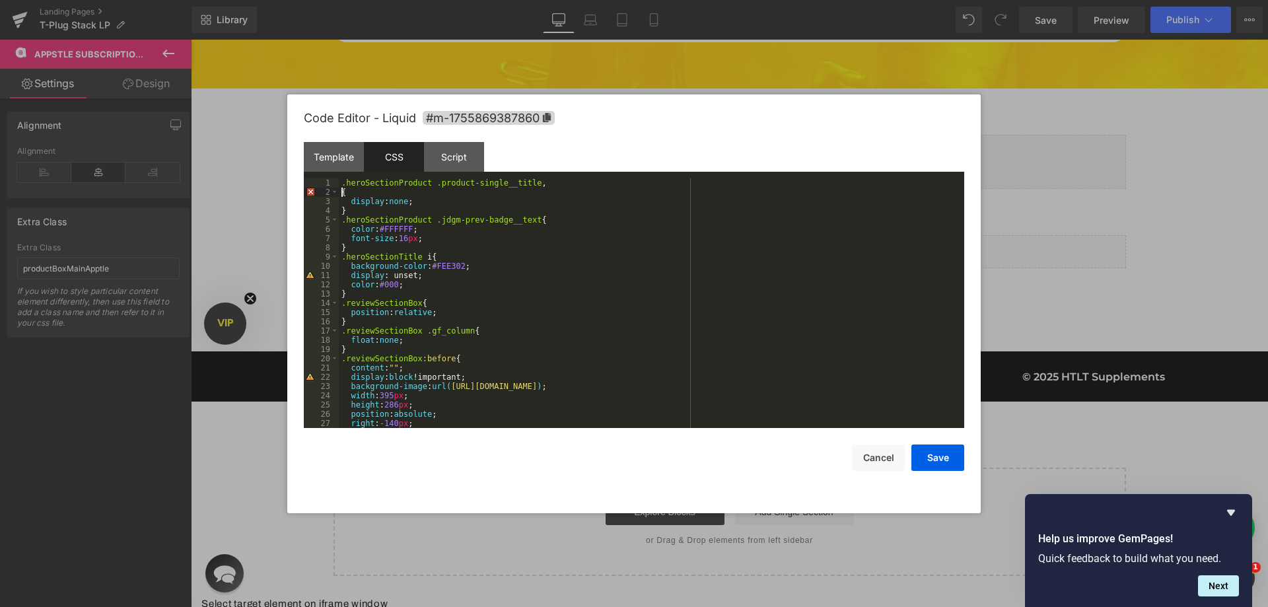
paste textarea
drag, startPoint x: 938, startPoint y: 462, endPoint x: 797, endPoint y: 330, distance: 193.0
click at [938, 462] on button "Save" at bounding box center [937, 458] width 53 height 26
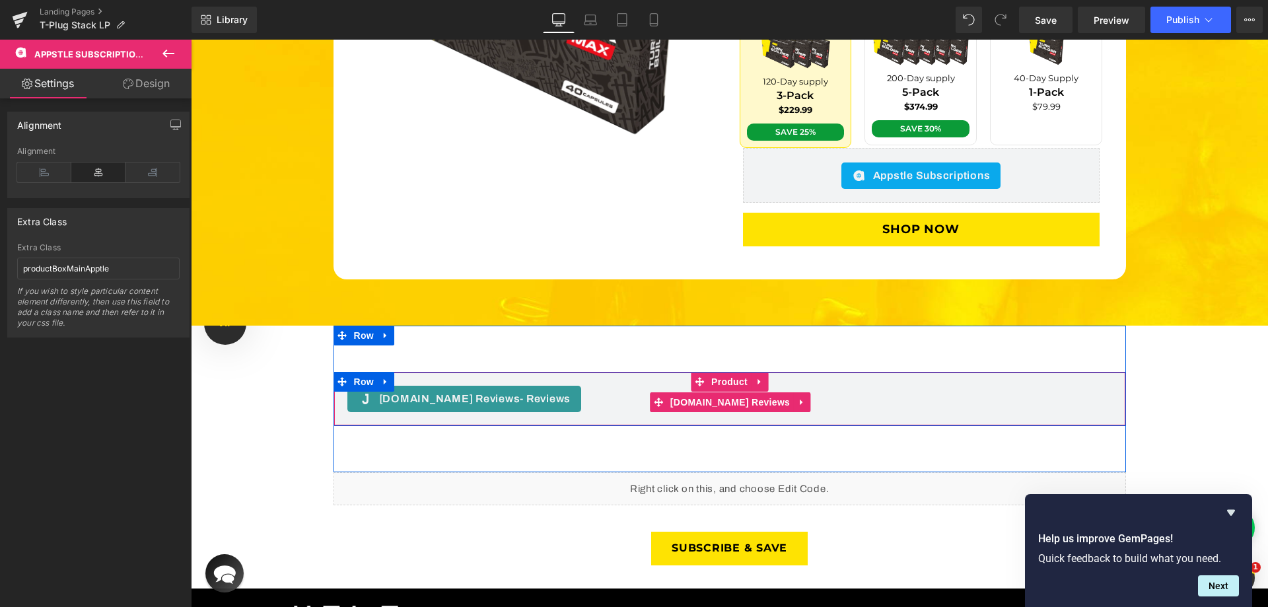
scroll to position [3127, 0]
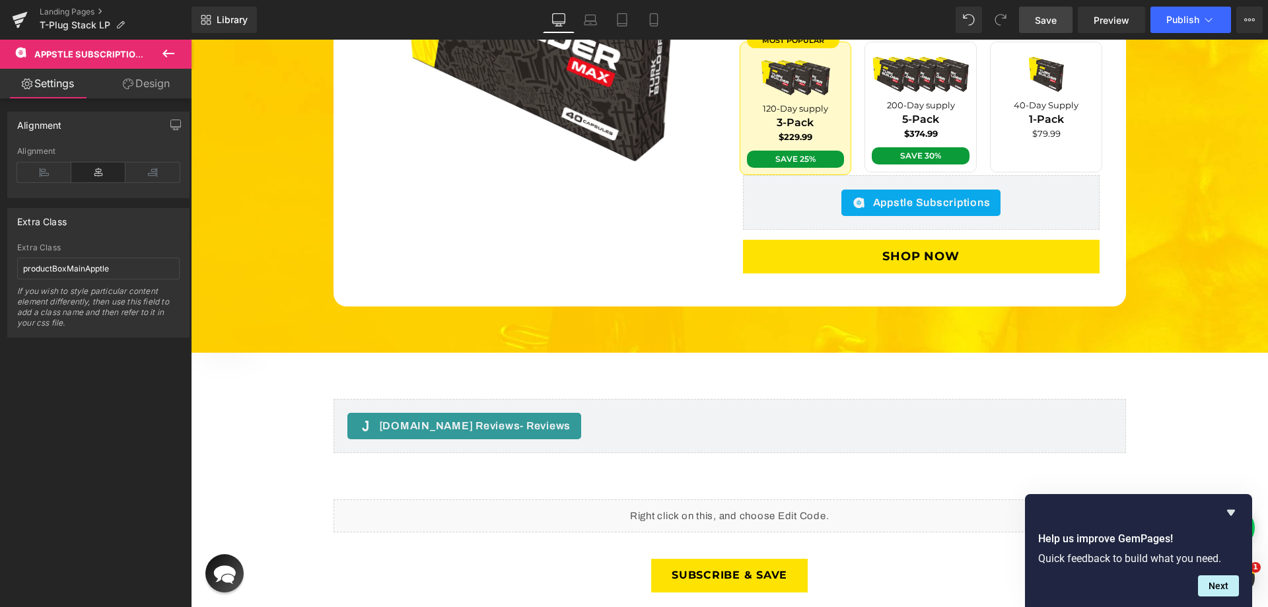
click at [1032, 20] on link "Save" at bounding box center [1046, 20] width 54 height 26
click at [1040, 22] on span "Save" at bounding box center [1046, 20] width 22 height 14
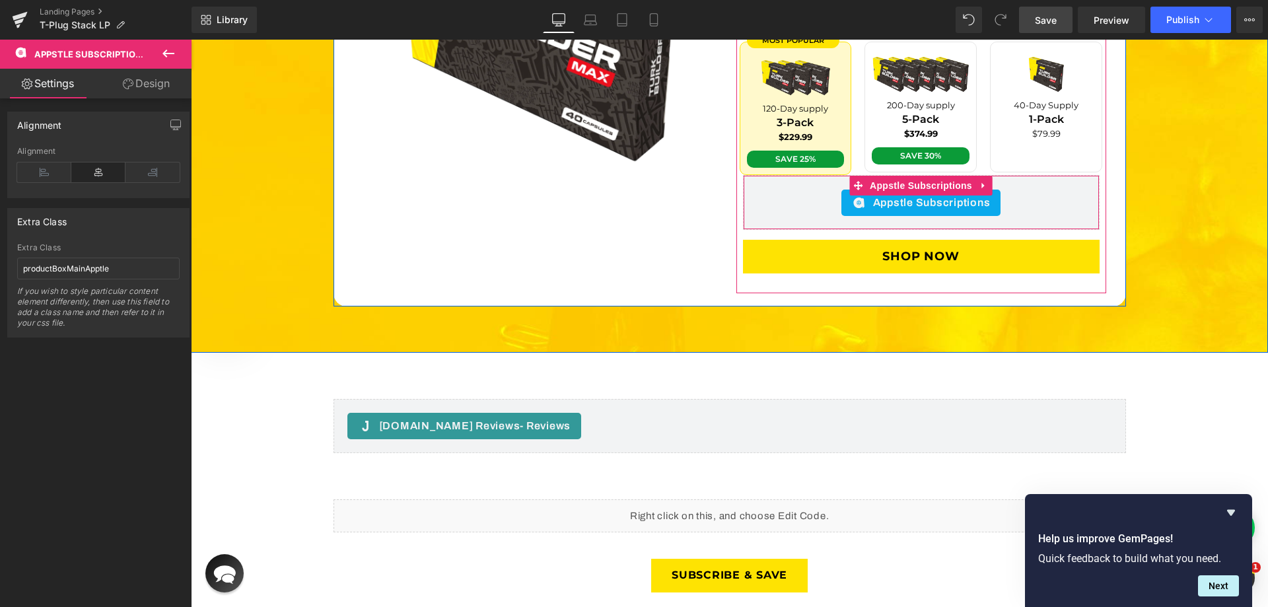
click at [796, 190] on div "Appstle Subscriptions" at bounding box center [921, 203] width 329 height 26
click at [943, 176] on span "Appstle Subscriptions" at bounding box center [921, 186] width 109 height 20
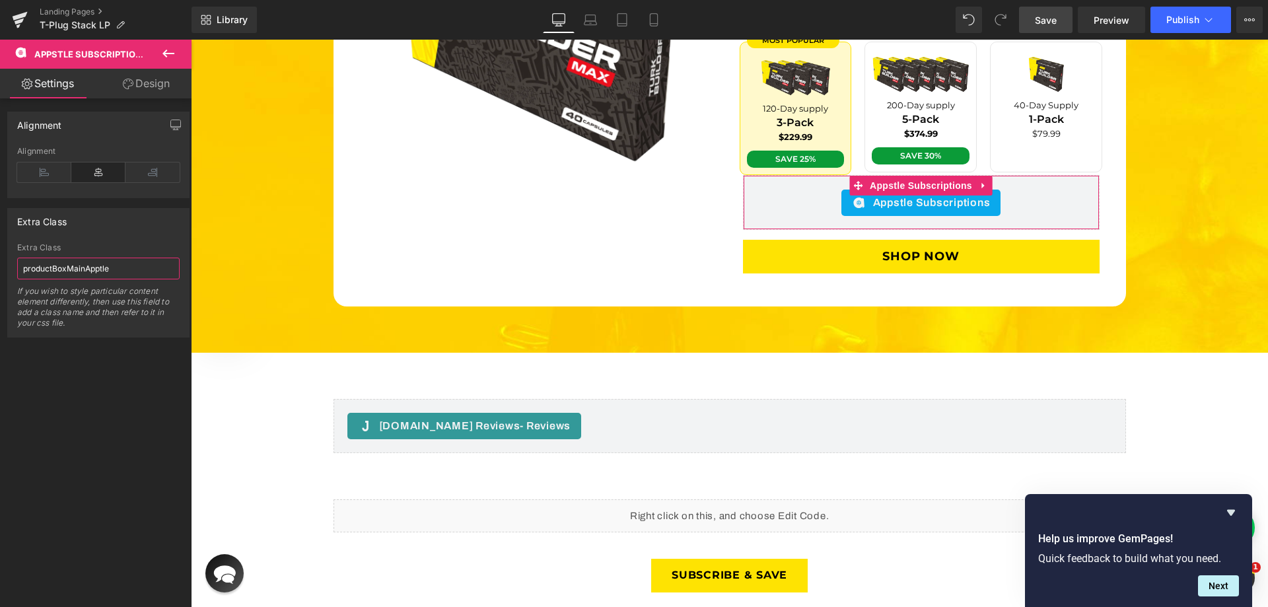
click at [129, 271] on input "productBoxMainApptle" at bounding box center [98, 269] width 162 height 22
click at [1058, 18] on link "Save" at bounding box center [1046, 20] width 54 height 26
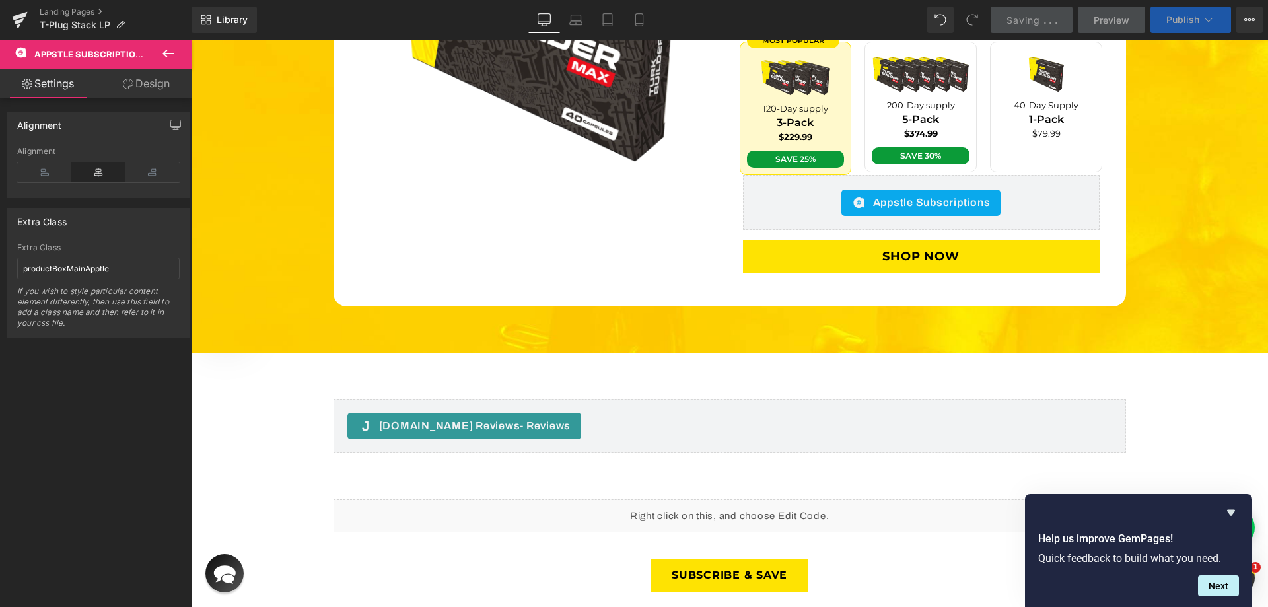
click at [1200, 15] on button "Publish" at bounding box center [1191, 20] width 81 height 26
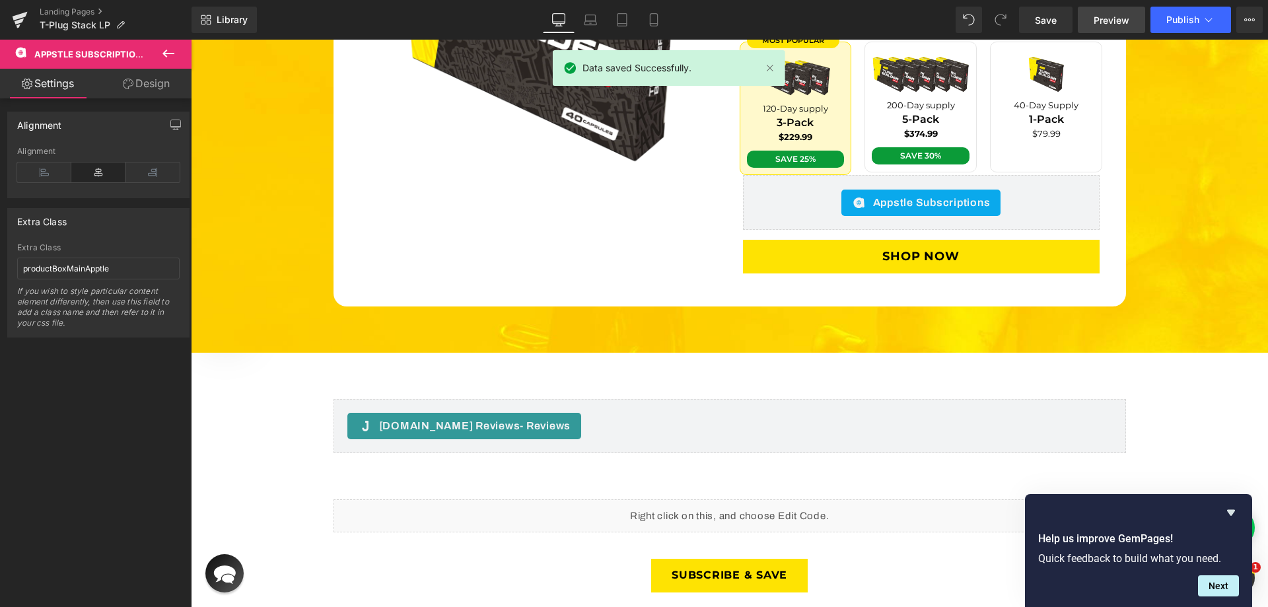
click at [1120, 13] on span "Preview" at bounding box center [1112, 20] width 36 height 14
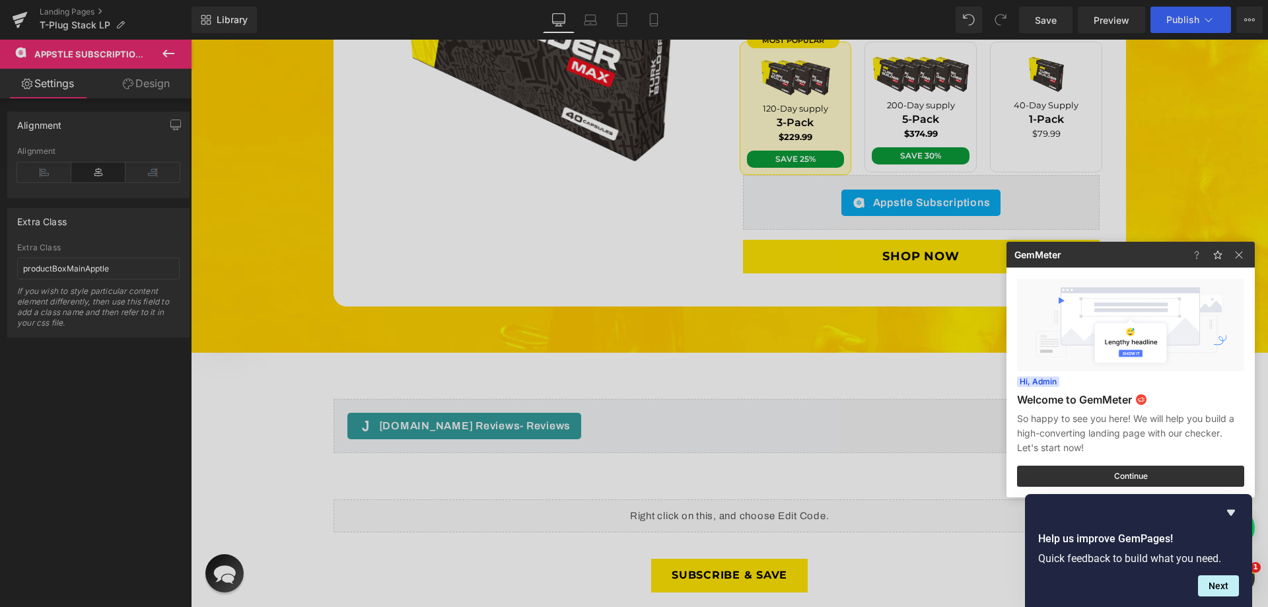
click at [714, 489] on div at bounding box center [634, 303] width 1268 height 607
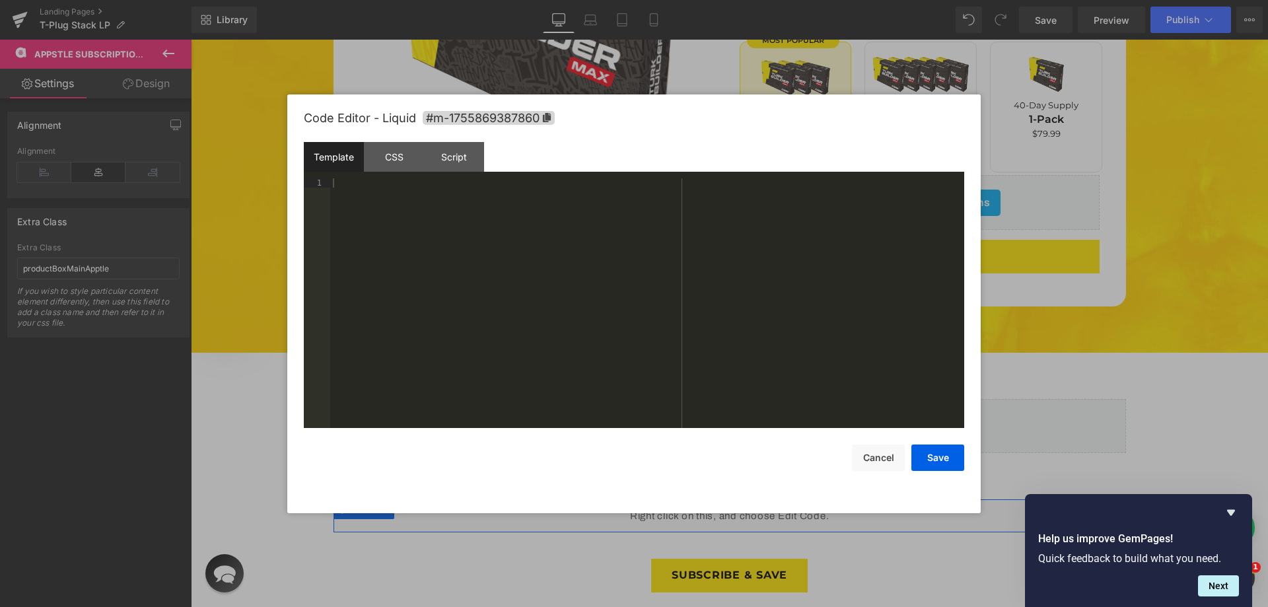
click at [738, 499] on div "Liquid" at bounding box center [730, 515] width 793 height 33
click at [407, 172] on div "Template CSS Script Data" at bounding box center [634, 160] width 661 height 36
click at [402, 157] on div "CSS" at bounding box center [394, 157] width 60 height 30
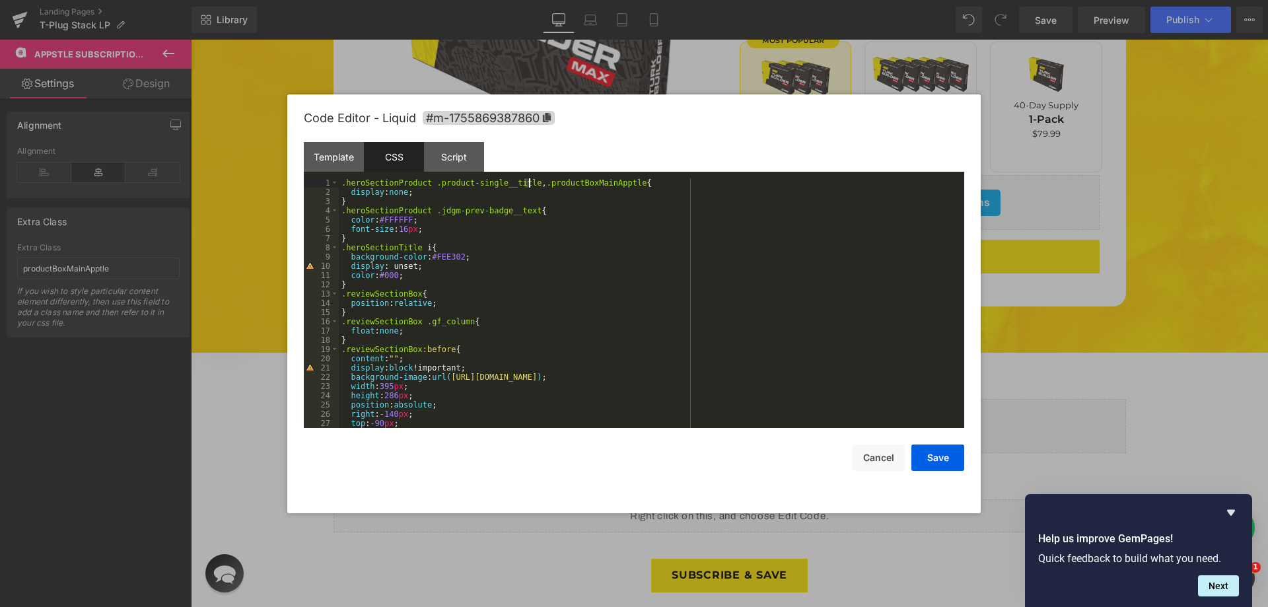
click at [530, 183] on div ".heroSectionProduct .product-single__title , .productBoxMainApptle { display : …" at bounding box center [649, 312] width 620 height 268
click at [530, 183] on div ".heroSectionProduct .product-single__title , .productBoxMainApptle { display : …" at bounding box center [649, 303] width 620 height 250
drag, startPoint x: 531, startPoint y: 183, endPoint x: 619, endPoint y: 181, distance: 87.9
click at [619, 181] on div ".heroSectionProduct .product-single__title , .productBoxMainApptle { display : …" at bounding box center [649, 312] width 620 height 268
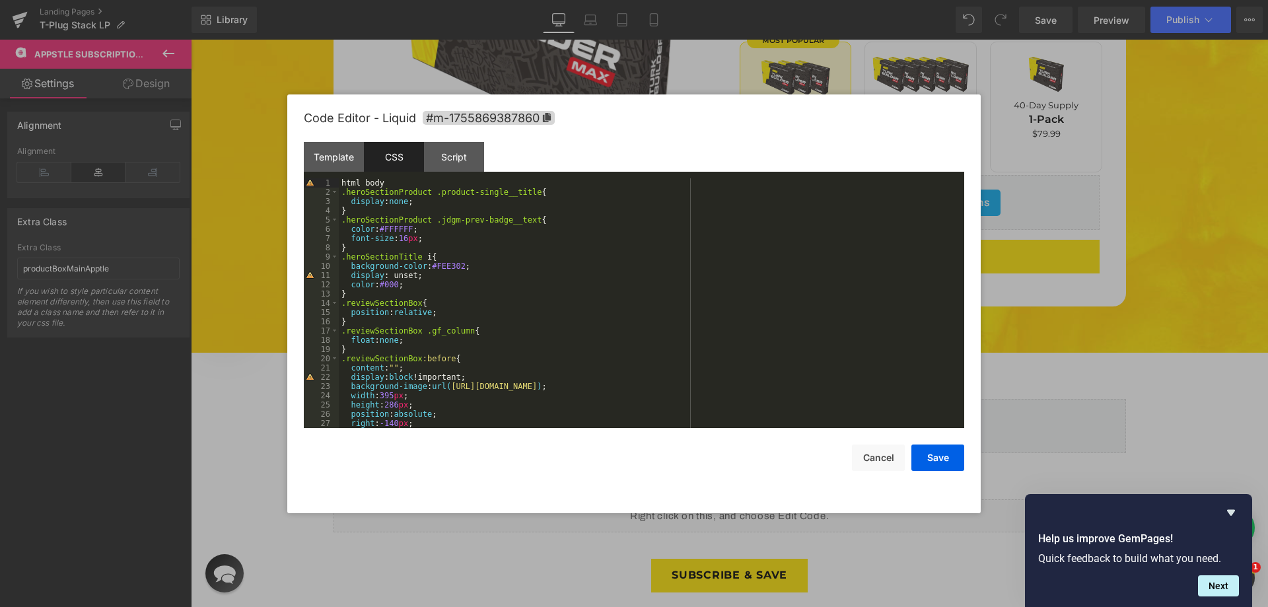
paste textarea
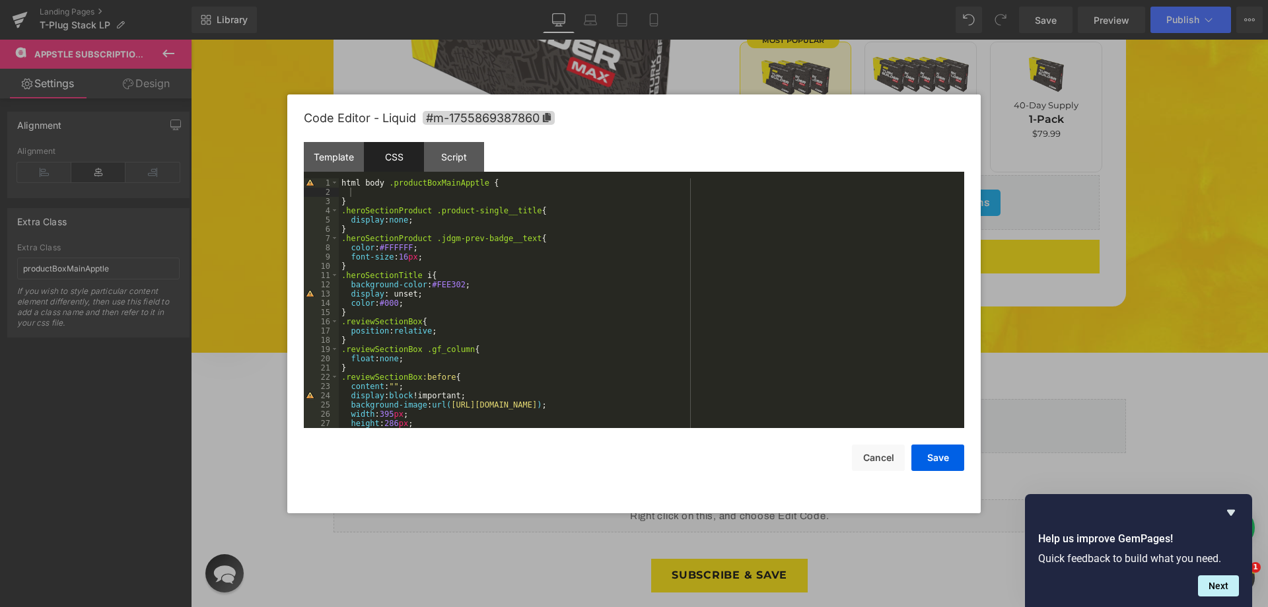
click at [384, 192] on div "html body .productBoxMainApptle { } .heroSectionProduct .product-single__title …" at bounding box center [649, 312] width 620 height 268
click at [361, 194] on div "html body .productBoxMainApptle { display : none !important; } .heroSectionProd…" at bounding box center [649, 312] width 620 height 268
click at [384, 181] on div "html body .productBoxMainApptle { display : none !important; } .heroSectionProd…" at bounding box center [649, 312] width 620 height 268
click at [929, 451] on button "Save" at bounding box center [937, 458] width 53 height 26
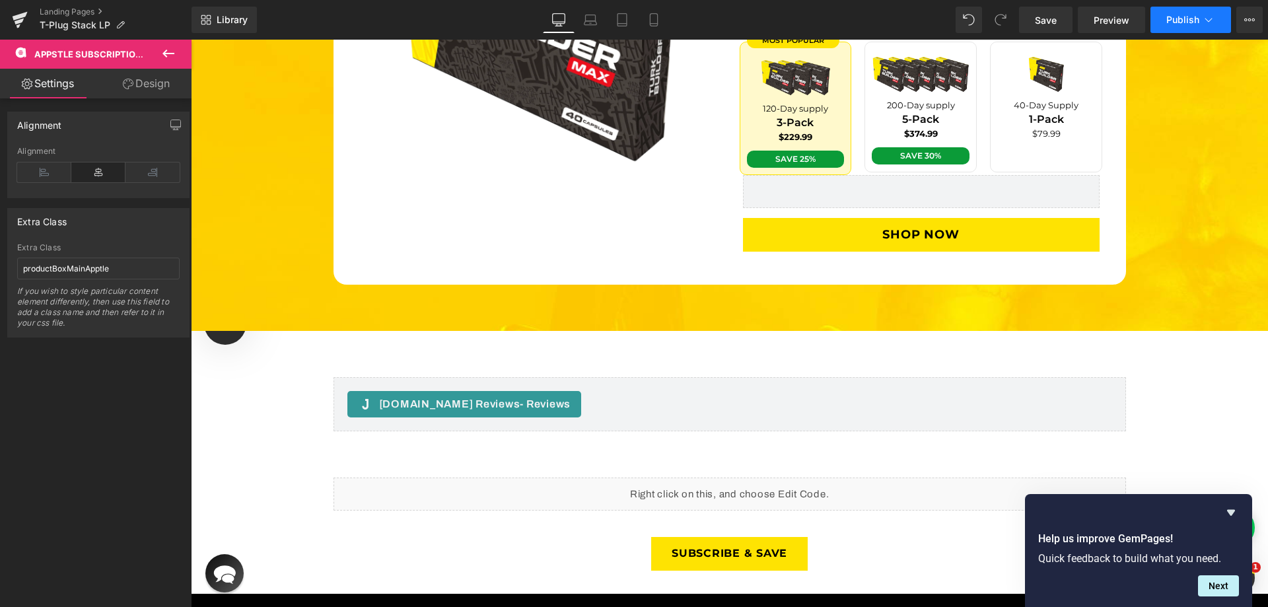
click at [1201, 19] on button "Publish" at bounding box center [1191, 20] width 81 height 26
click at [1048, 18] on span "Save" at bounding box center [1046, 20] width 22 height 14
click at [1117, 19] on span "Preview" at bounding box center [1112, 20] width 36 height 14
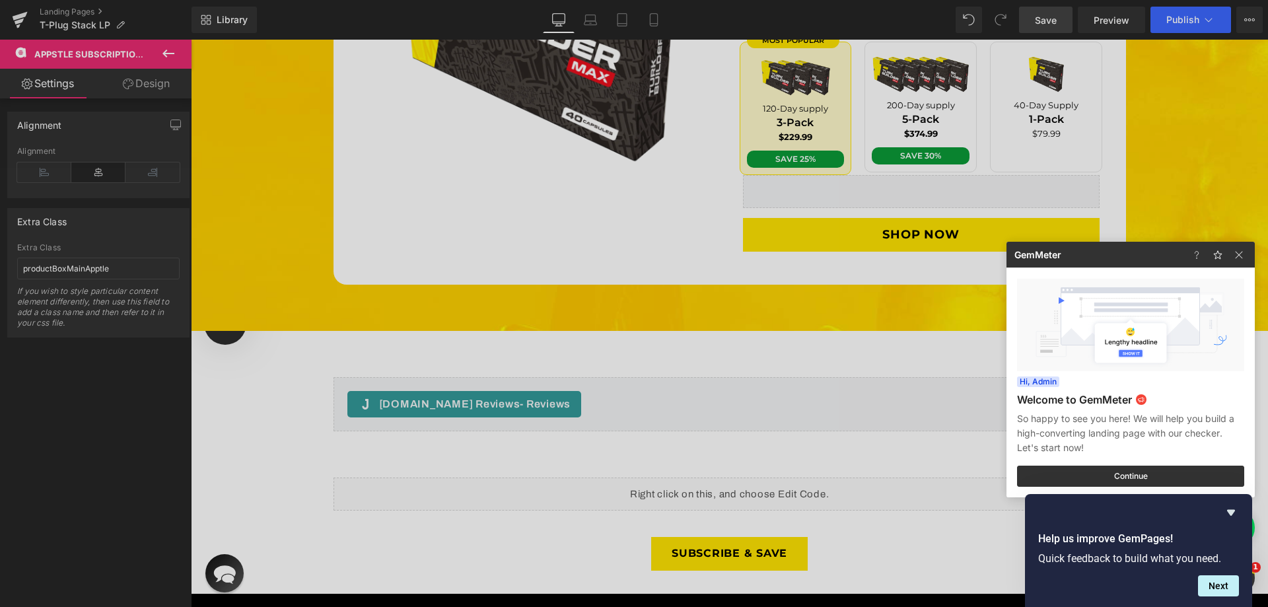
drag, startPoint x: 652, startPoint y: 385, endPoint x: 526, endPoint y: 443, distance: 138.6
click at [652, 385] on div at bounding box center [634, 303] width 1268 height 607
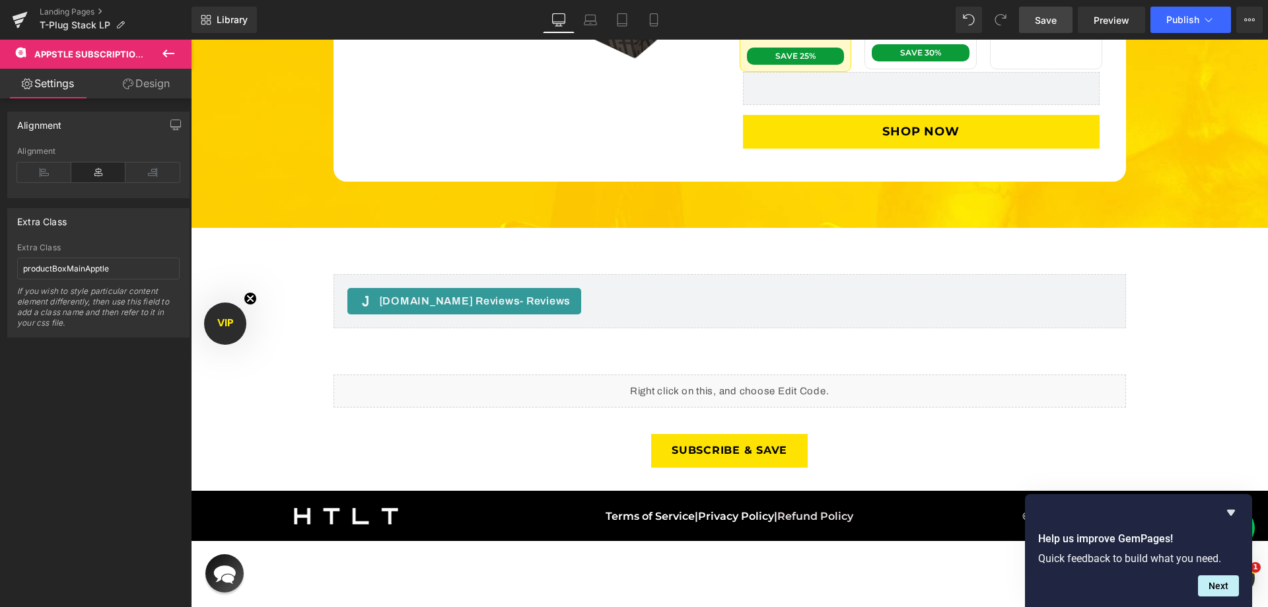
scroll to position [3370, 0]
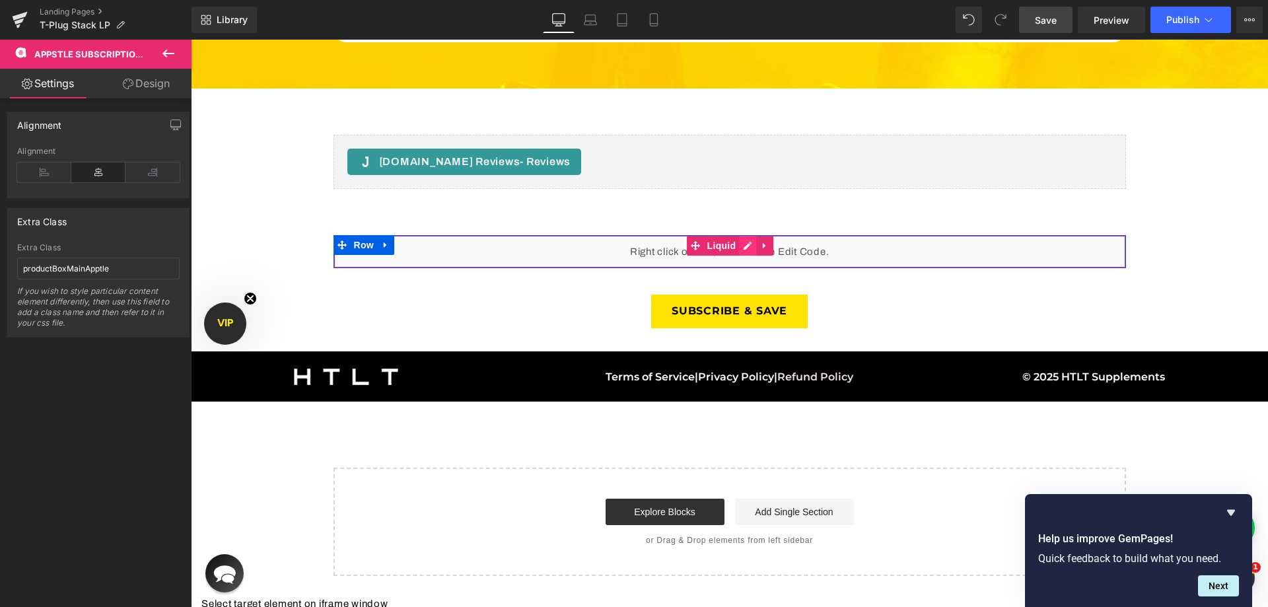
click at [735, 235] on div "Liquid" at bounding box center [730, 251] width 793 height 33
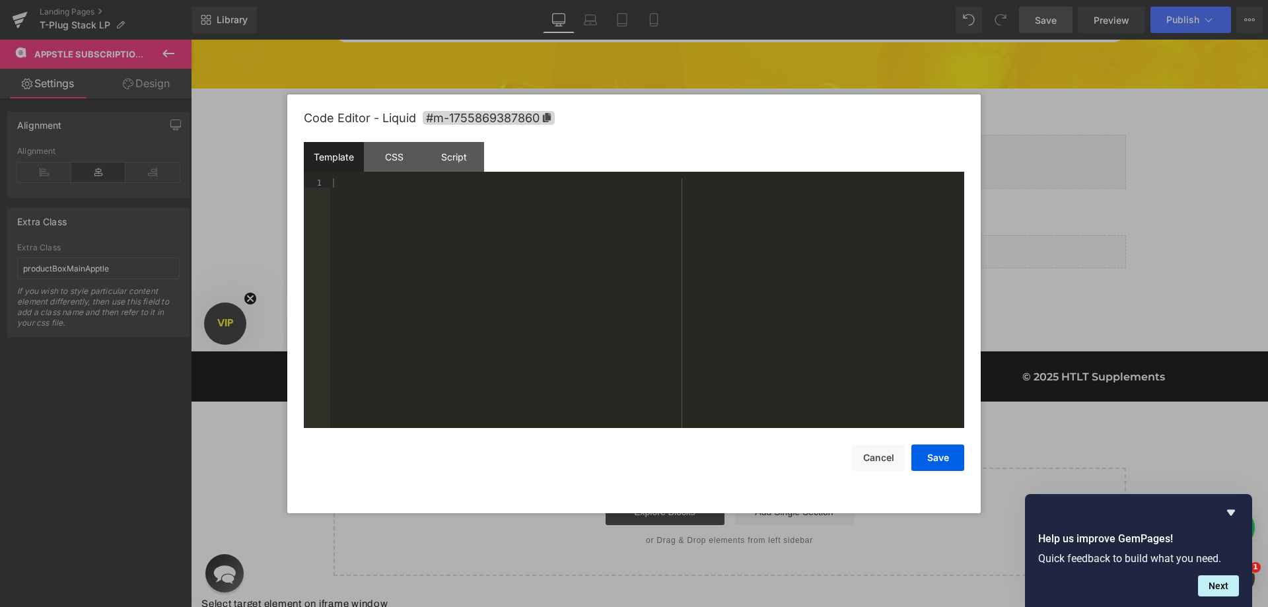
click at [496, 157] on div "Template CSS Script Data" at bounding box center [634, 160] width 661 height 36
click at [468, 156] on div "Script" at bounding box center [454, 157] width 60 height 30
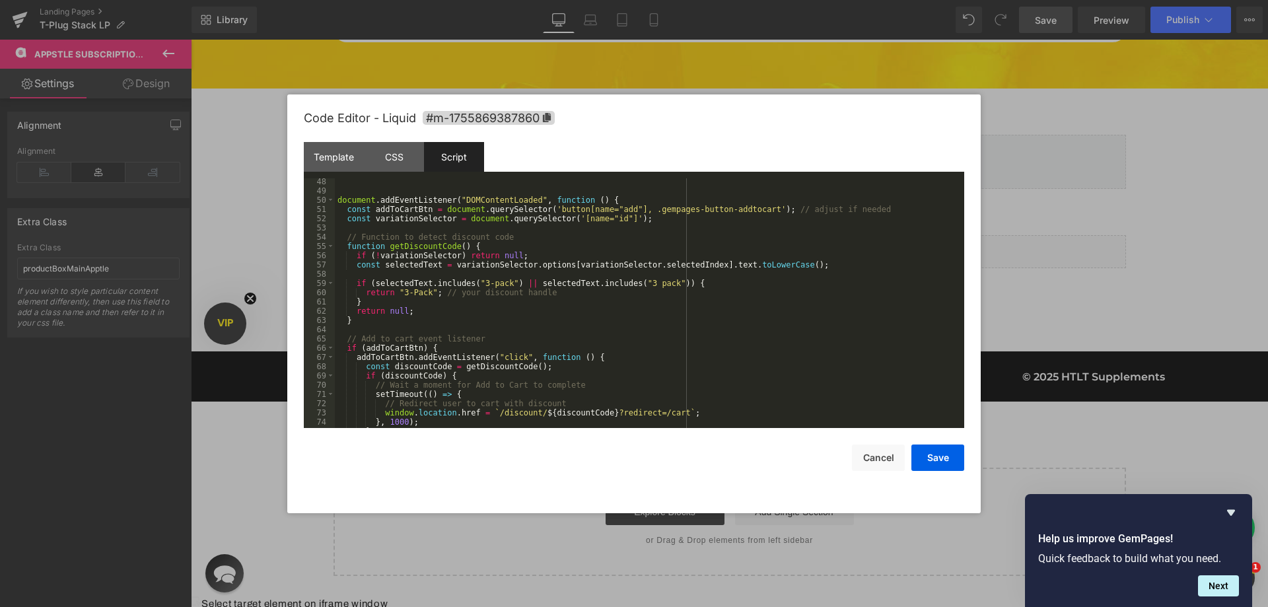
scroll to position [472, 0]
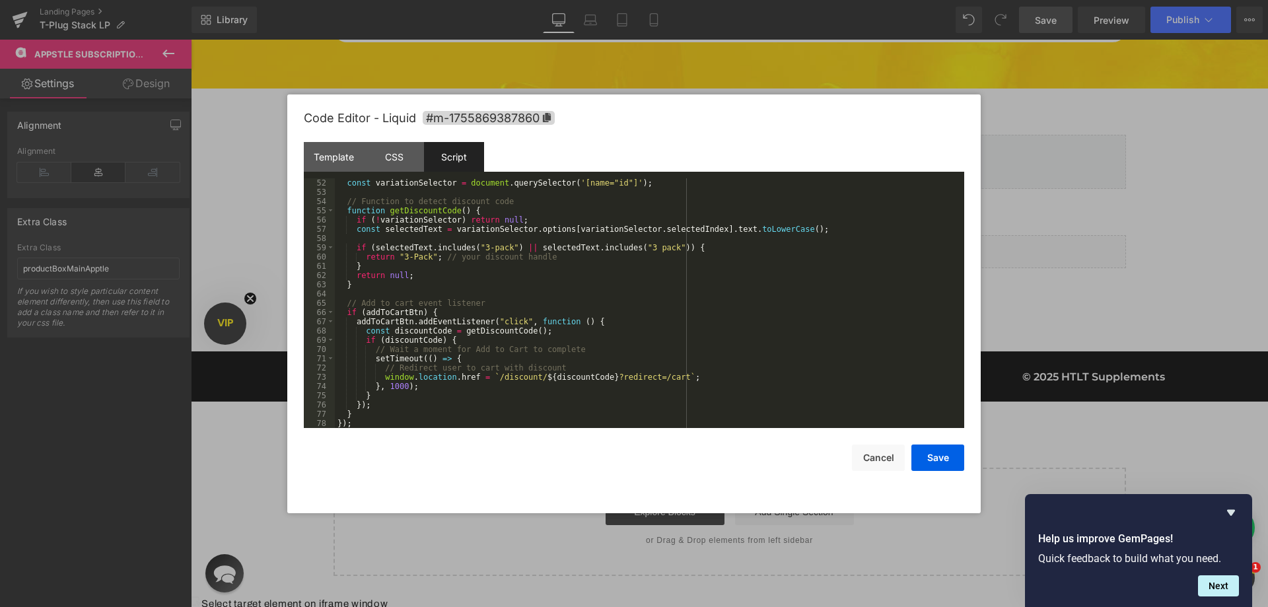
click at [371, 424] on div "const variationSelector = document . querySelector ( '[name="id"]' ) ; // Funct…" at bounding box center [647, 312] width 624 height 268
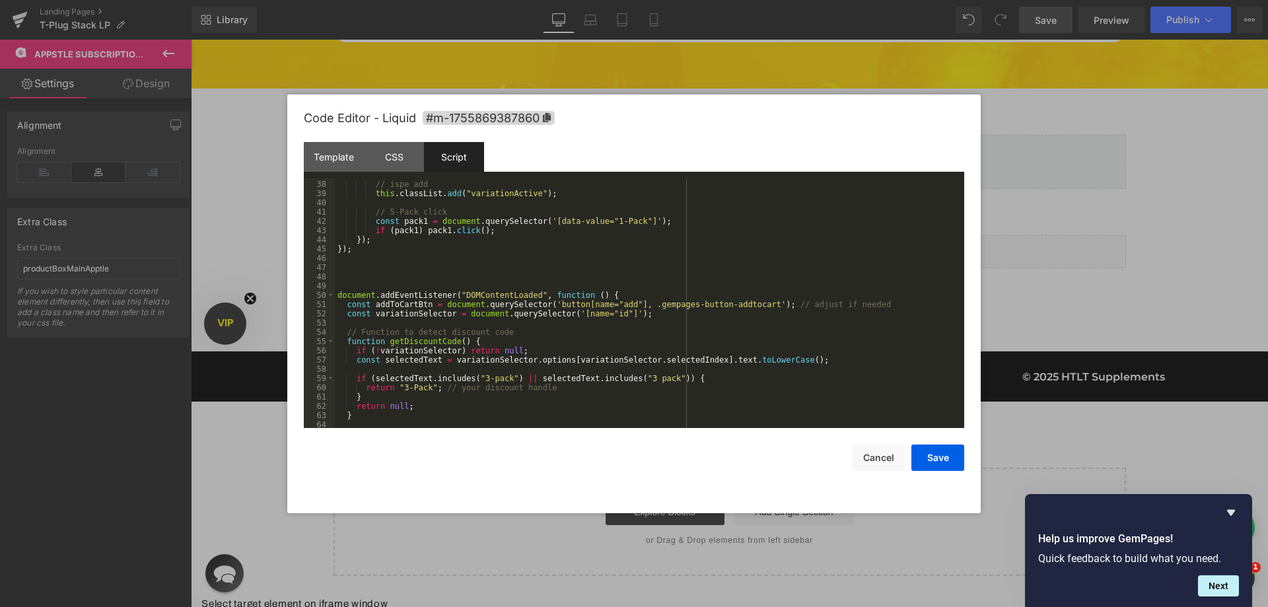
scroll to position [341, 0]
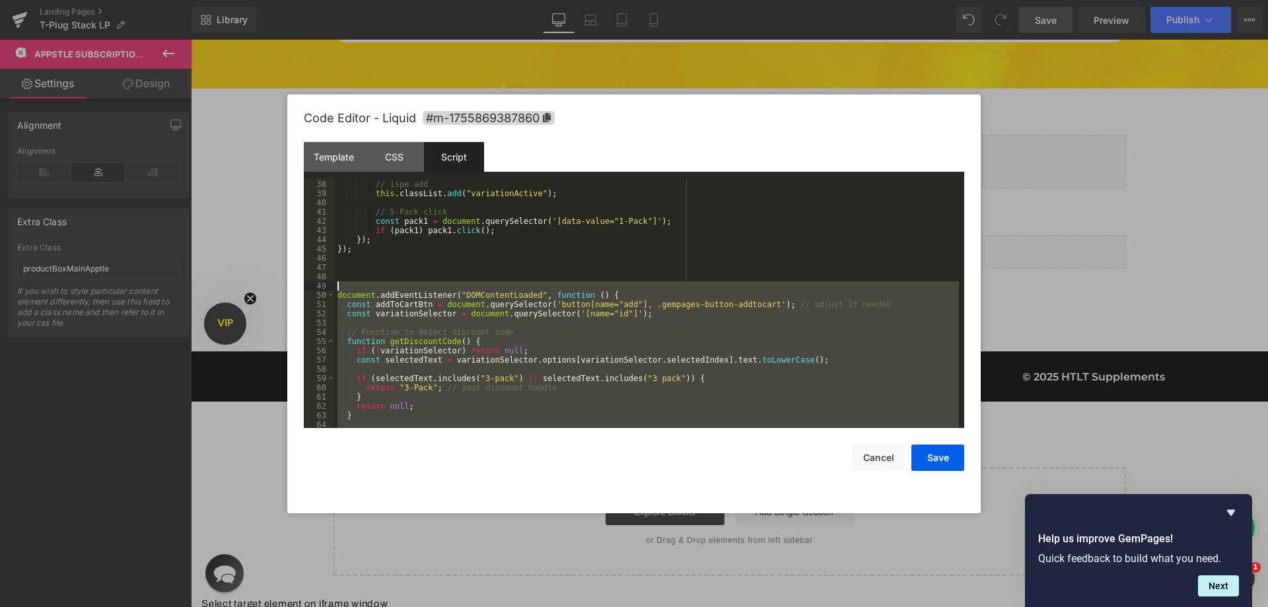
click at [363, 289] on div "// ispe add this . classList . add ( "variationActive" ) ; // 5-Pack click cons…" at bounding box center [647, 304] width 624 height 268
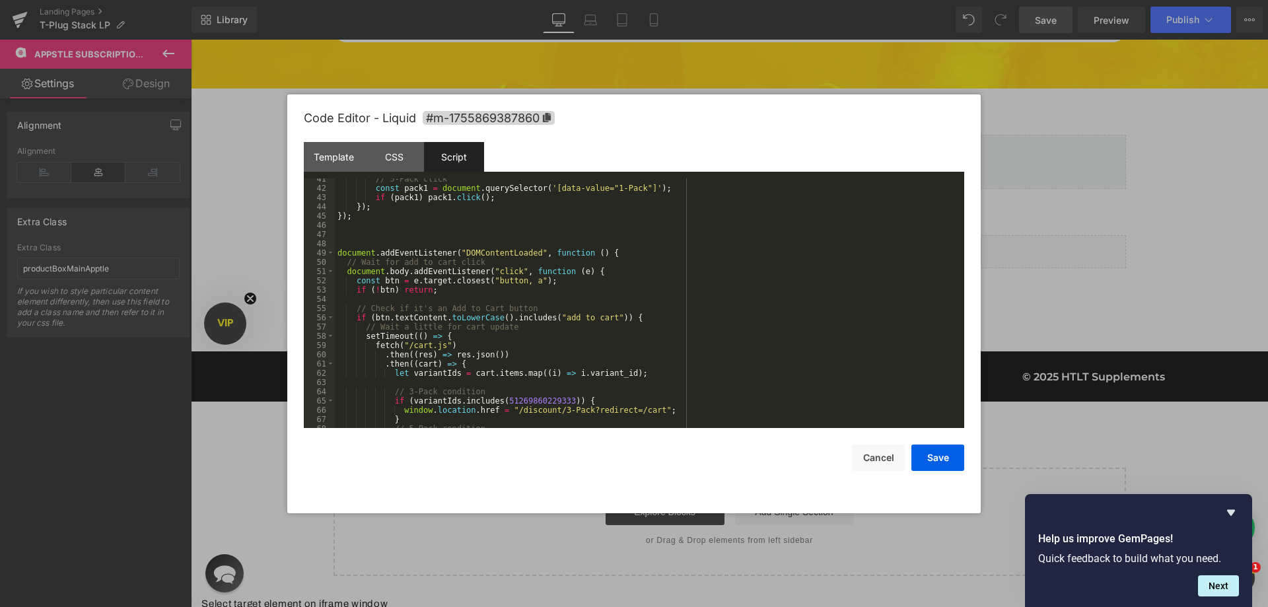
scroll to position [413, 0]
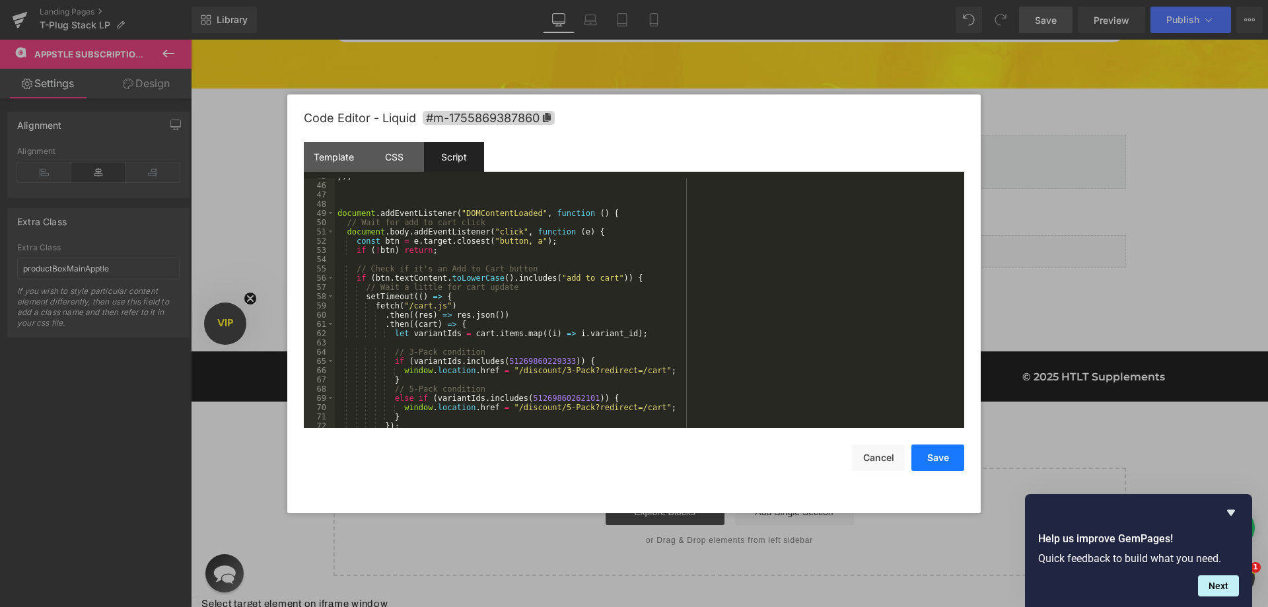
click at [950, 461] on button "Save" at bounding box center [937, 458] width 53 height 26
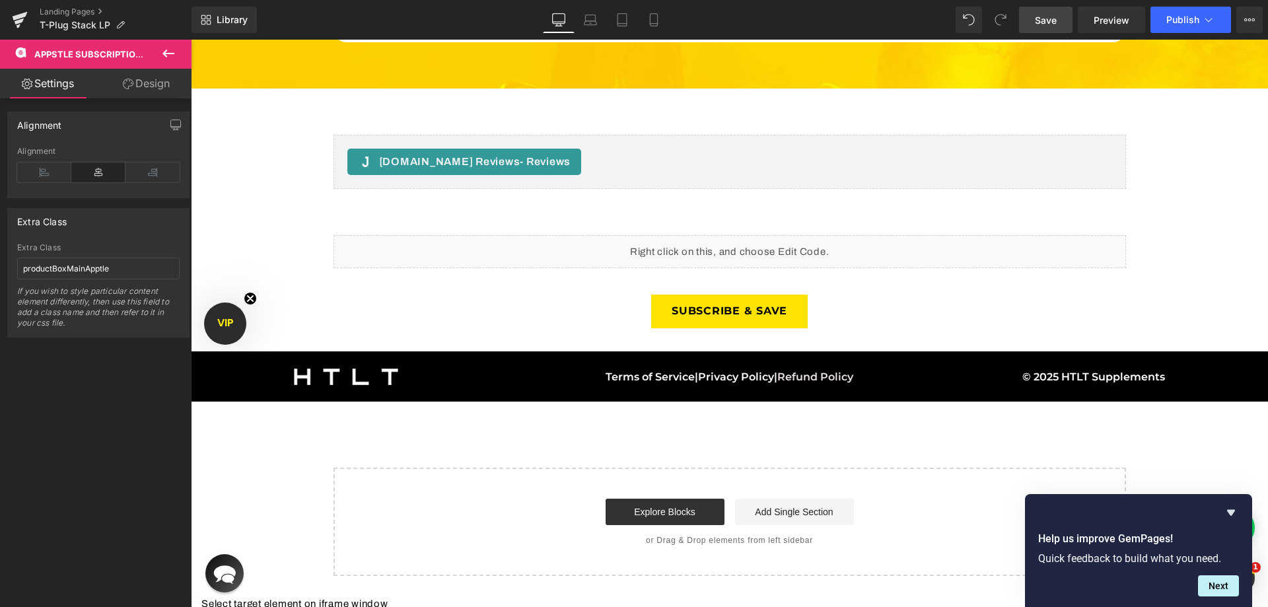
click at [1054, 20] on span "Save" at bounding box center [1046, 20] width 22 height 14
drag, startPoint x: 1042, startPoint y: 22, endPoint x: 1006, endPoint y: 22, distance: 36.3
click at [1043, 22] on span "Save" at bounding box center [1046, 20] width 22 height 14
click at [1046, 28] on link "Save" at bounding box center [1046, 20] width 54 height 26
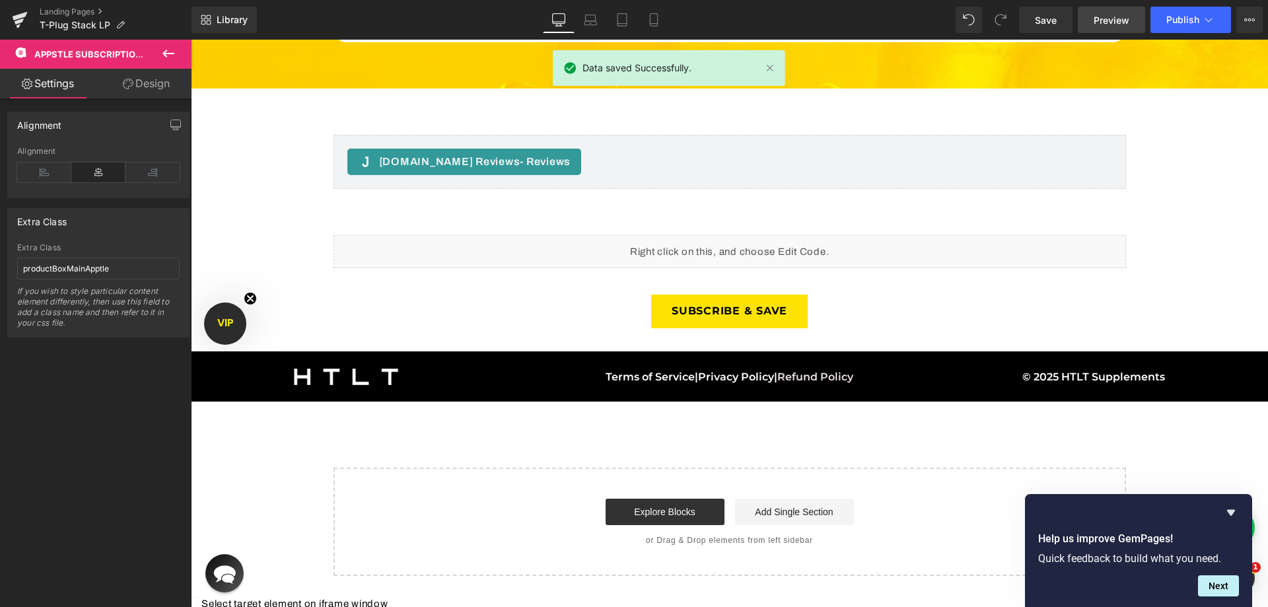
click at [1109, 22] on span "Preview" at bounding box center [1112, 20] width 36 height 14
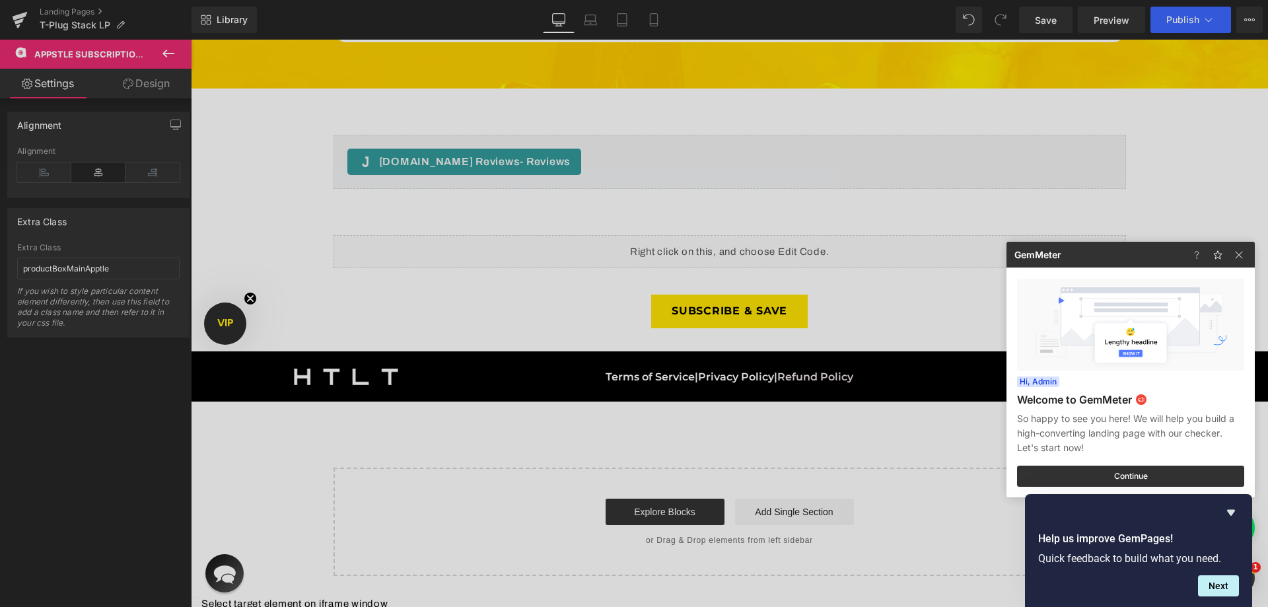
click at [711, 240] on div at bounding box center [634, 303] width 1268 height 607
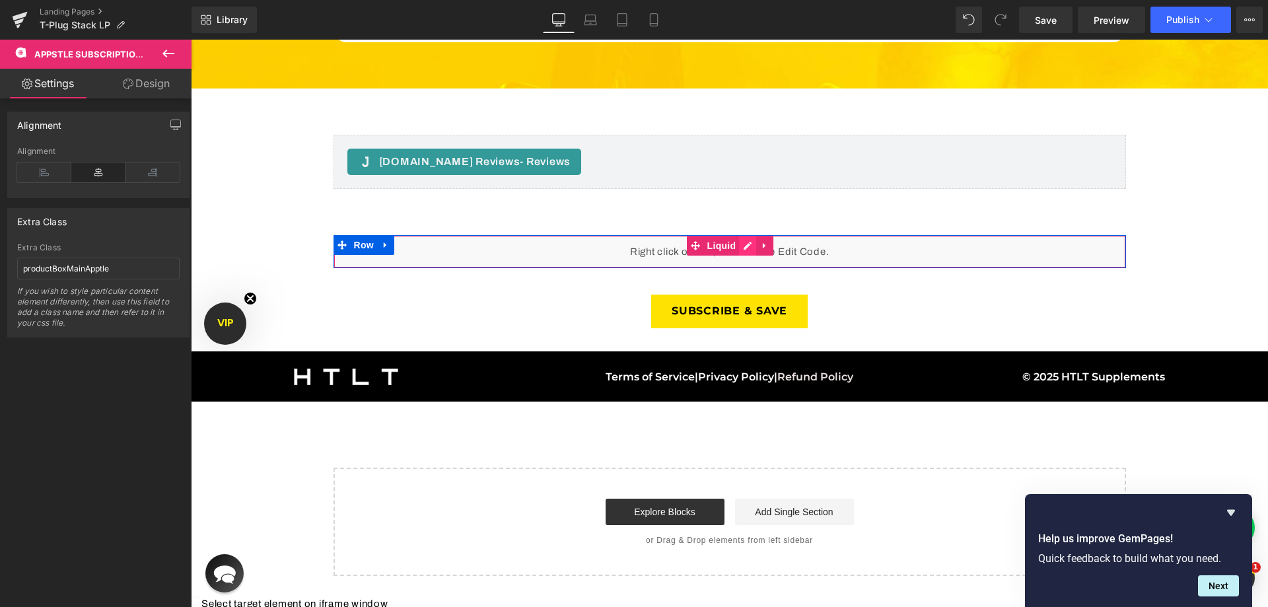
click at [742, 235] on div "Liquid" at bounding box center [730, 251] width 793 height 33
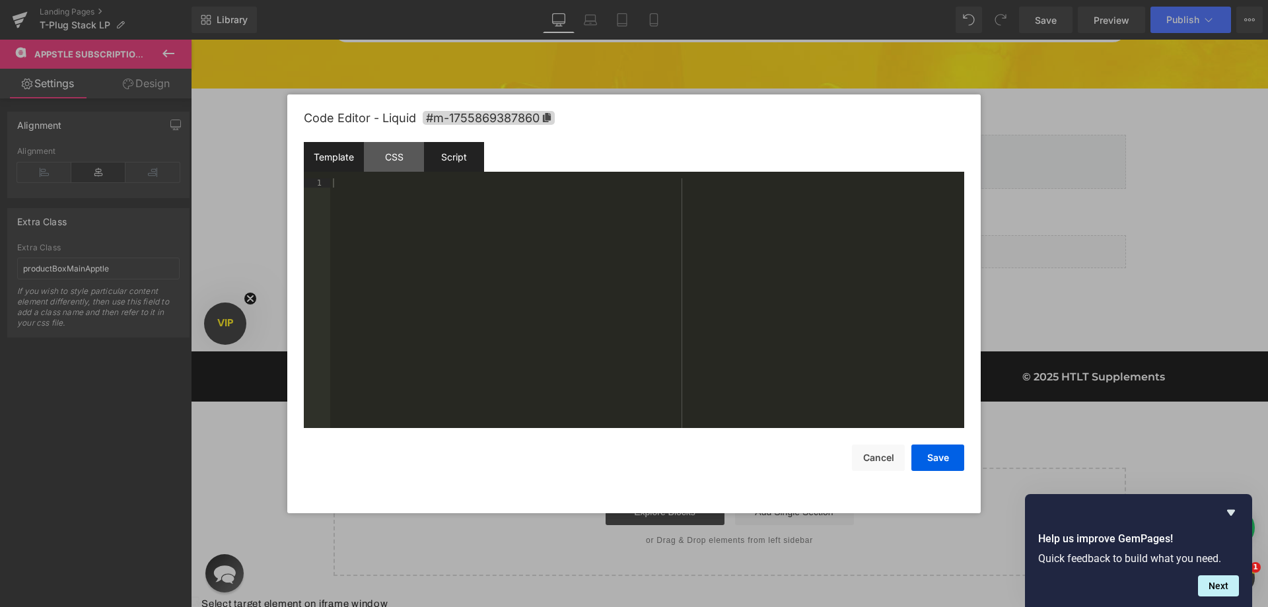
click at [443, 160] on div "Script" at bounding box center [454, 157] width 60 height 30
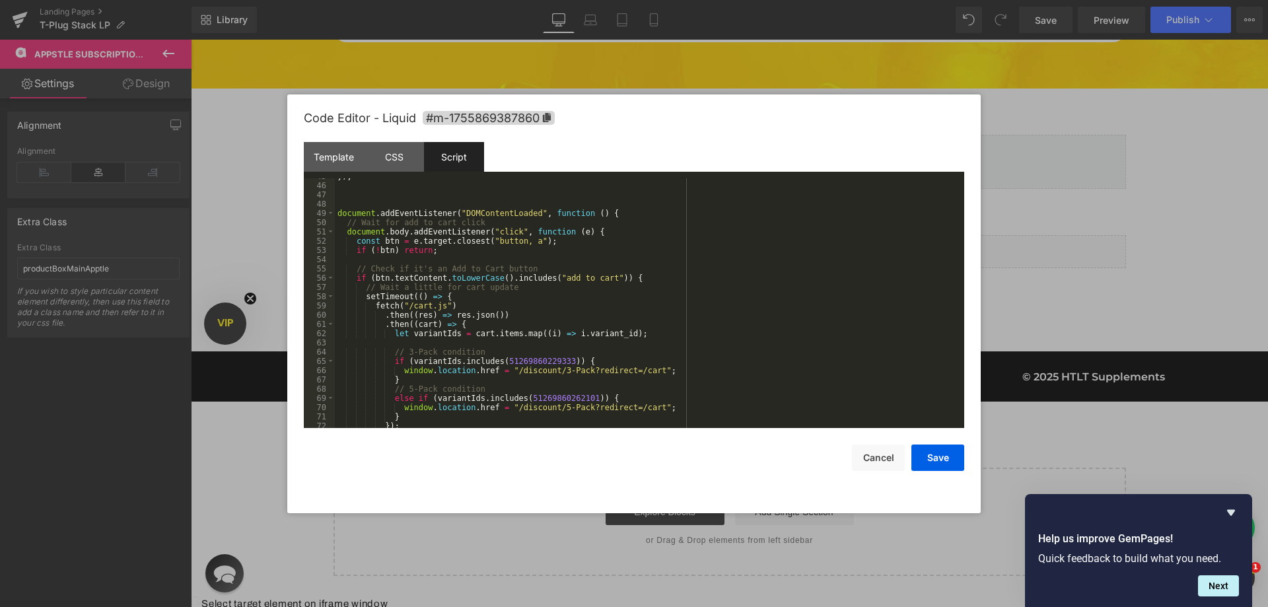
scroll to position [374, 0]
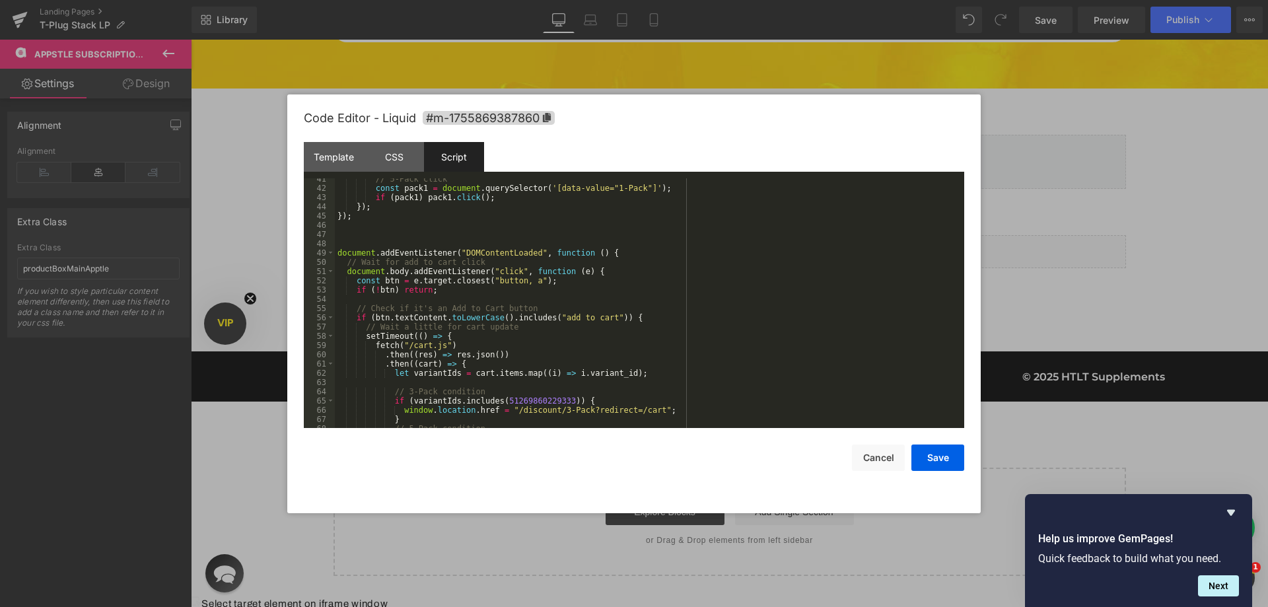
click at [501, 280] on div "// 5-Pack click const pack1 = document . querySelector ( '[data-value="1-Pack"]…" at bounding box center [647, 308] width 624 height 268
paste textarea
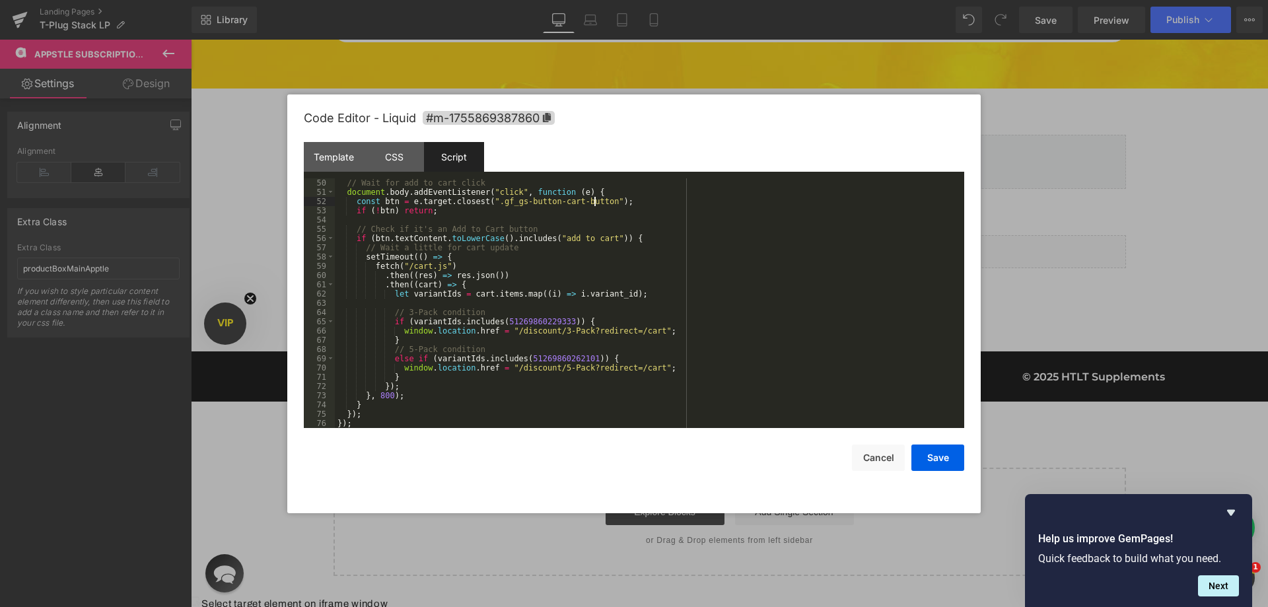
scroll to position [453, 0]
click at [950, 458] on button "Save" at bounding box center [937, 458] width 53 height 26
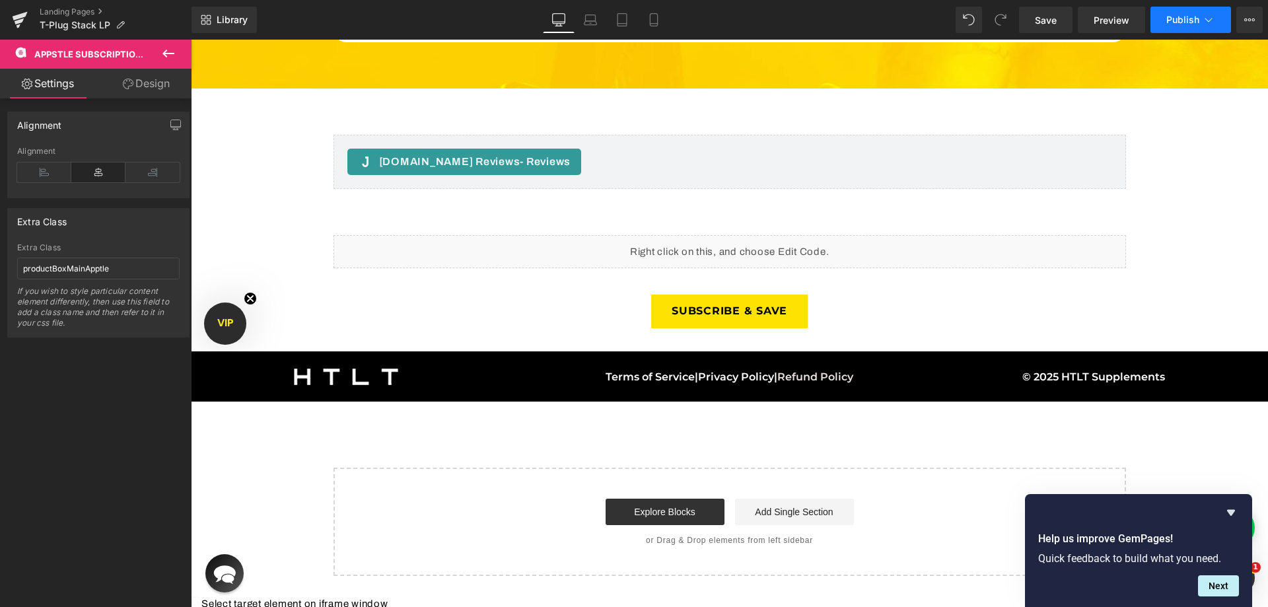
click at [1182, 13] on button "Publish" at bounding box center [1191, 20] width 81 height 26
click at [1044, 22] on span "Save" at bounding box center [1046, 20] width 22 height 14
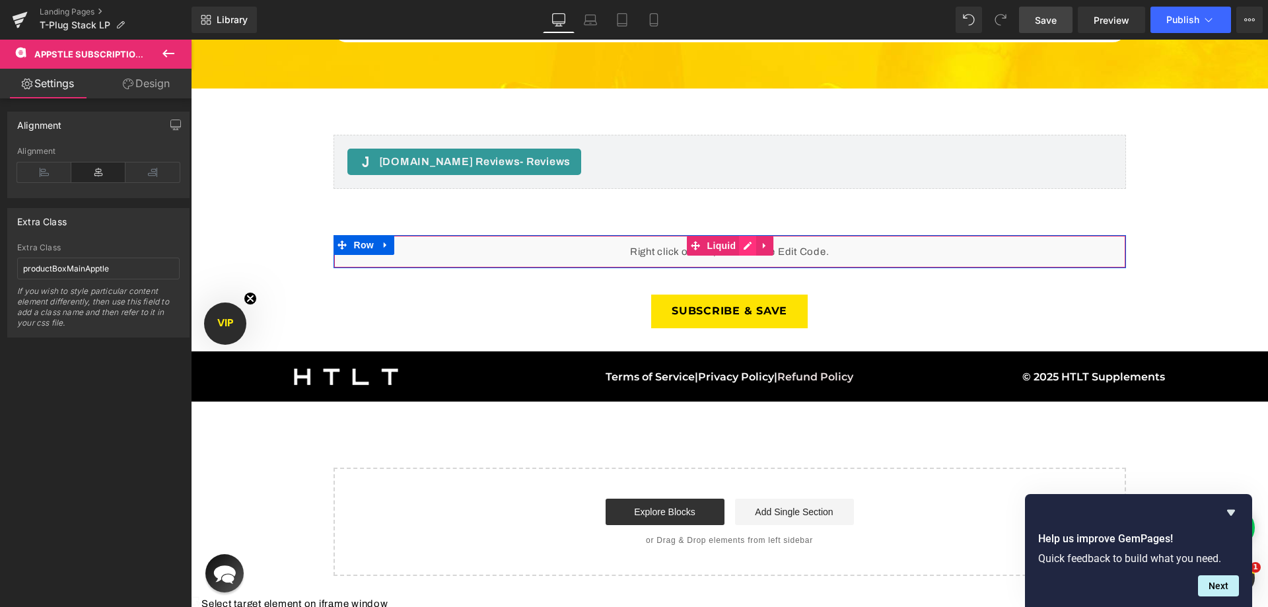
click at [740, 235] on div "Liquid" at bounding box center [730, 251] width 793 height 33
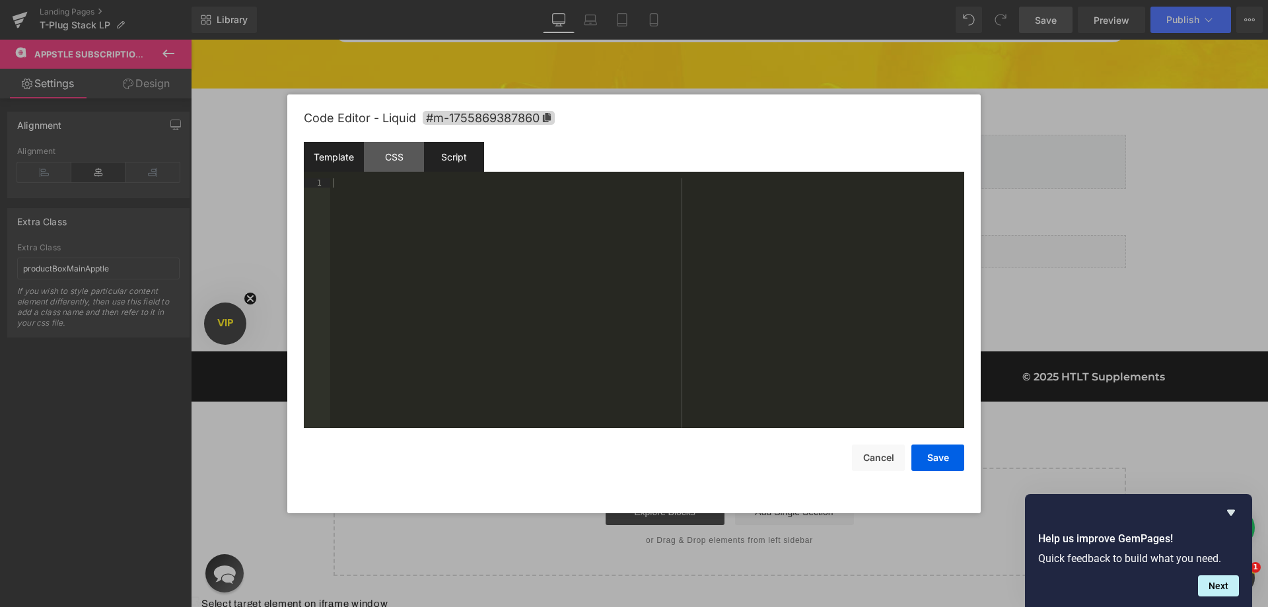
click at [451, 147] on div "Script" at bounding box center [454, 157] width 60 height 30
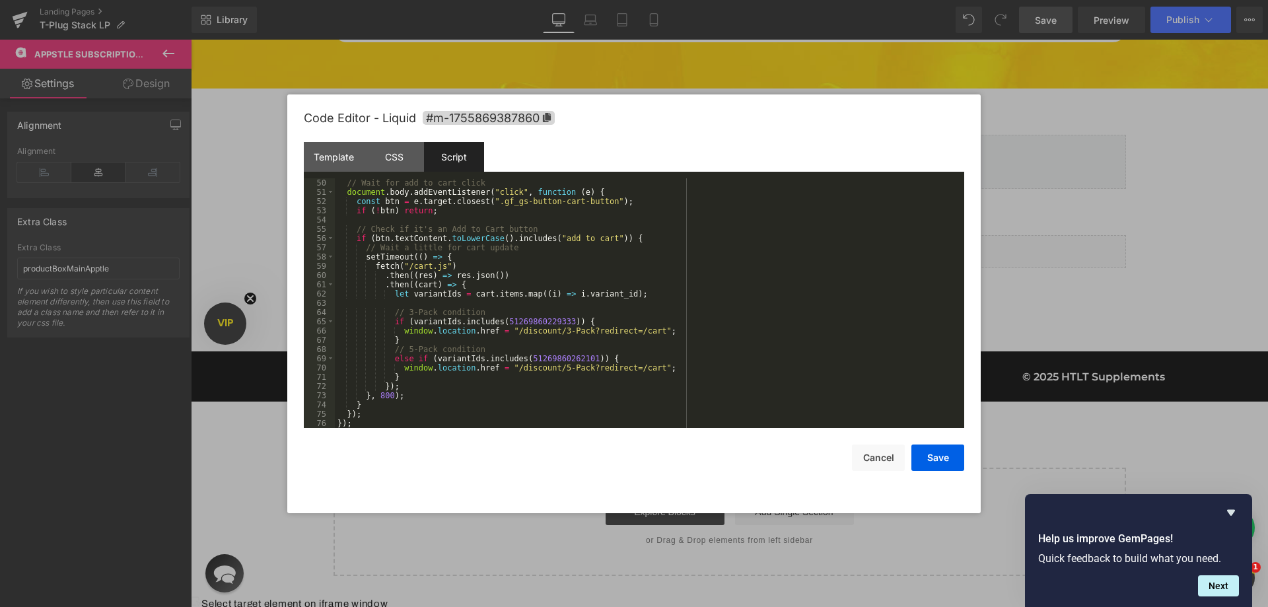
click at [359, 430] on div "Save Cancel" at bounding box center [634, 449] width 661 height 43
click at [368, 427] on div "// Wait for add to cart click document . body . addEventListener ( "click" , fu…" at bounding box center [647, 312] width 624 height 268
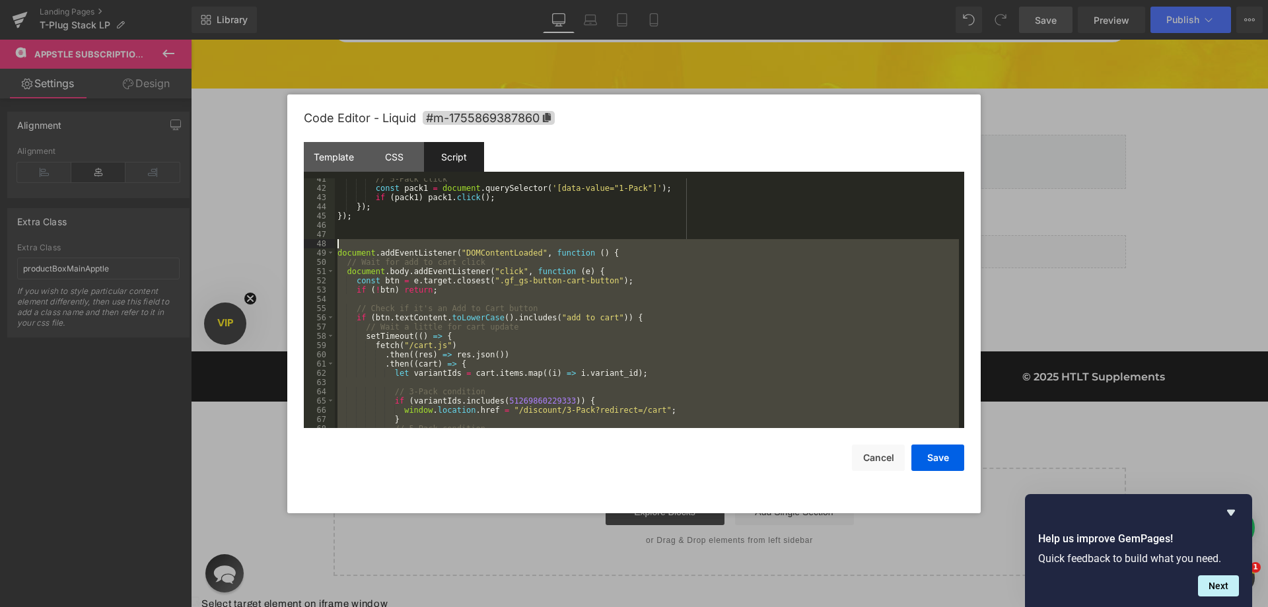
click at [339, 247] on div "// 5-Pack click const pack1 = document . querySelector ( '[data-value="1-Pack"]…" at bounding box center [647, 308] width 624 height 268
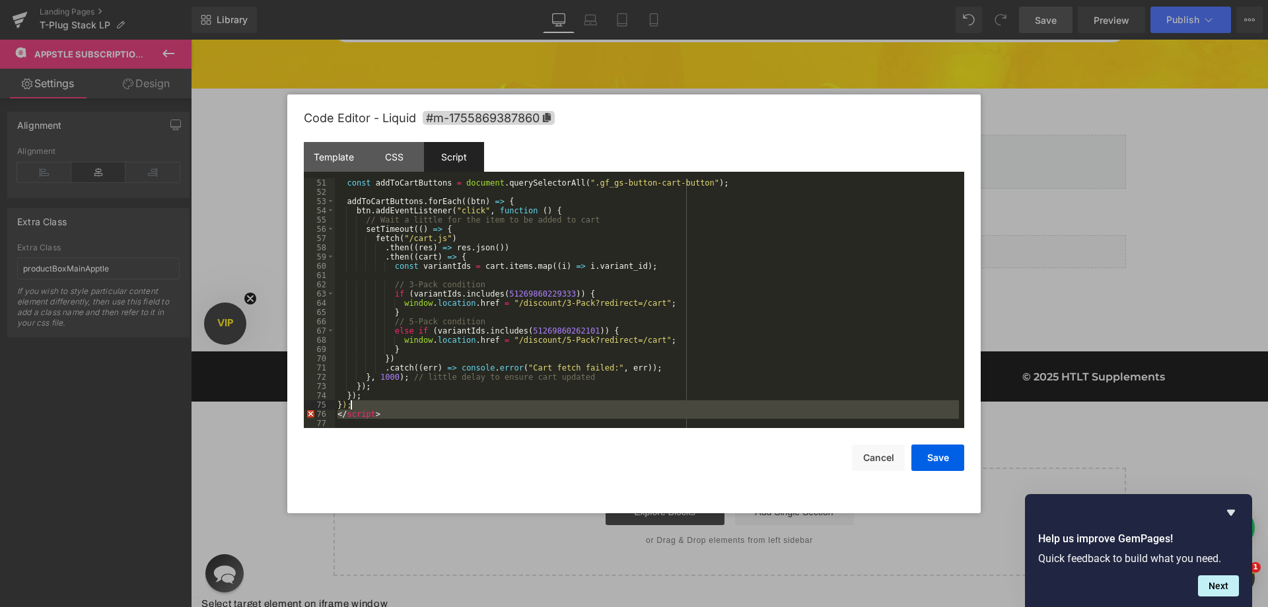
click at [394, 409] on div "const addToCartButtons = document . querySelectorAll ( ".gf_gs-button-cart-butt…" at bounding box center [647, 312] width 624 height 268
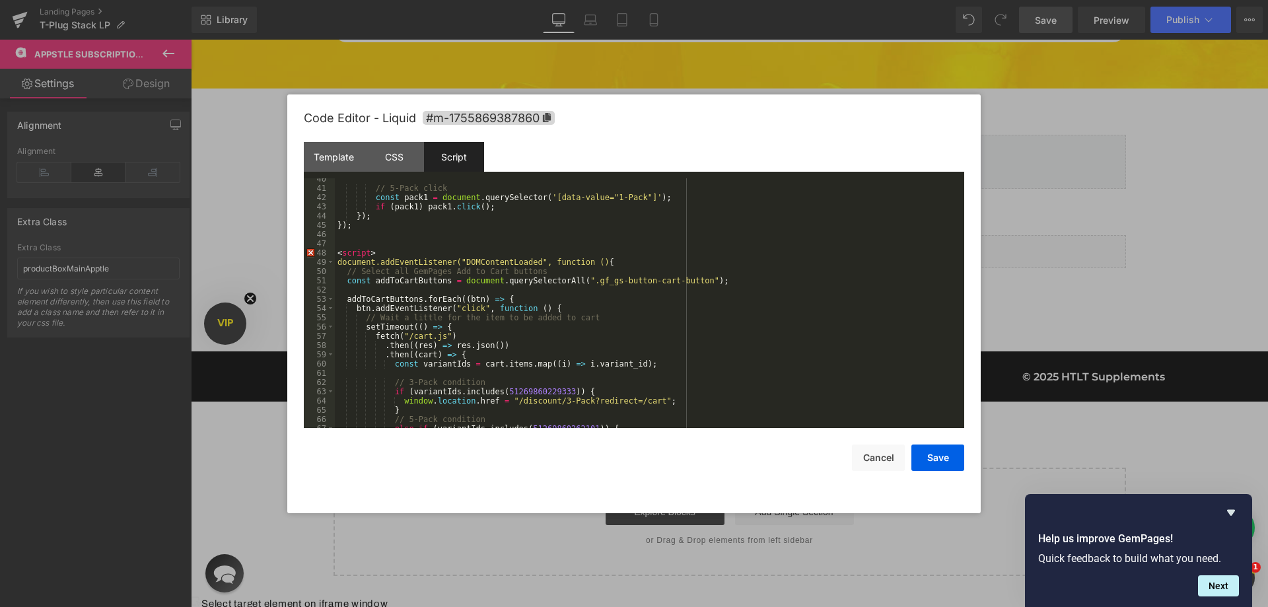
scroll to position [325, 0]
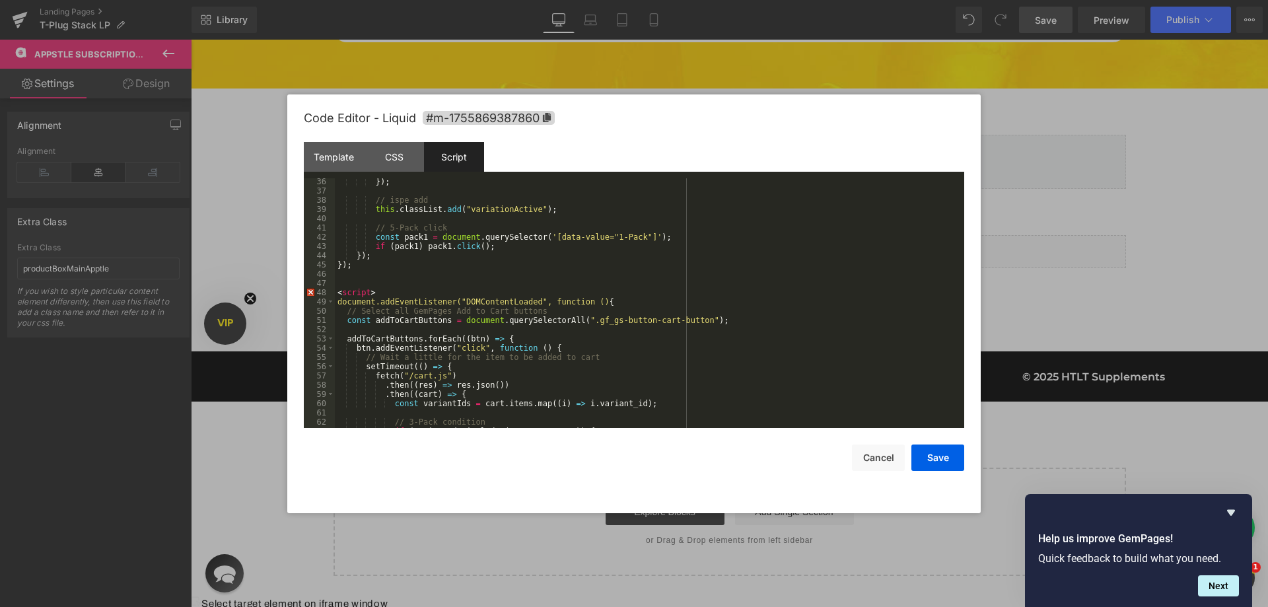
click at [384, 281] on div "}) ; // ispe add this . classList . add ( "variationActive" ) ; // 5-Pack click…" at bounding box center [647, 311] width 624 height 268
drag, startPoint x: 386, startPoint y: 293, endPoint x: 368, endPoint y: 284, distance: 20.7
click at [368, 284] on div "}) ; // ispe add this . classList . add ( "variationActive" ) ; // 5-Pack click…" at bounding box center [647, 311] width 624 height 268
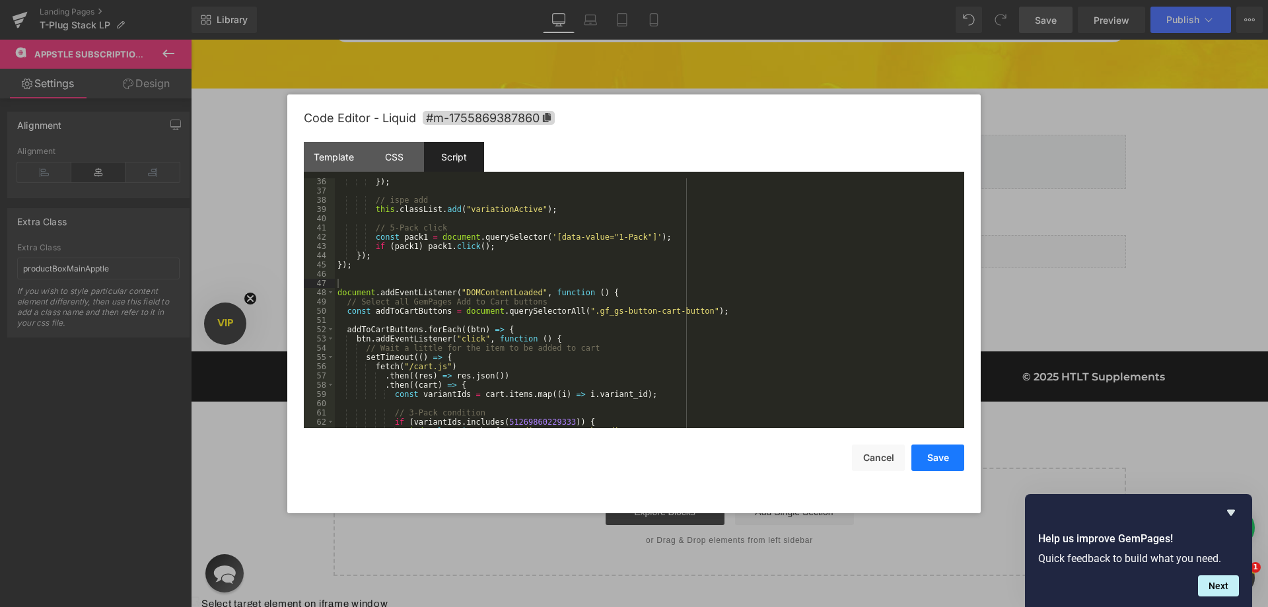
click at [950, 464] on button "Save" at bounding box center [937, 458] width 53 height 26
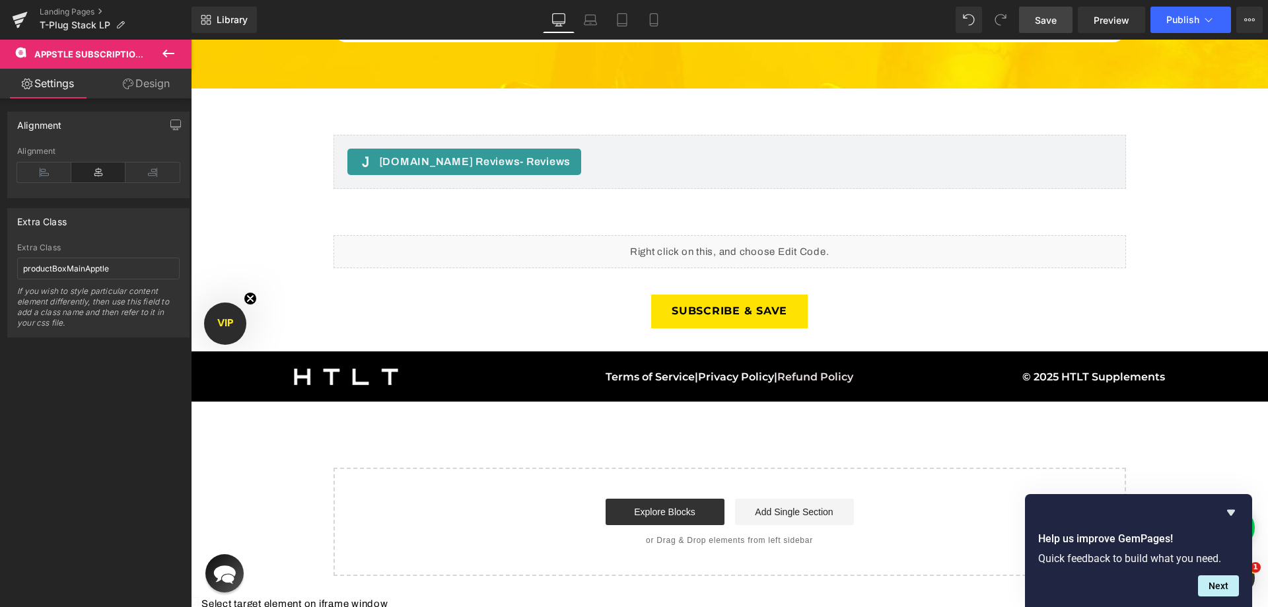
click at [1048, 11] on link "Save" at bounding box center [1046, 20] width 54 height 26
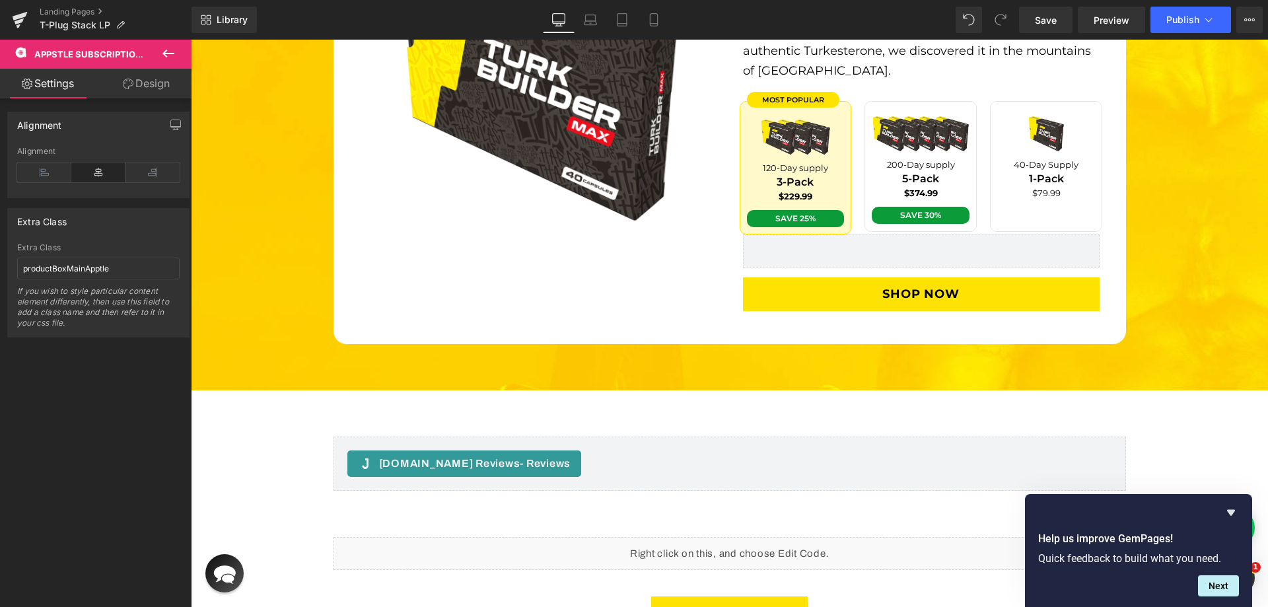
scroll to position [3040, 0]
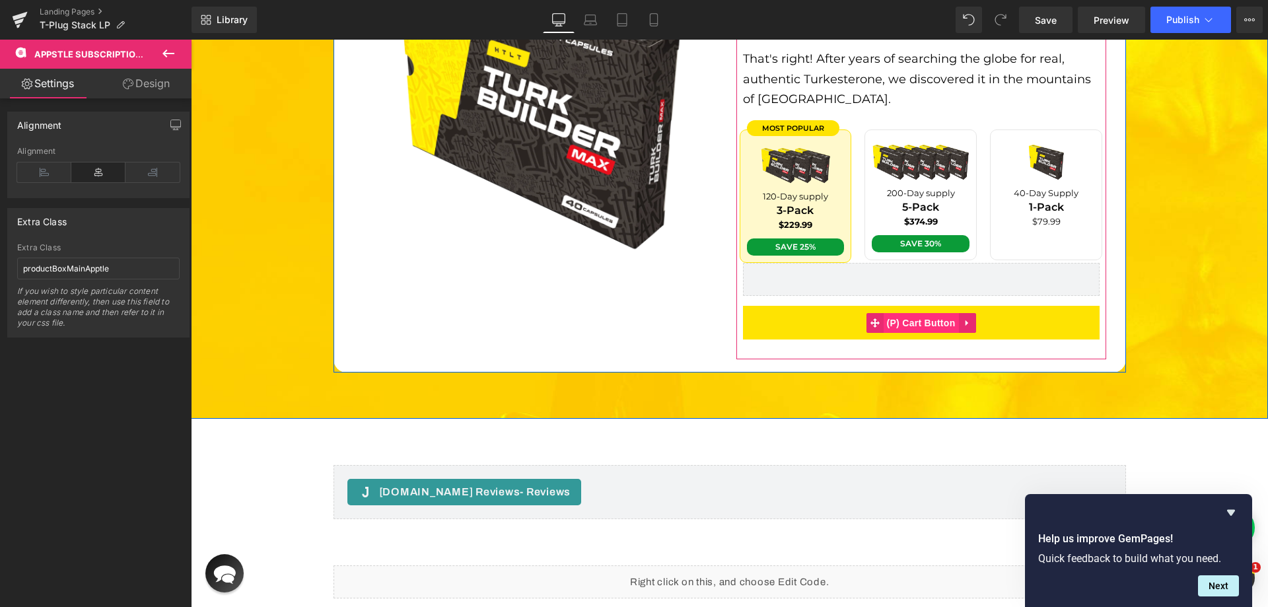
click at [888, 313] on span "(P) Cart Button" at bounding box center [920, 323] width 75 height 20
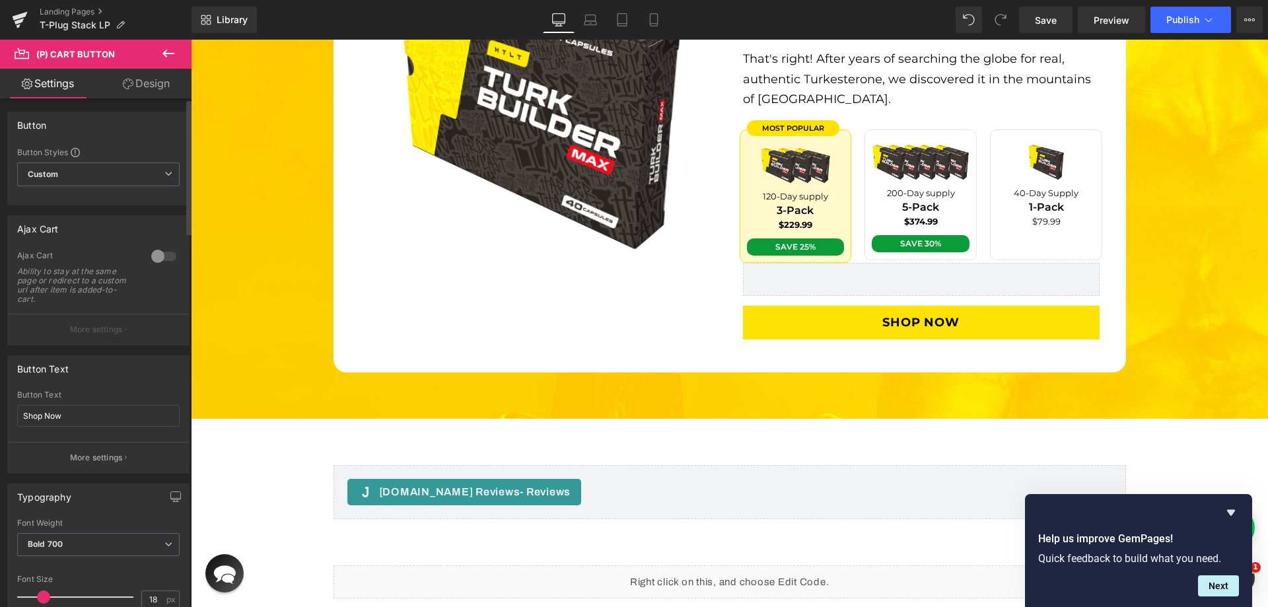
click at [154, 255] on div at bounding box center [164, 256] width 32 height 21
click at [98, 331] on p "More settings" at bounding box center [96, 330] width 53 height 12
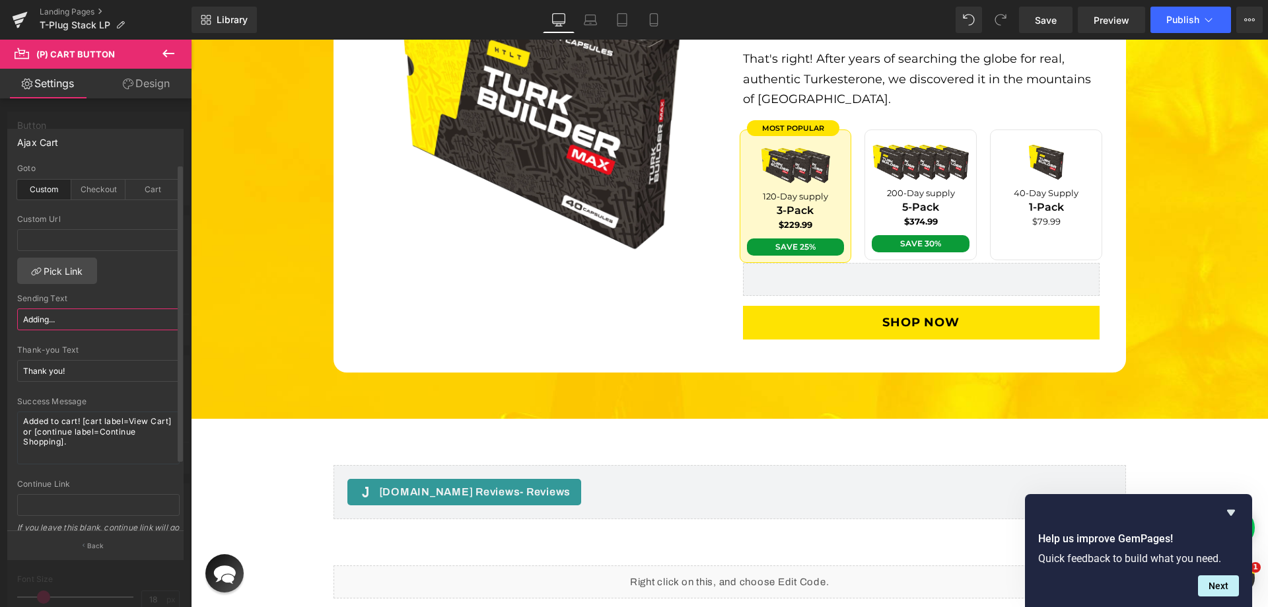
click at [85, 322] on input "Adding..." at bounding box center [98, 319] width 162 height 22
click at [79, 420] on textarea "Added to cart! [cart label=View Cart] or [continue label=Continue Shopping]." at bounding box center [98, 437] width 162 height 53
click at [85, 244] on input "text" at bounding box center [98, 240] width 162 height 22
click at [141, 184] on div "Cart" at bounding box center [152, 190] width 54 height 20
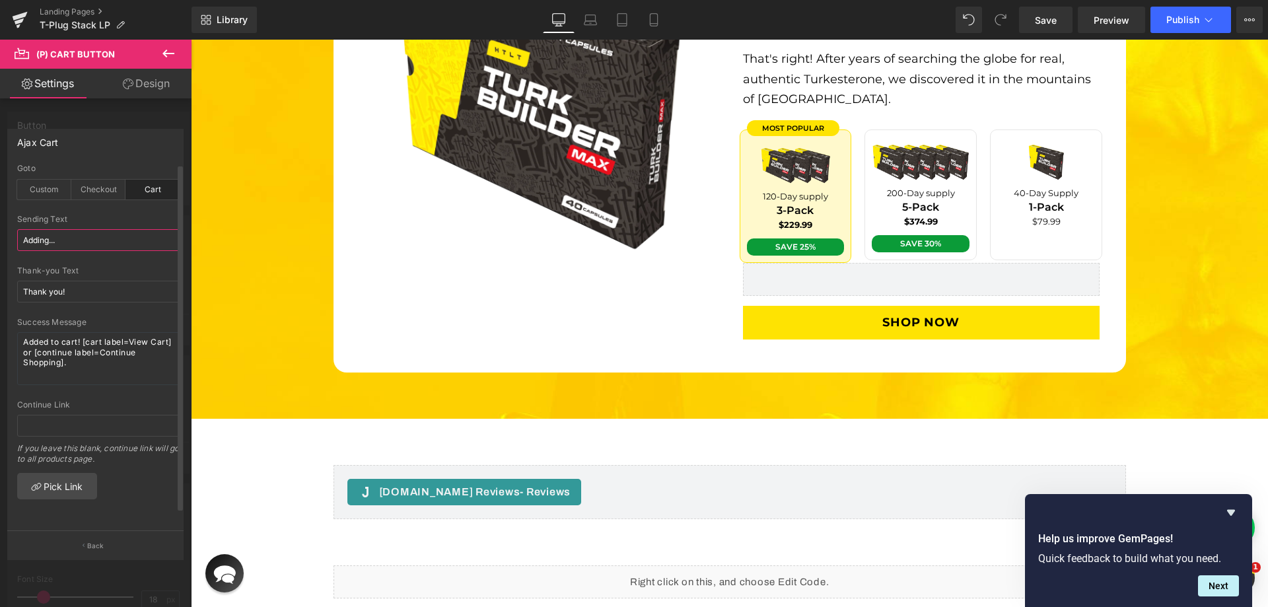
click at [97, 244] on input "Adding..." at bounding box center [98, 240] width 162 height 22
click at [71, 338] on textarea "Added to cart! [cart label=View Cart] or [continue label=Continue Shopping]." at bounding box center [98, 358] width 162 height 53
click at [47, 191] on div "Custom" at bounding box center [44, 190] width 54 height 20
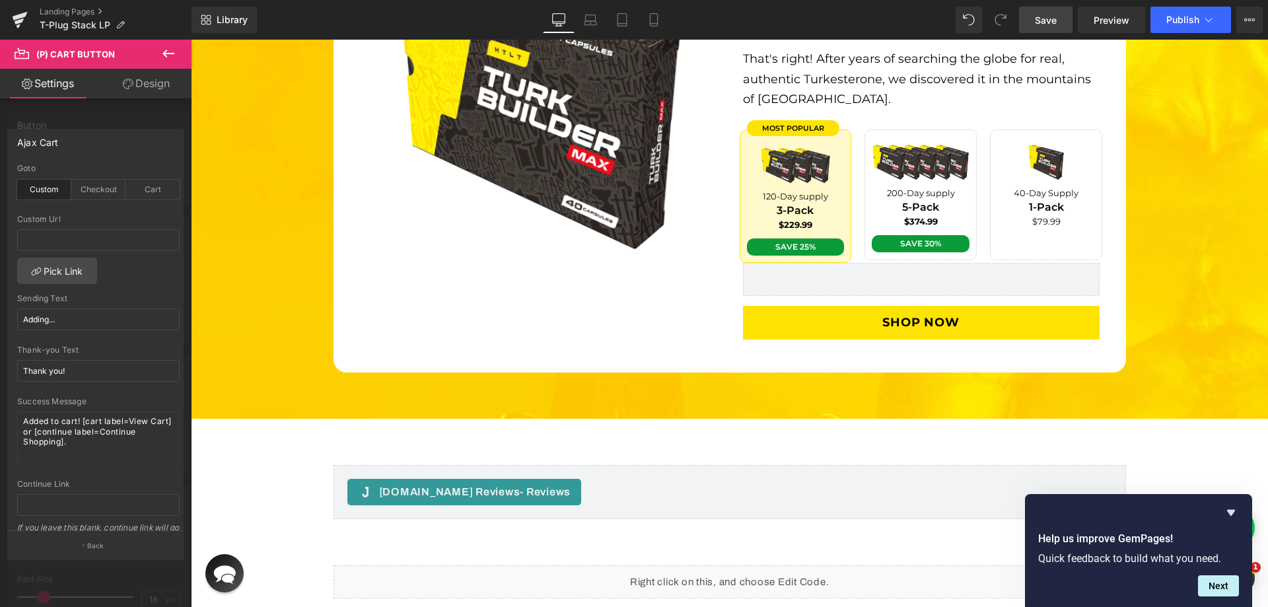
click at [1051, 22] on span "Save" at bounding box center [1046, 20] width 22 height 14
click at [1108, 16] on span "Preview" at bounding box center [1112, 20] width 36 height 14
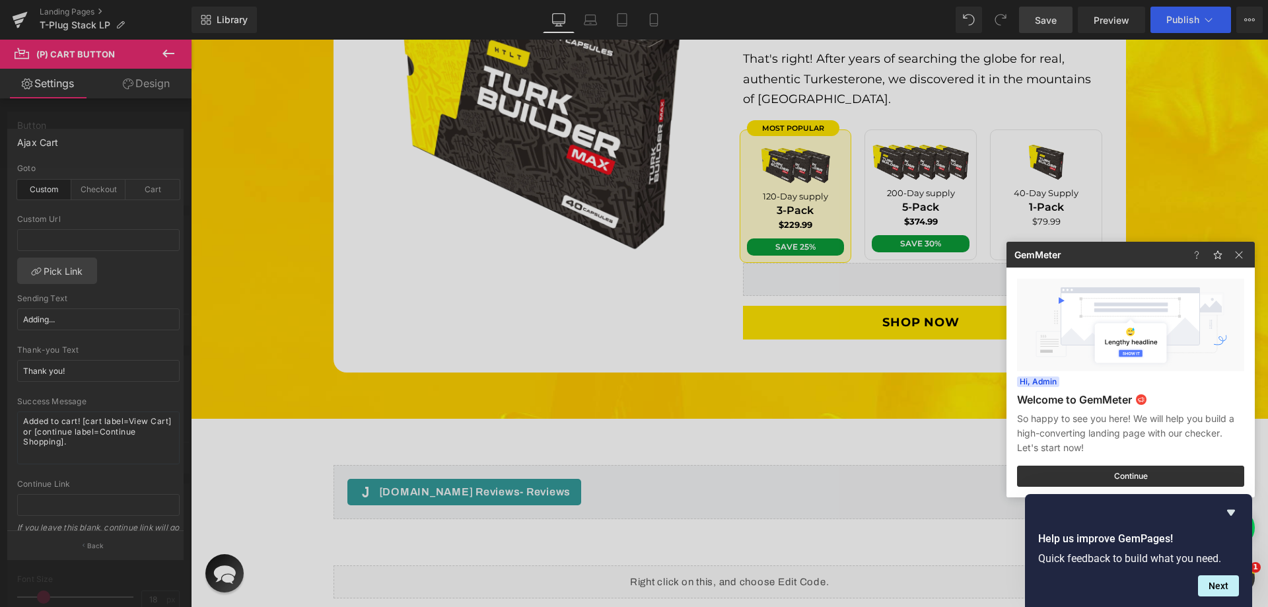
drag, startPoint x: 633, startPoint y: 356, endPoint x: 448, endPoint y: 417, distance: 195.5
click at [633, 356] on div at bounding box center [634, 303] width 1268 height 607
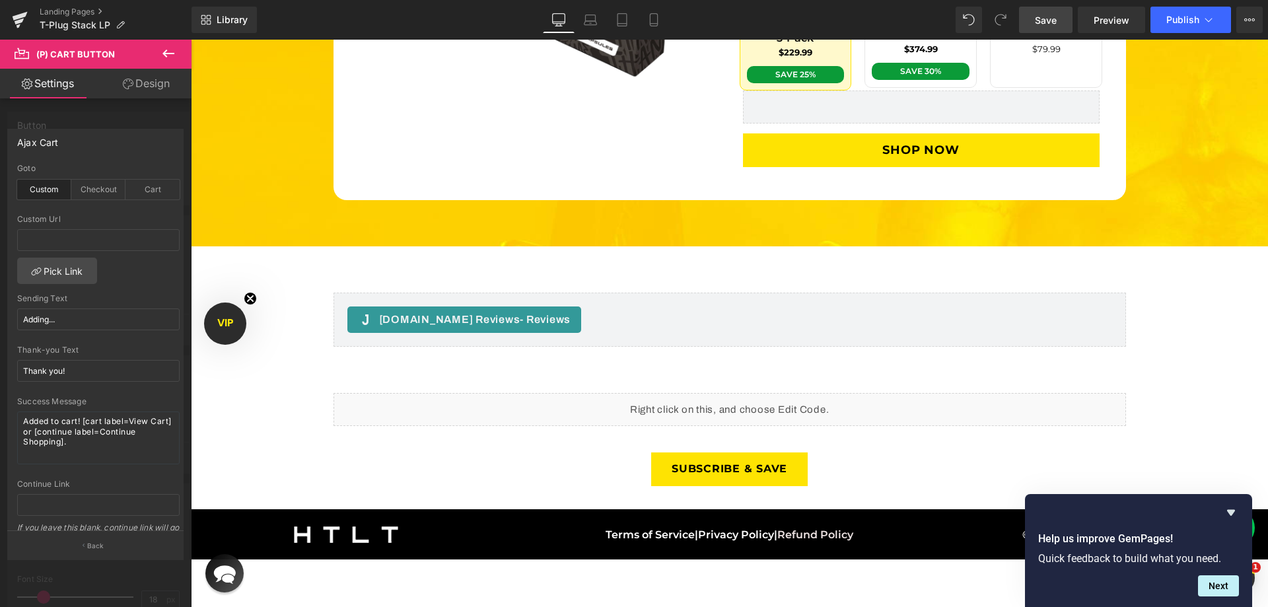
scroll to position [3238, 0]
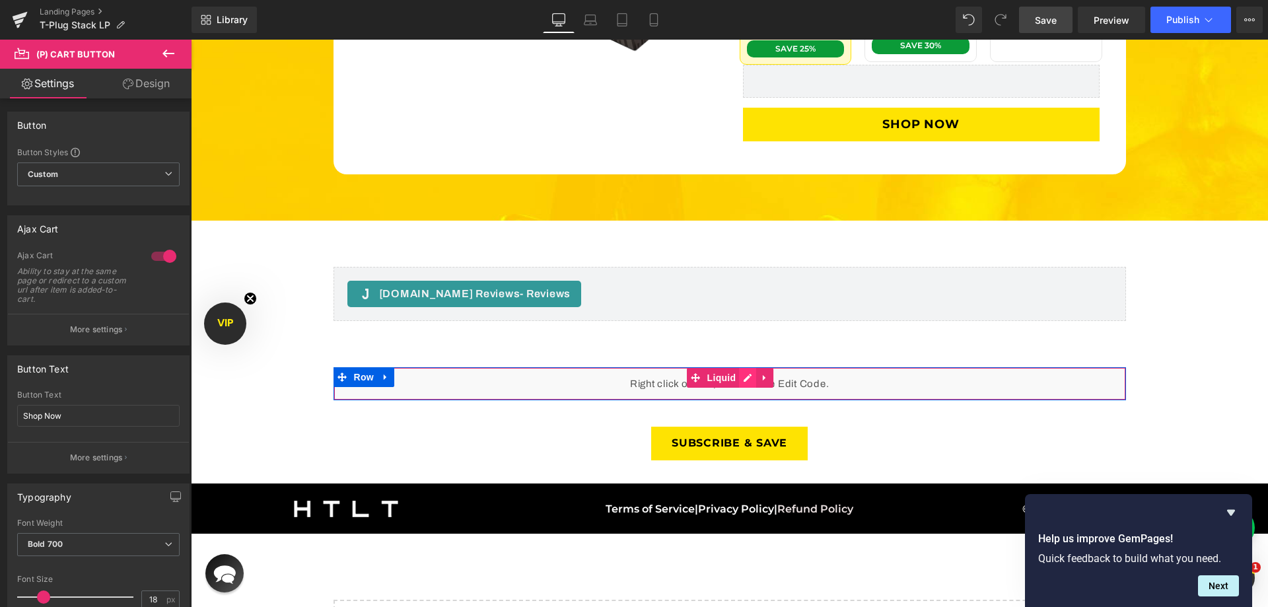
click at [738, 367] on div "Liquid" at bounding box center [730, 383] width 793 height 33
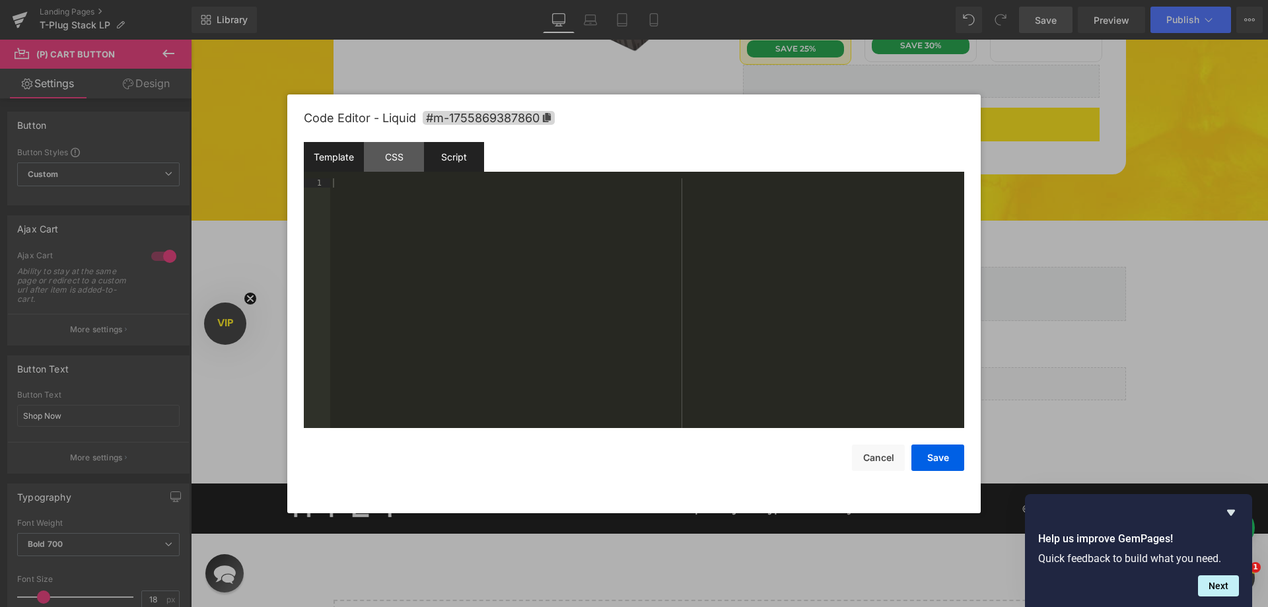
click at [448, 165] on div "Script" at bounding box center [454, 157] width 60 height 30
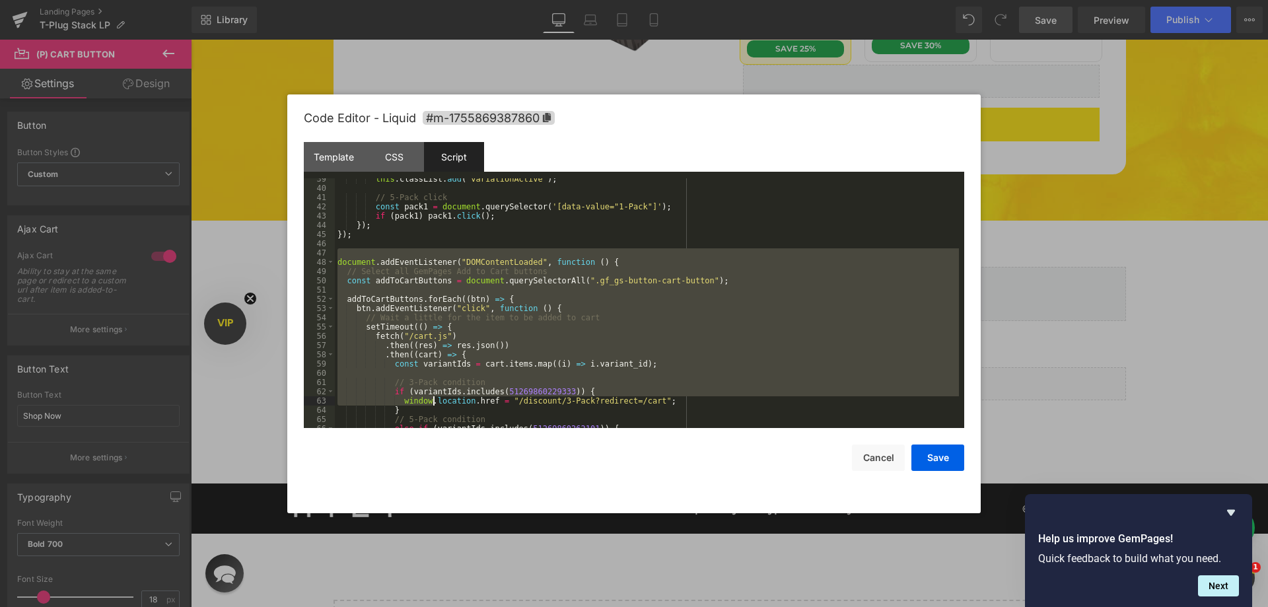
scroll to position [435, 0]
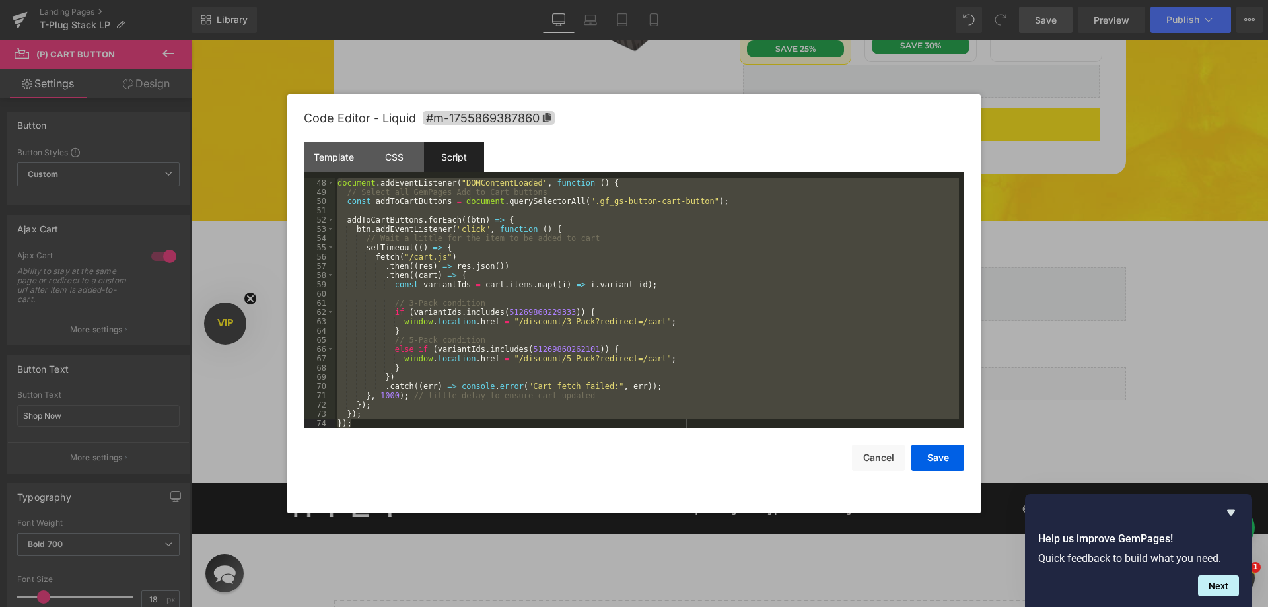
drag, startPoint x: 380, startPoint y: 250, endPoint x: 466, endPoint y: 487, distance: 252.6
click at [466, 487] on div "Code Editor - Liquid #m-1755869387860 Template CSS Script Data 1 XXXXXXXXXXXXXX…" at bounding box center [634, 303] width 661 height 419
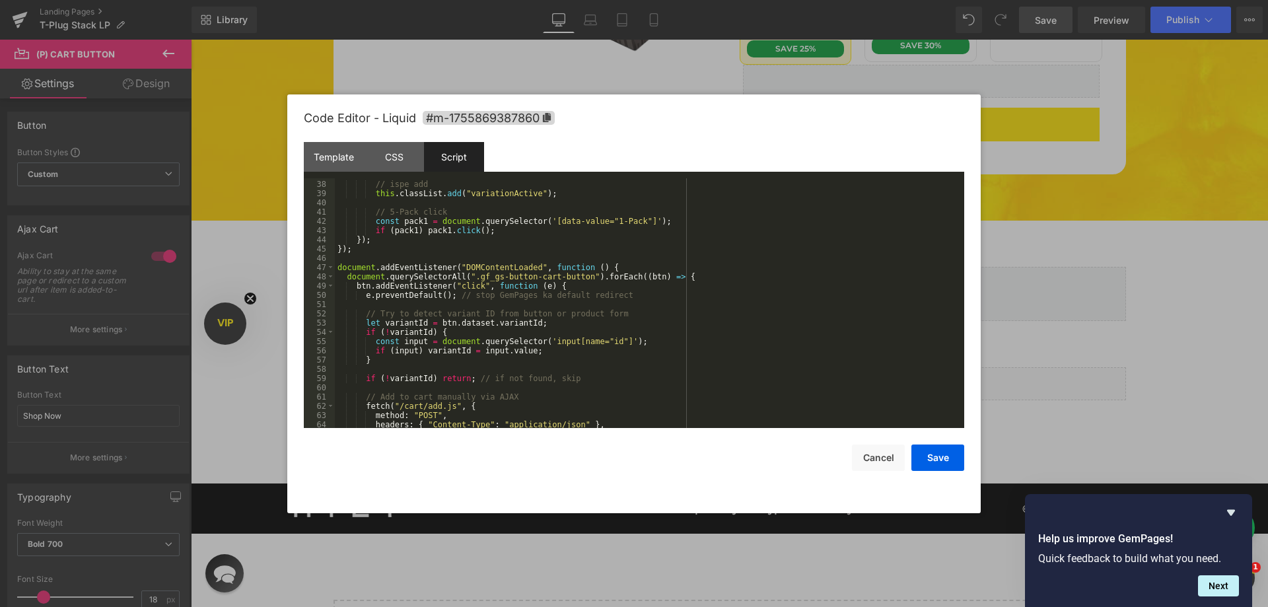
scroll to position [341, 0]
click at [943, 468] on button "Save" at bounding box center [937, 458] width 53 height 26
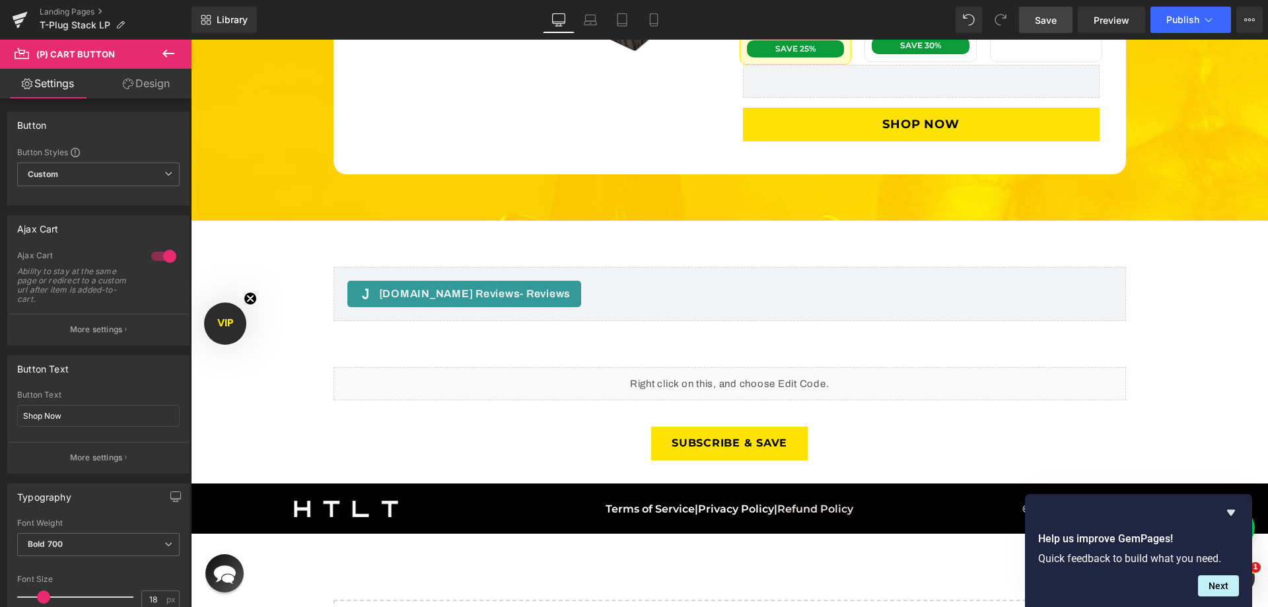
click at [1050, 22] on span "Save" at bounding box center [1046, 20] width 22 height 14
click at [1108, 22] on span "Preview" at bounding box center [1112, 20] width 36 height 14
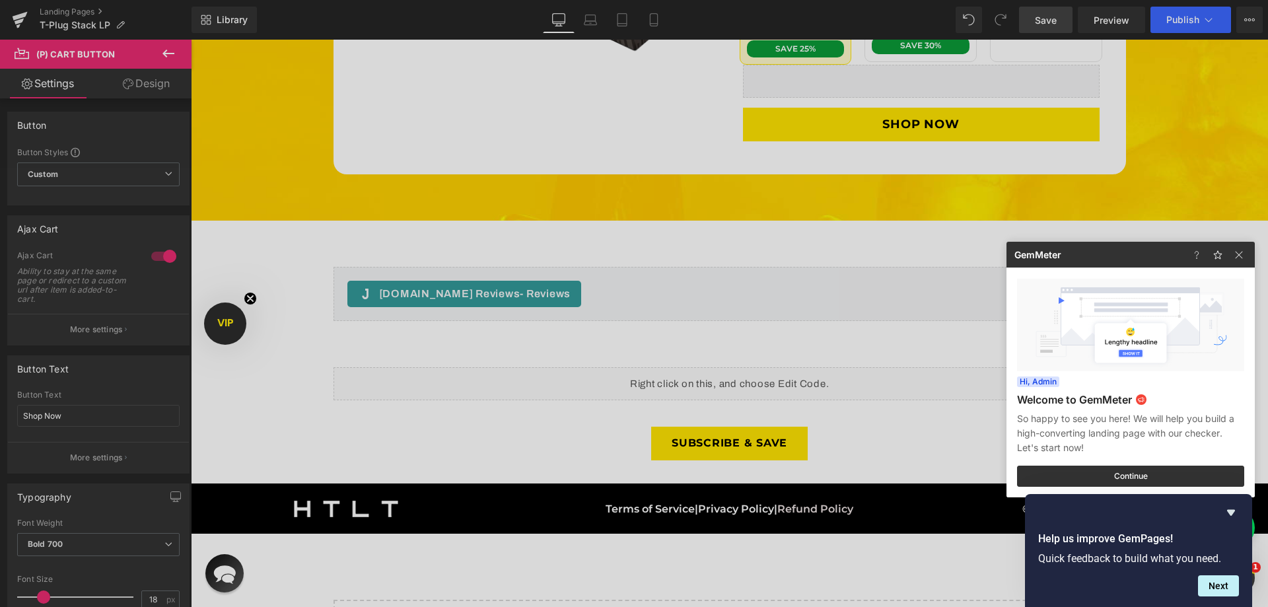
click at [160, 254] on div at bounding box center [634, 303] width 1268 height 607
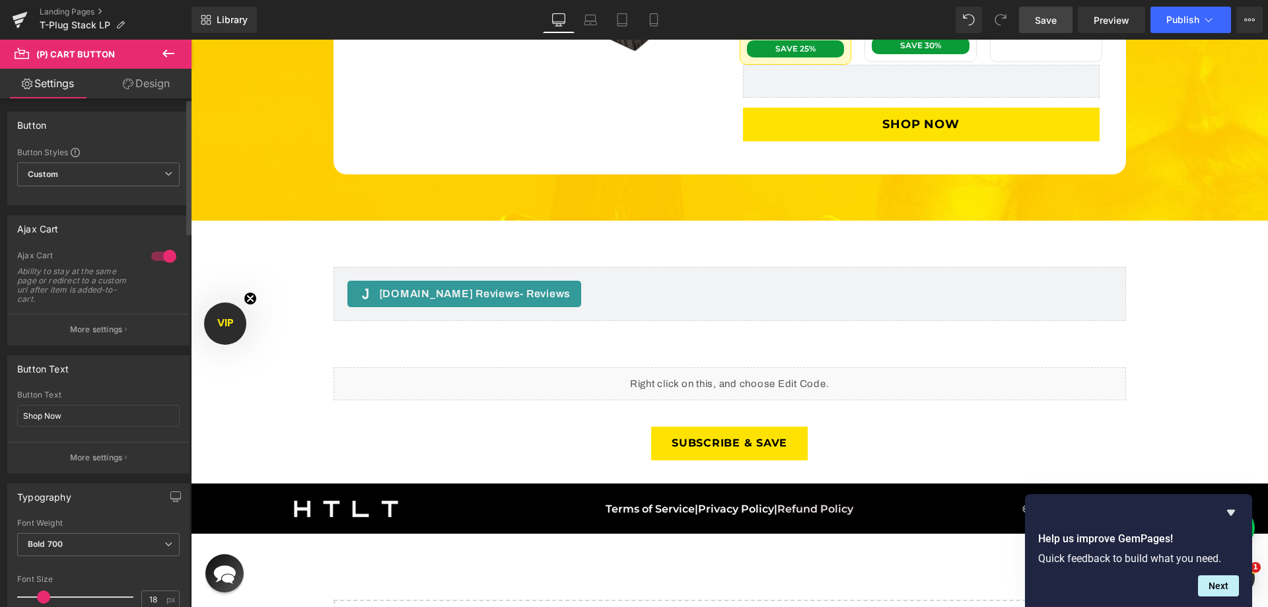
click at [159, 258] on div at bounding box center [164, 256] width 32 height 21
click at [1035, 11] on link "Save" at bounding box center [1046, 20] width 54 height 26
click at [1015, 5] on div "Library Desktop Desktop Laptop Tablet Mobile Save Preview Publish Scheduled Vie…" at bounding box center [730, 20] width 1077 height 40
click at [1036, 25] on link "Save" at bounding box center [1046, 20] width 54 height 26
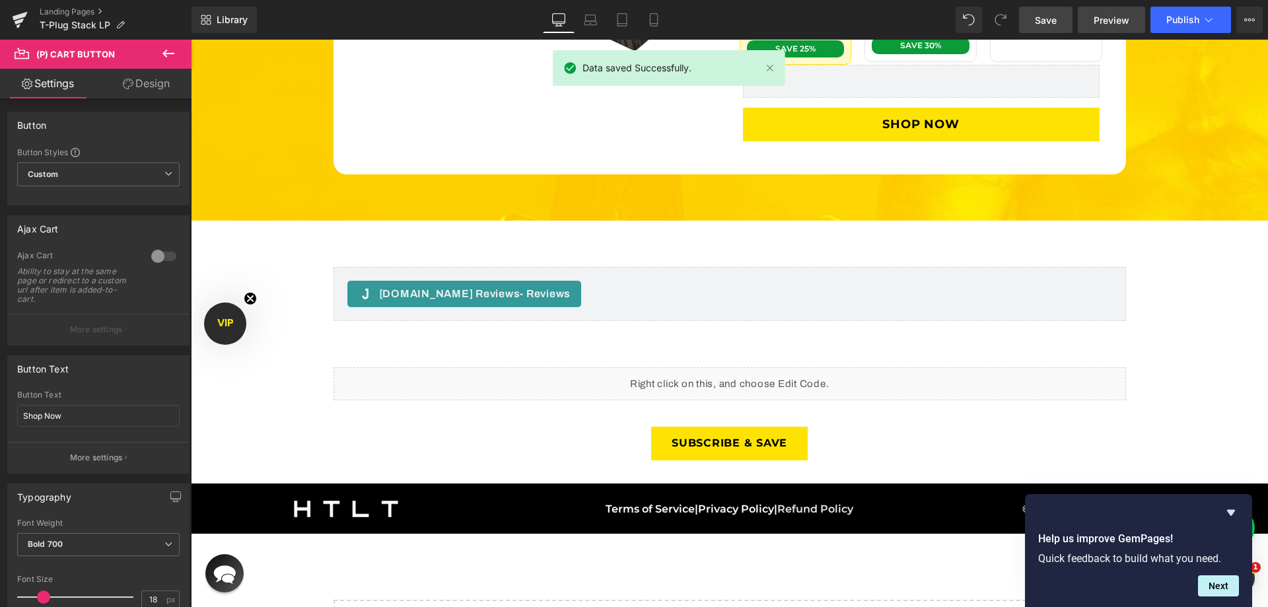
click at [1114, 20] on span "Preview" at bounding box center [1112, 20] width 36 height 14
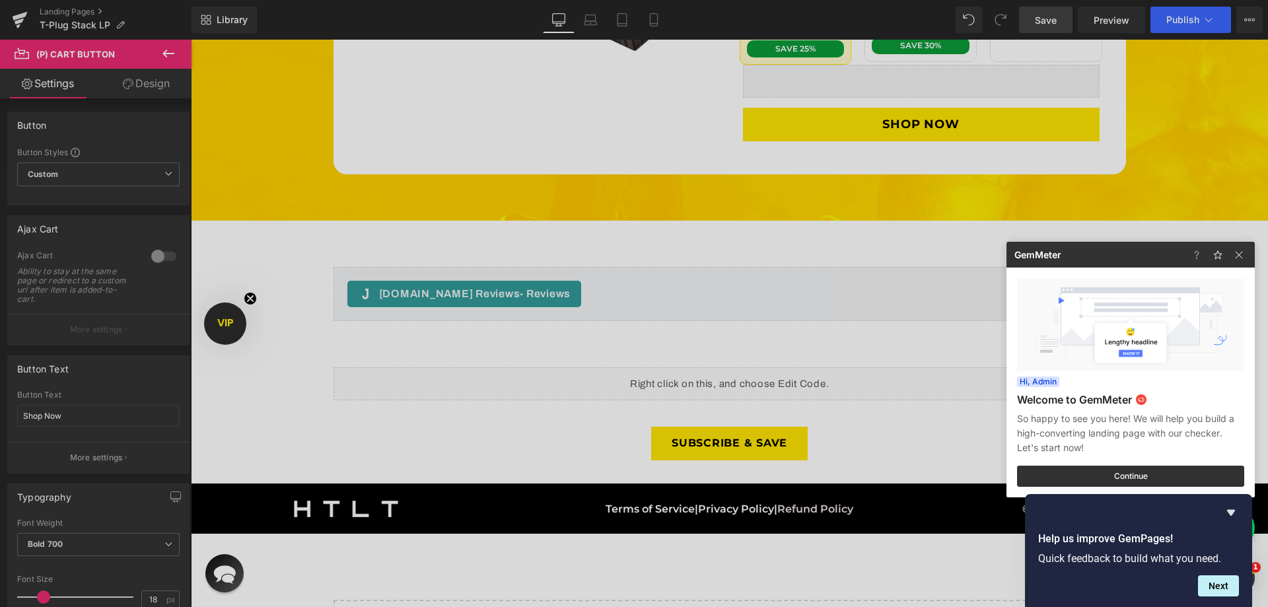
click at [1112, 20] on div at bounding box center [634, 303] width 1268 height 607
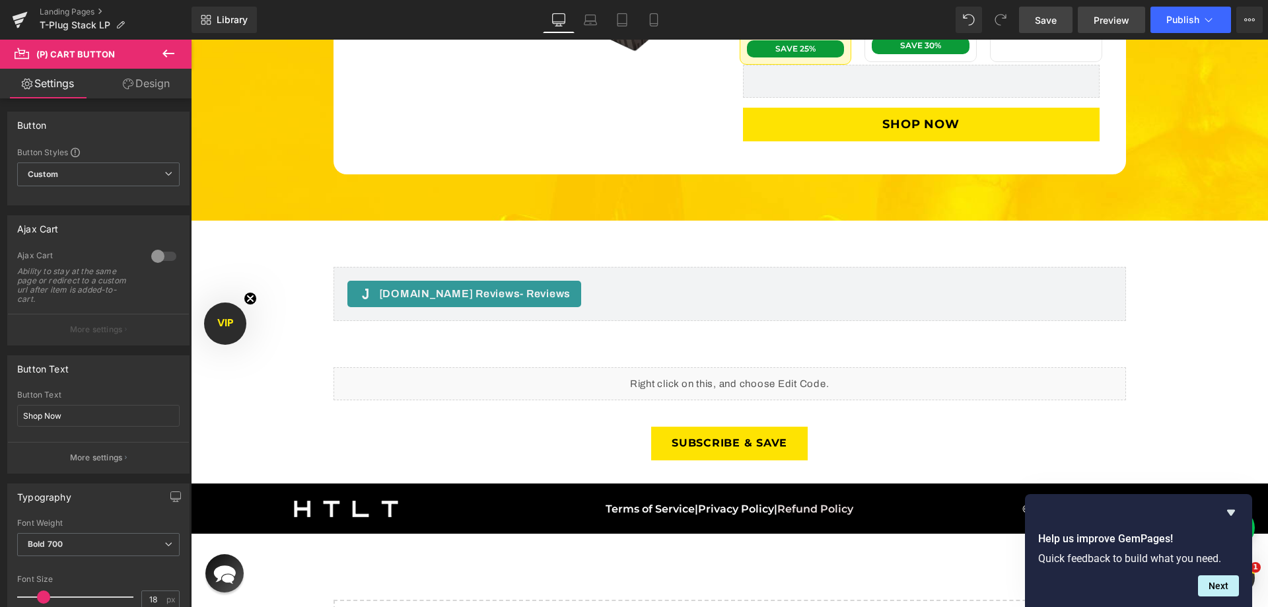
click at [1098, 22] on span "Preview" at bounding box center [1112, 20] width 36 height 14
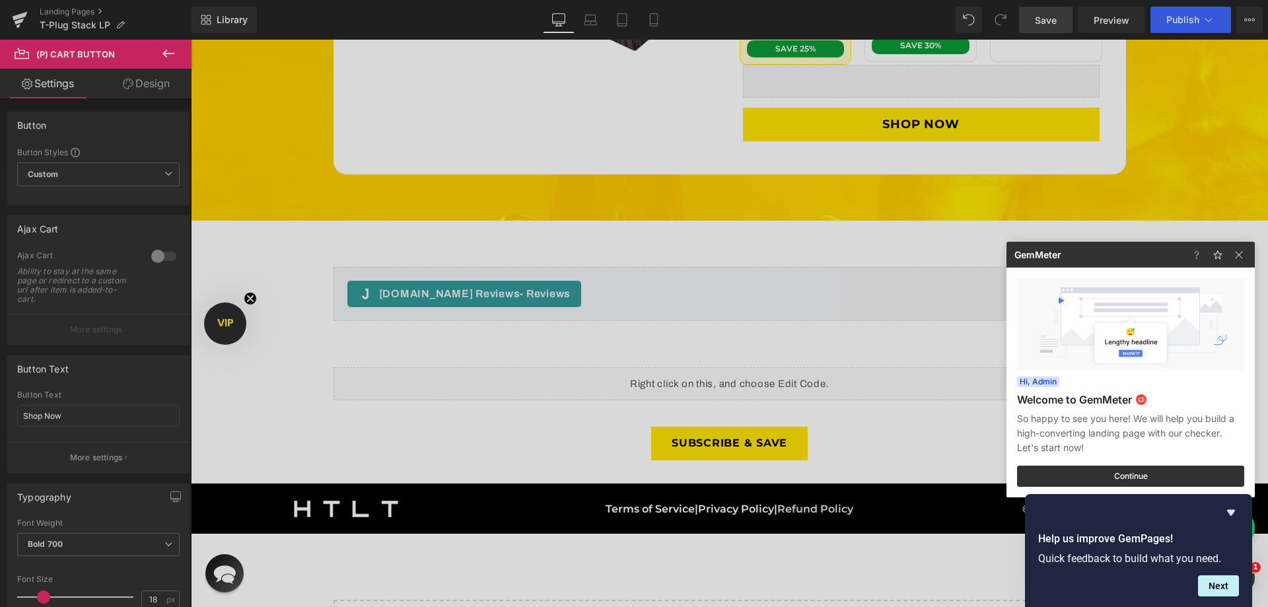
click at [1122, 29] on div at bounding box center [634, 303] width 1268 height 607
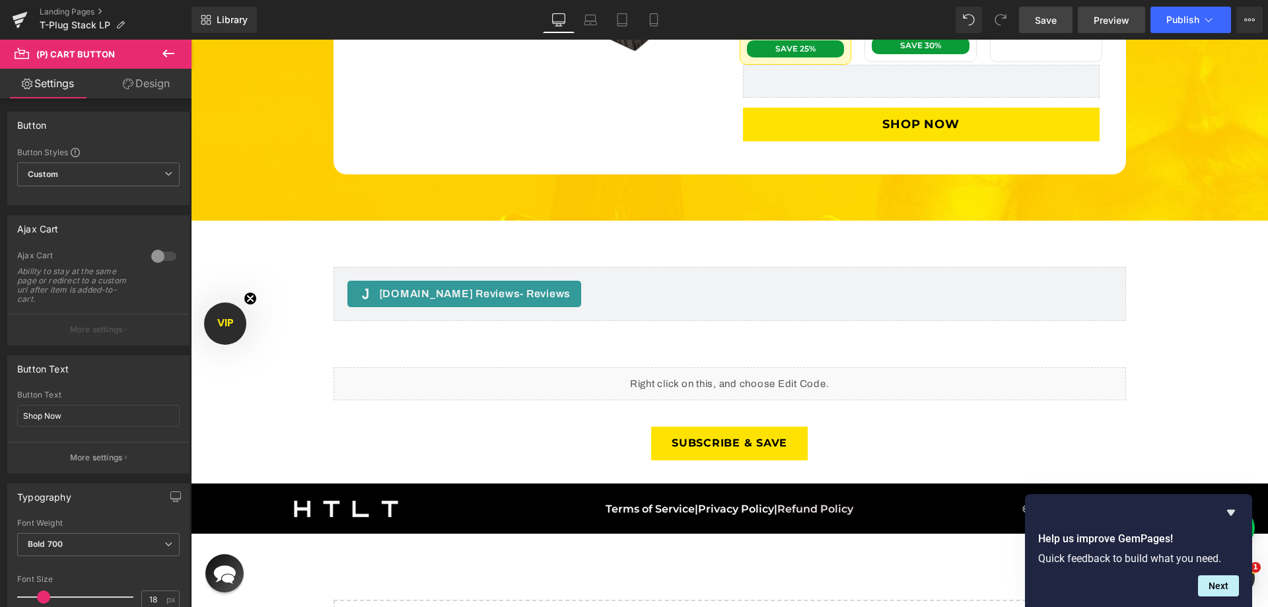
click at [1120, 24] on span "Preview" at bounding box center [1112, 20] width 36 height 14
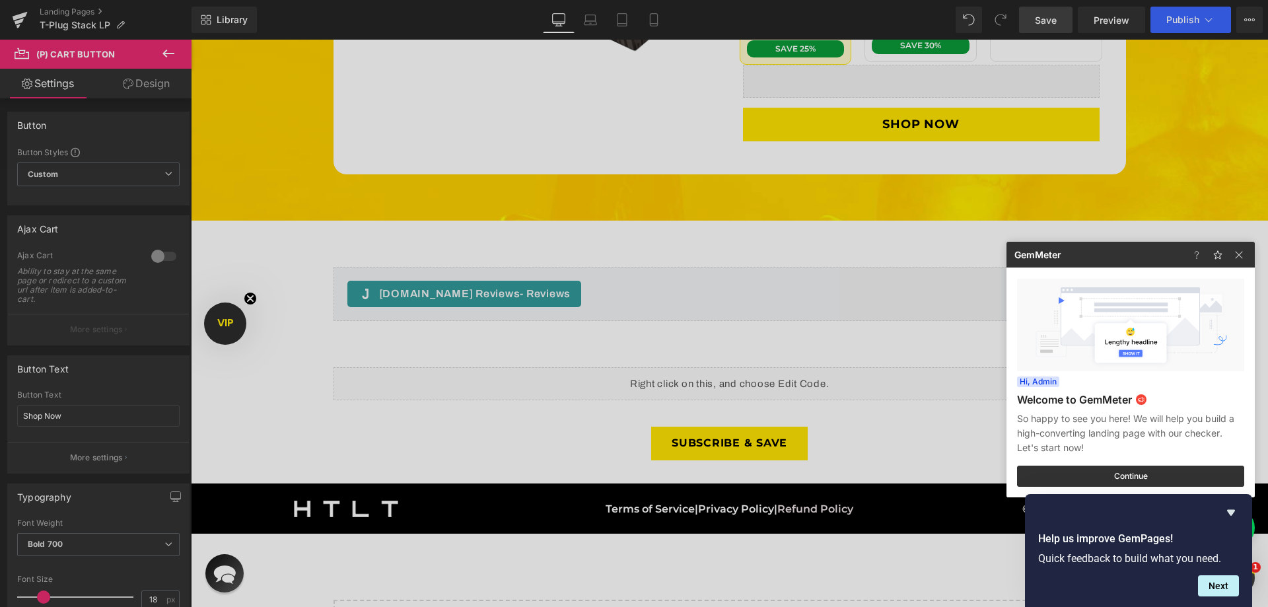
click at [727, 352] on div at bounding box center [634, 303] width 1268 height 607
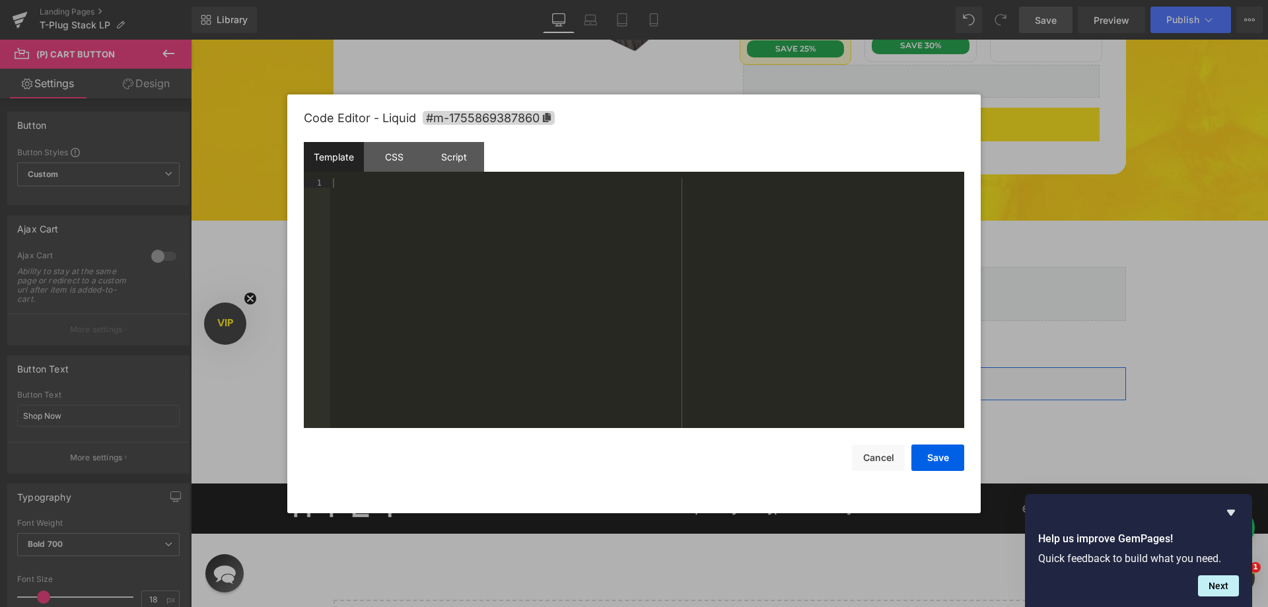
click at [742, 367] on div "Liquid" at bounding box center [730, 383] width 793 height 33
click at [431, 166] on div "Script" at bounding box center [454, 157] width 60 height 30
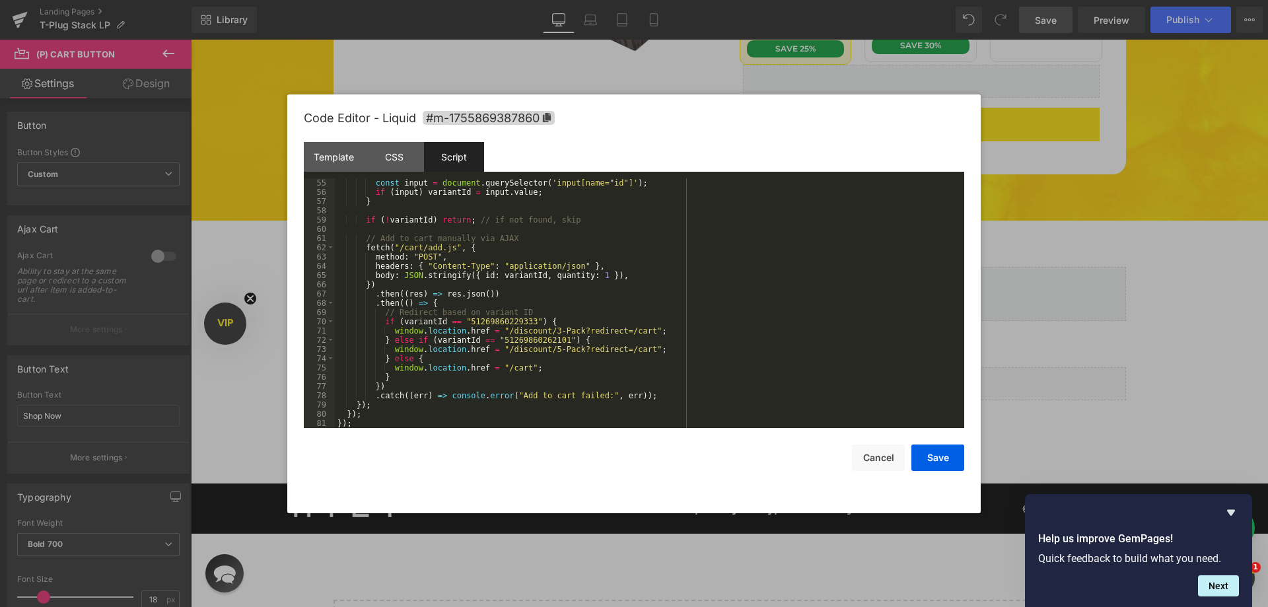
scroll to position [499, 0]
click at [369, 422] on div "const input = document . querySelector ( 'input[name="id"]' ) ; if ( input ) va…" at bounding box center [647, 312] width 624 height 268
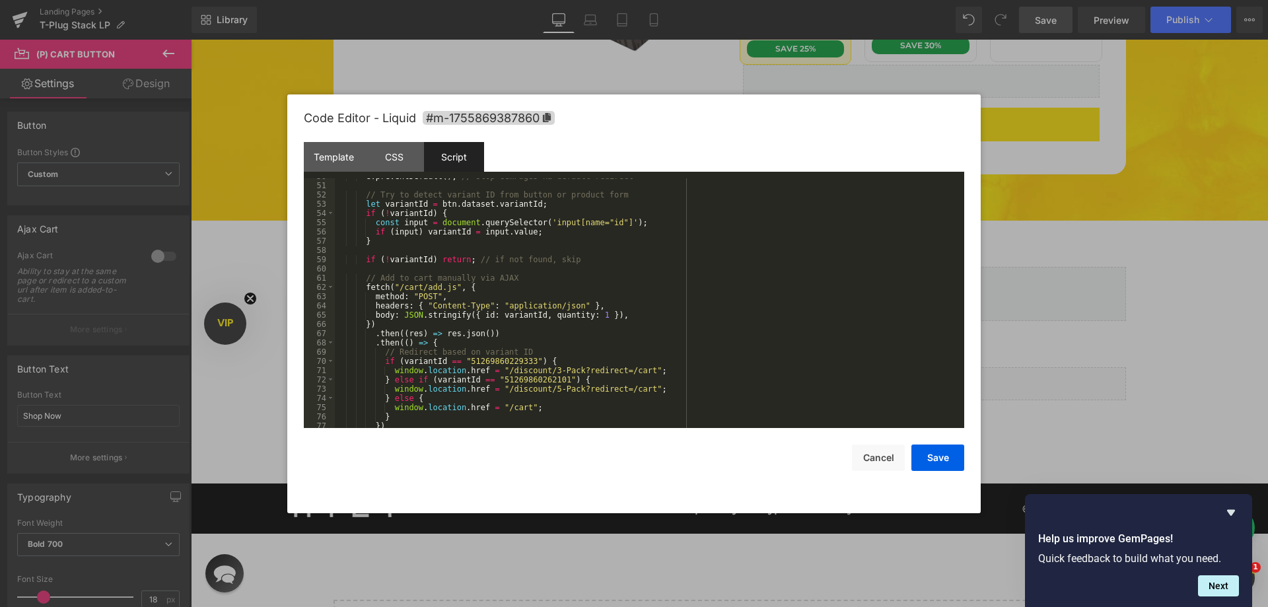
scroll to position [380, 0]
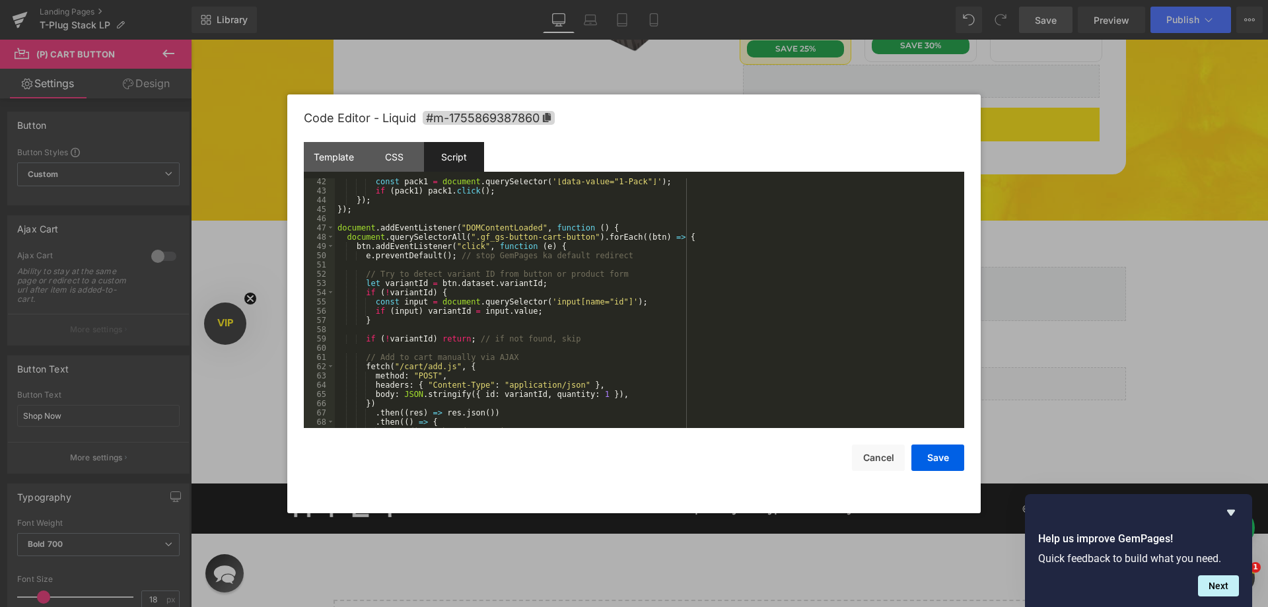
click at [340, 229] on div "const pack1 = document . querySelector ( '[data-value="1-Pack"]' ) ; if ( pack1…" at bounding box center [647, 311] width 624 height 268
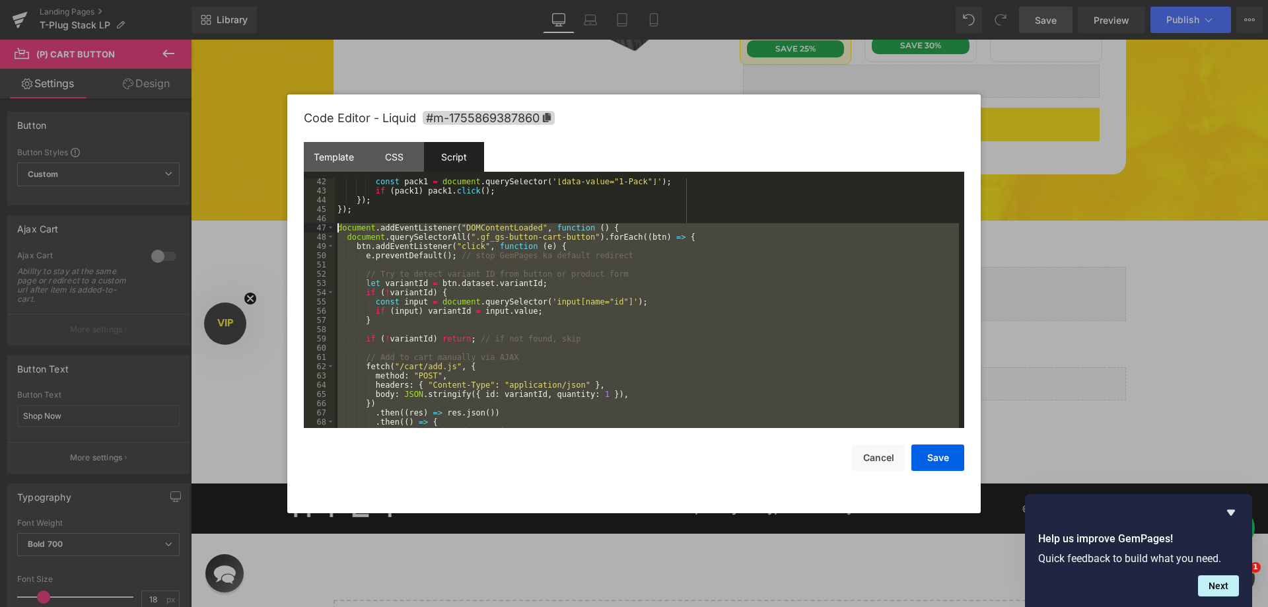
click at [336, 228] on div "const pack1 = document . querySelector ( '[data-value="1-Pack"]' ) ; if ( pack1…" at bounding box center [647, 311] width 624 height 268
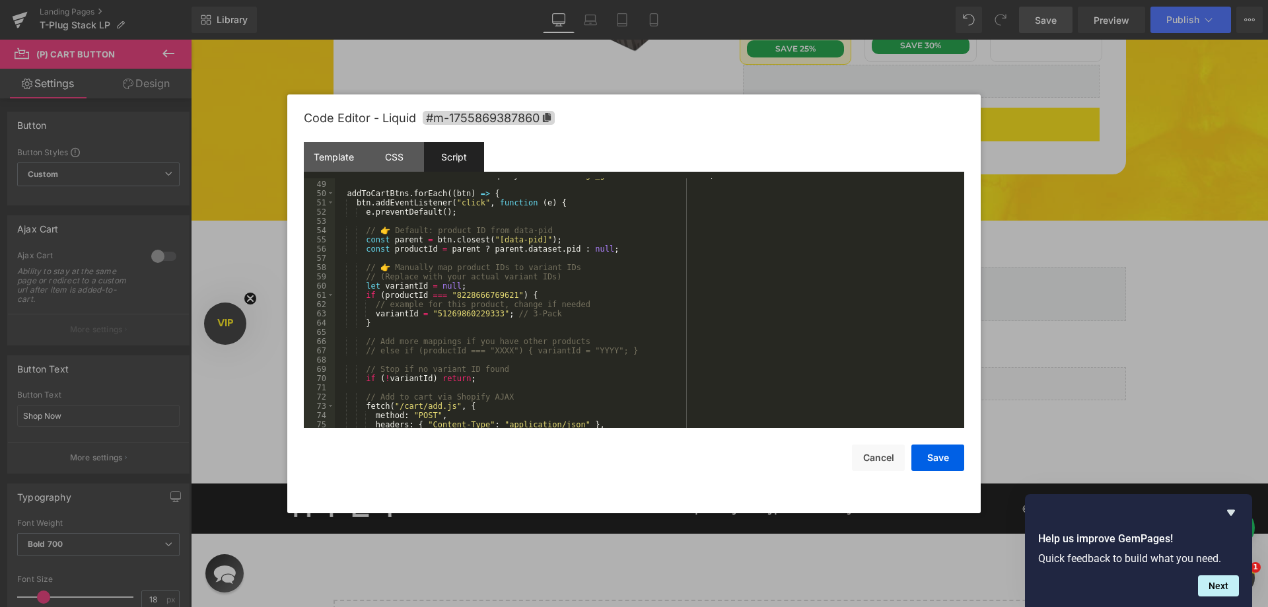
scroll to position [284, 0]
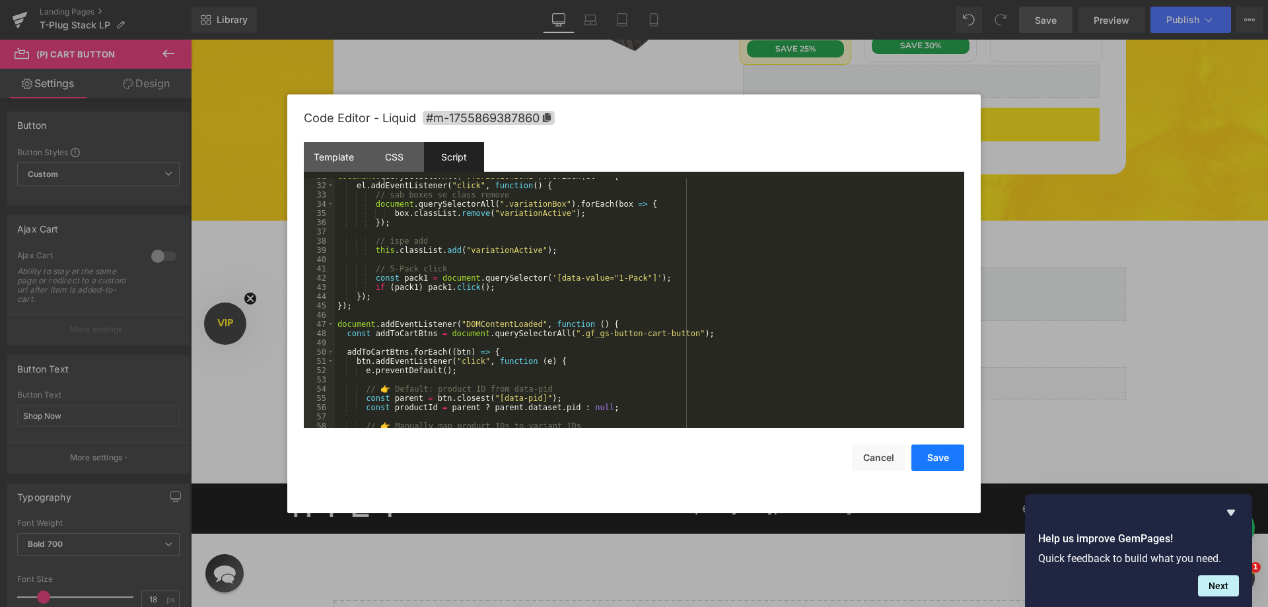
drag, startPoint x: 946, startPoint y: 456, endPoint x: 824, endPoint y: 180, distance: 302.3
click at [946, 456] on button "Save" at bounding box center [937, 458] width 53 height 26
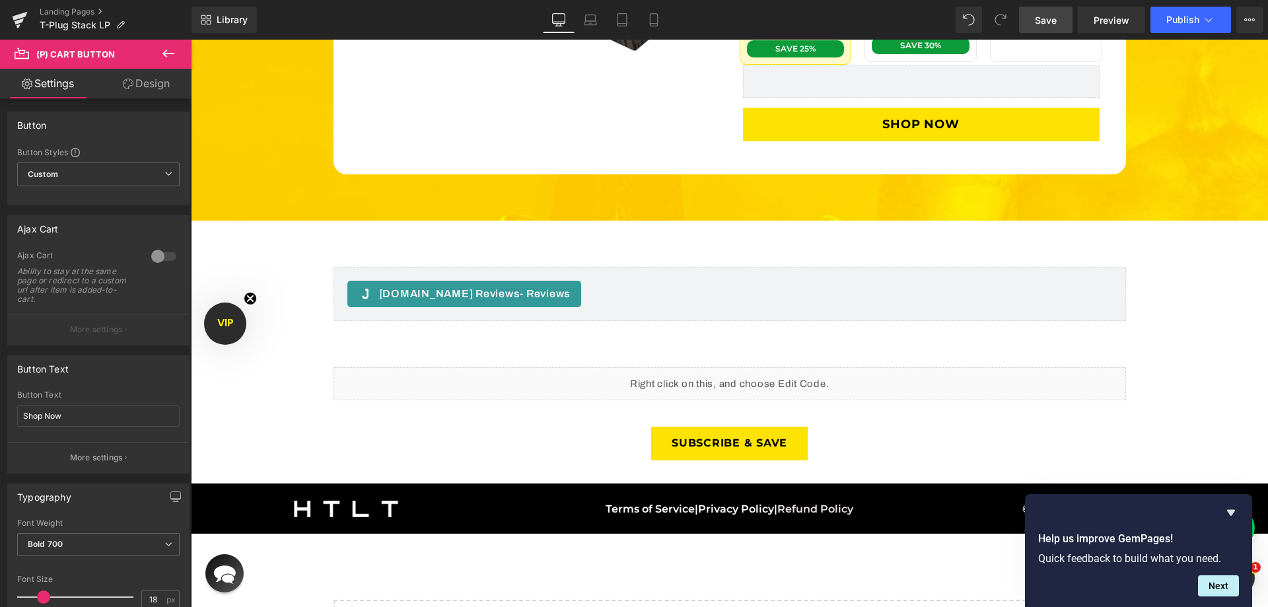
click at [1037, 32] on link "Save" at bounding box center [1046, 20] width 54 height 26
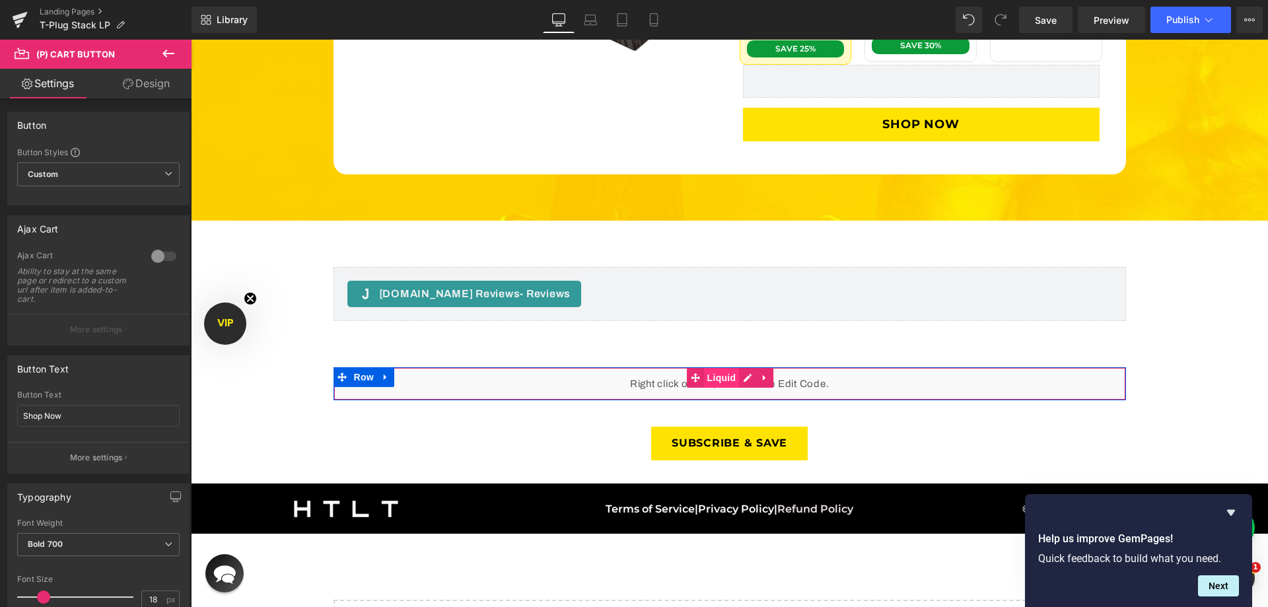
click at [723, 368] on span "Liquid" at bounding box center [722, 378] width 36 height 20
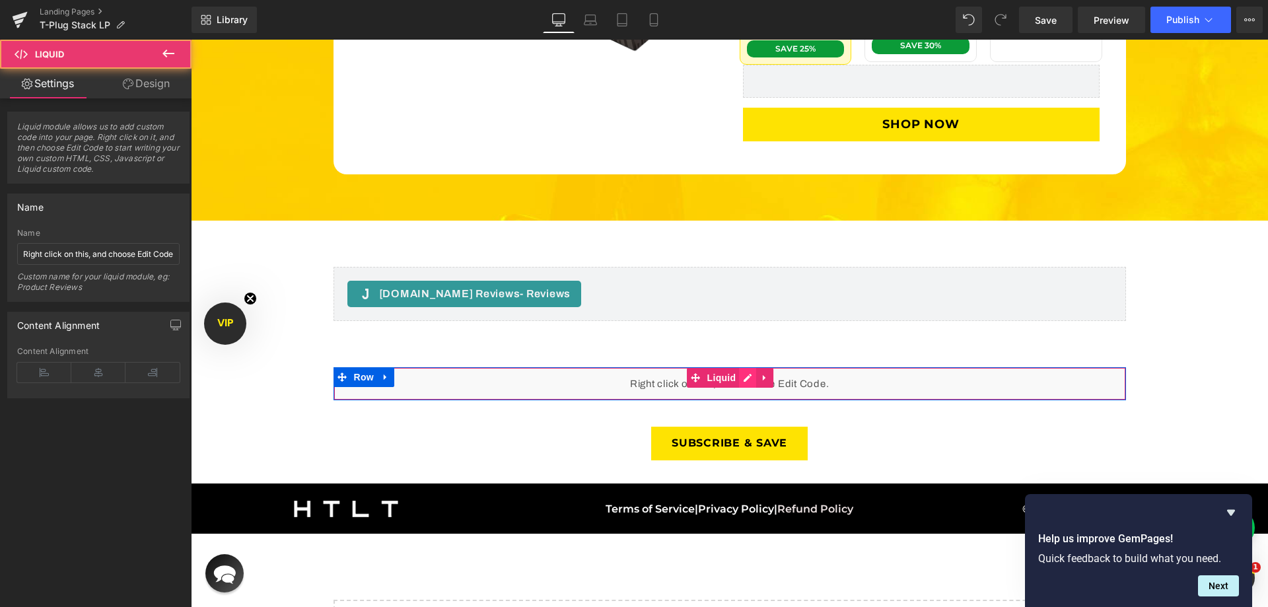
click at [740, 367] on div "Liquid" at bounding box center [730, 383] width 793 height 33
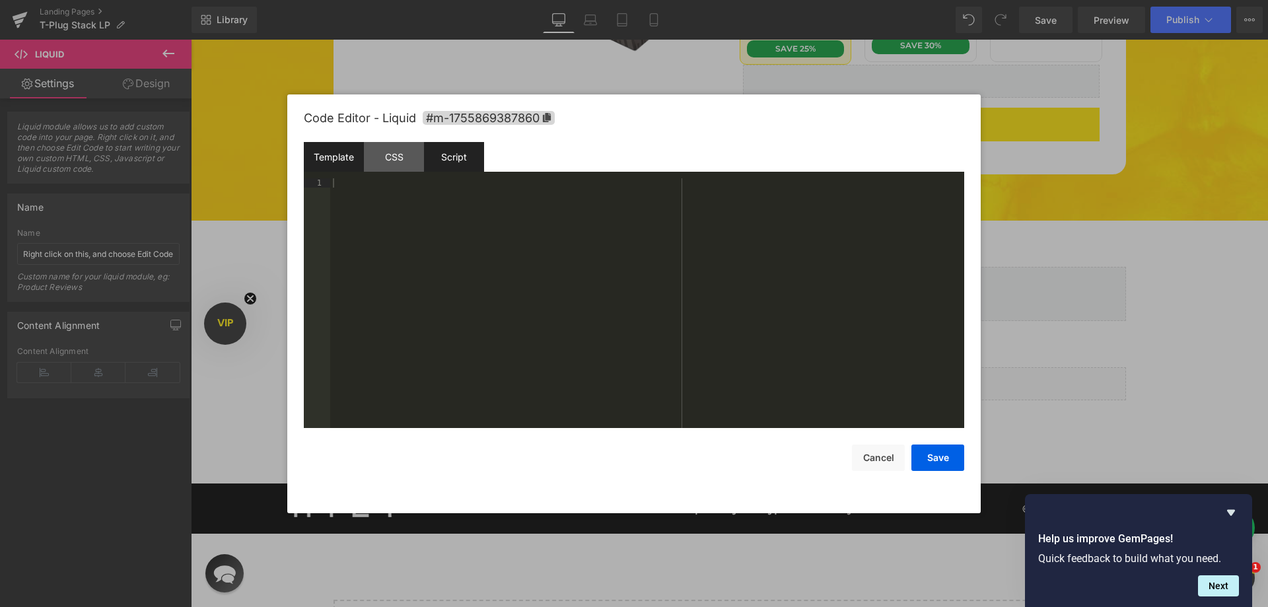
click at [444, 155] on div "Script" at bounding box center [454, 157] width 60 height 30
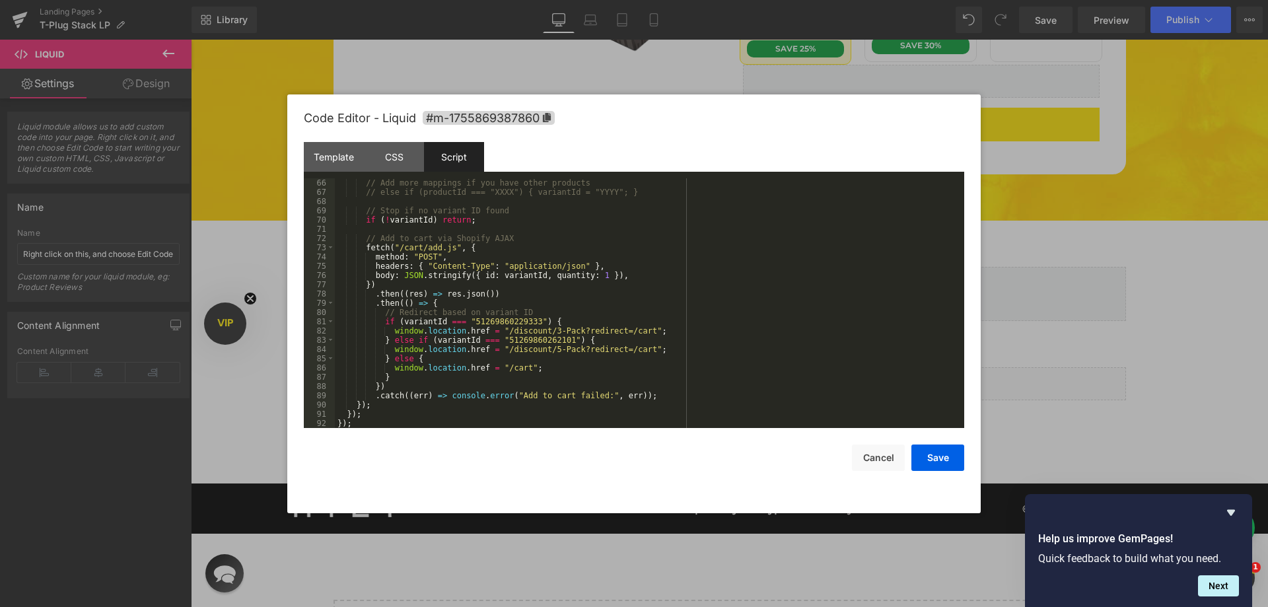
scroll to position [601, 0]
click at [386, 424] on div "// Add more mappings if you have other products // else if (productId === "XXXX…" at bounding box center [647, 312] width 624 height 268
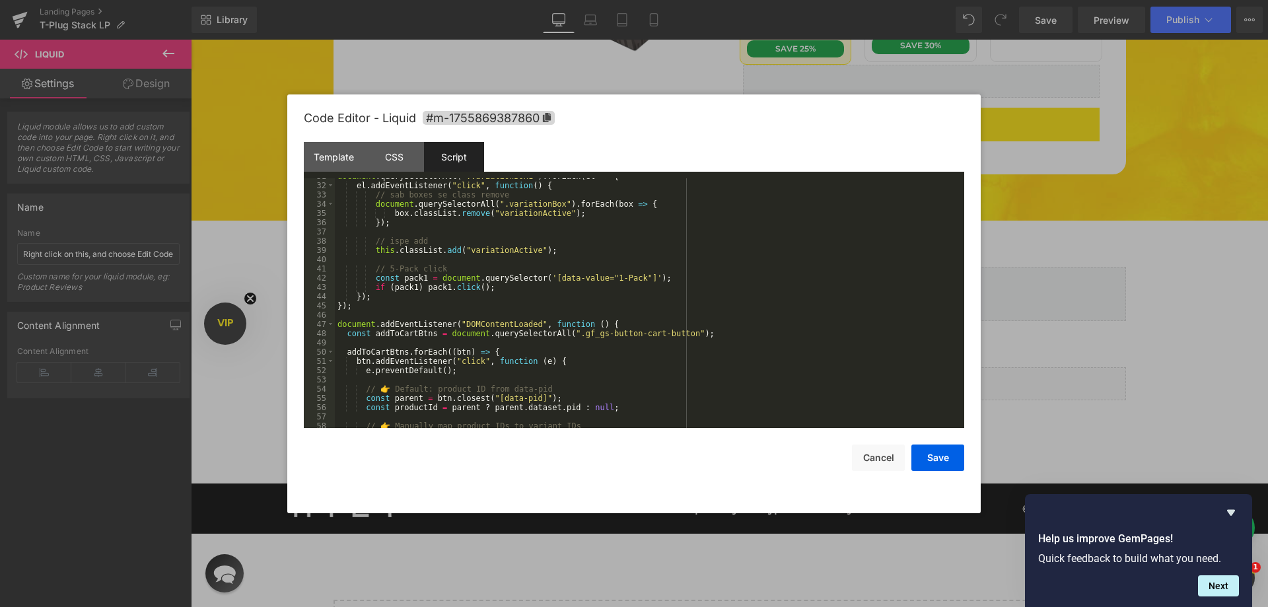
scroll to position [244, 0]
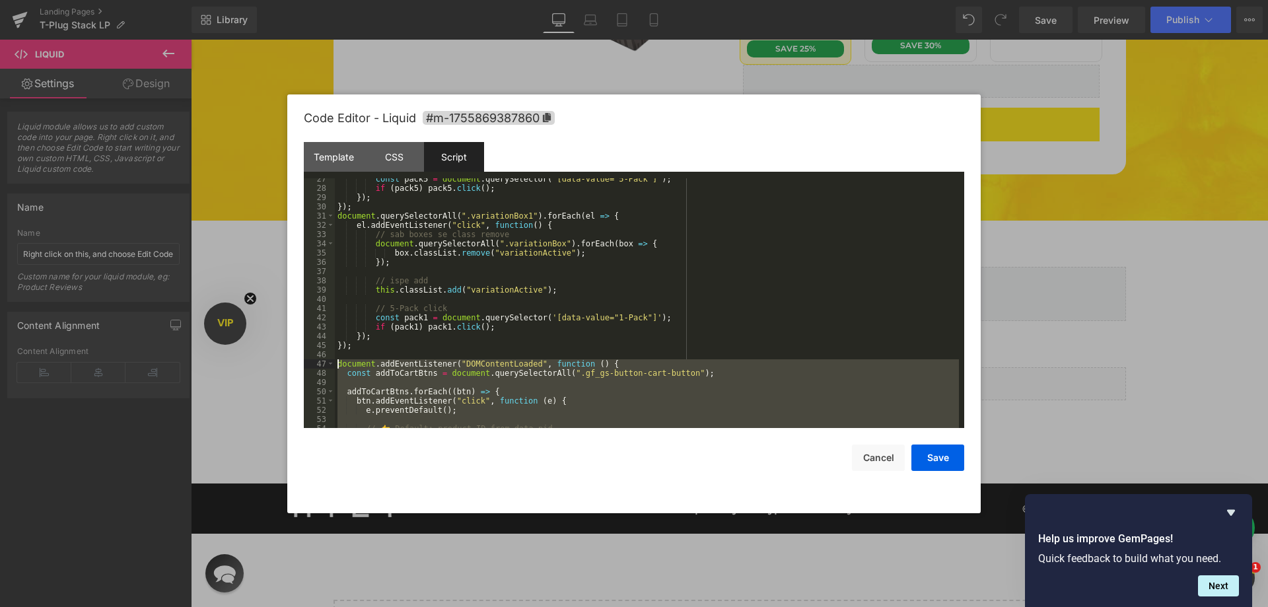
click at [337, 365] on div "const pack5 = document . querySelector ( '[data-value="5-Pack"]' ) ; if ( pack5…" at bounding box center [647, 308] width 624 height 268
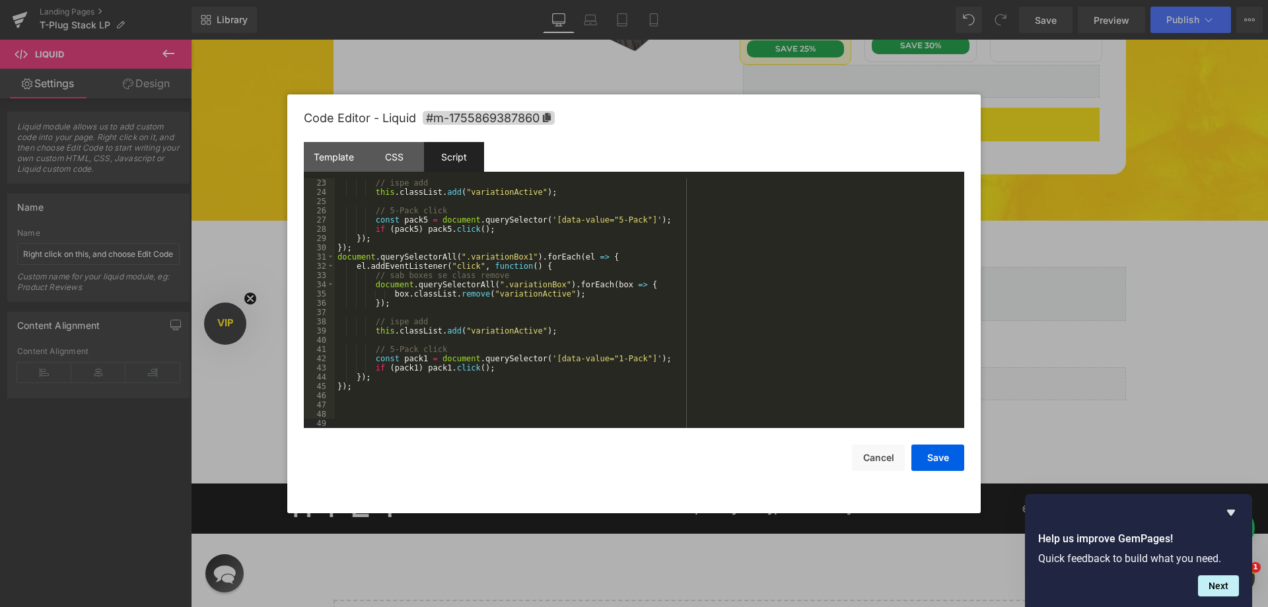
scroll to position [213, 0]
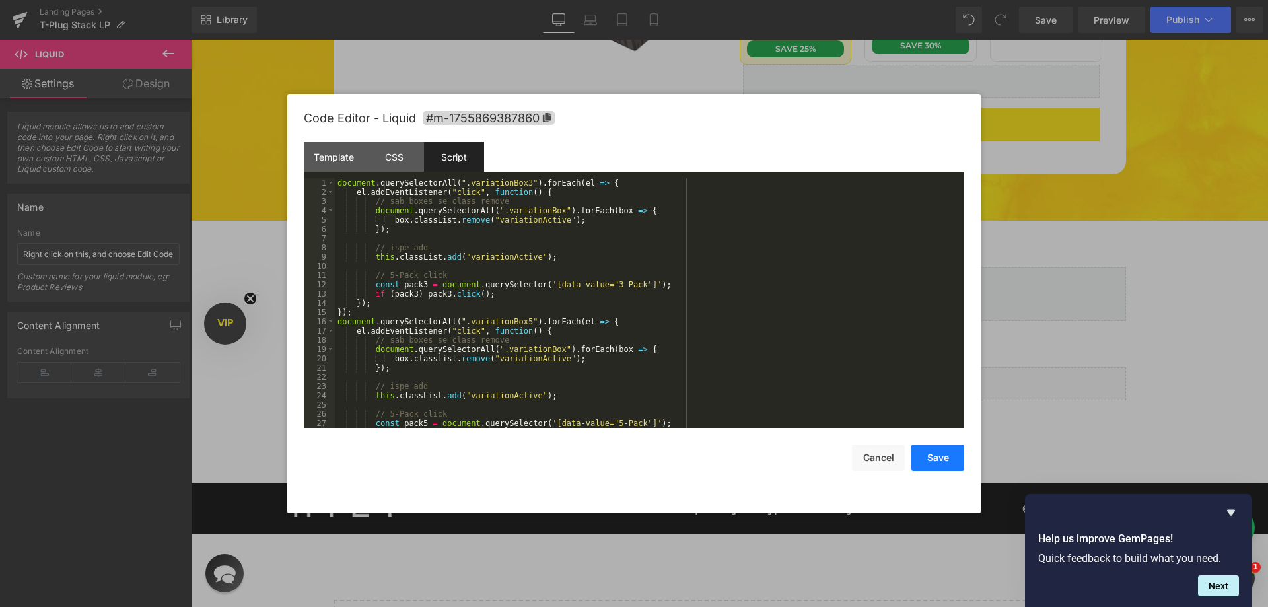
click at [927, 448] on button "Save" at bounding box center [937, 458] width 53 height 26
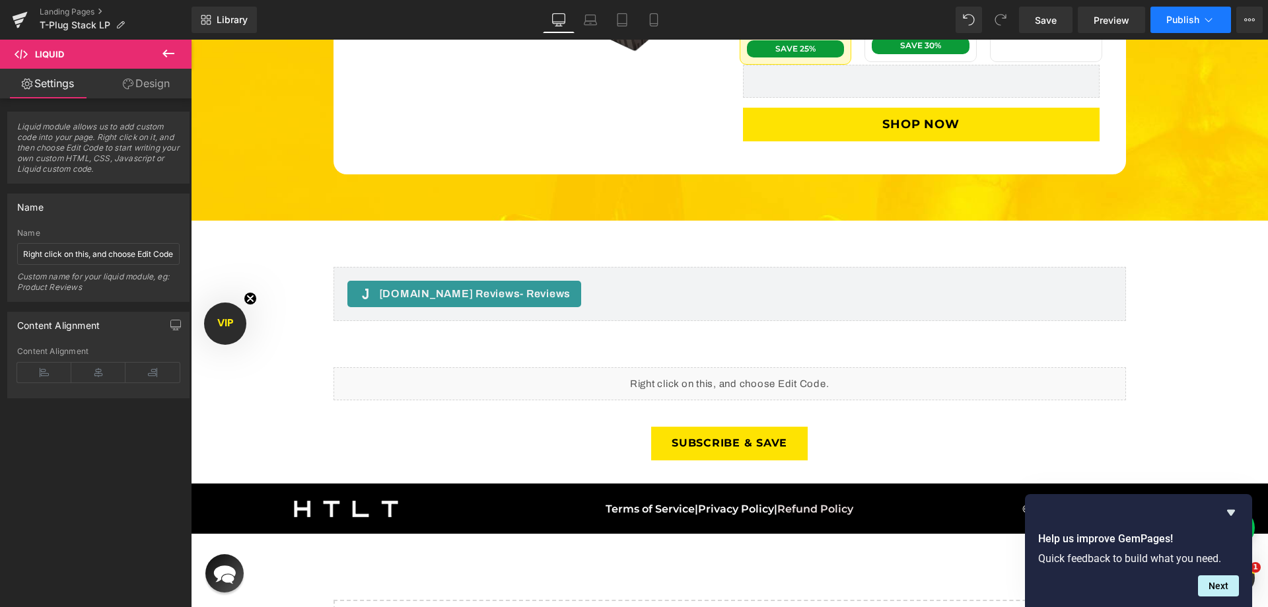
click at [1178, 17] on span "Publish" at bounding box center [1182, 20] width 33 height 11
click at [1041, 17] on span "Save" at bounding box center [1046, 20] width 22 height 14
